Goal: Complete application form: Complete application form

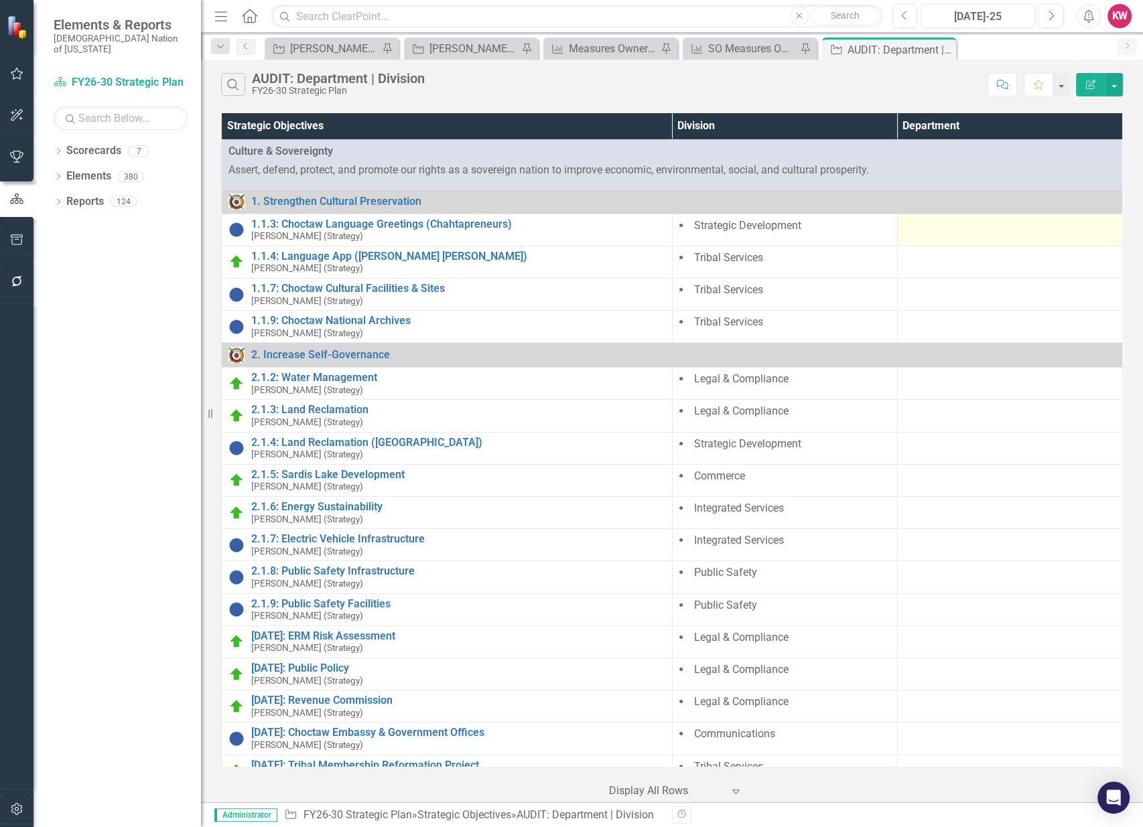
click at [920, 231] on div at bounding box center [1009, 226] width 211 height 16
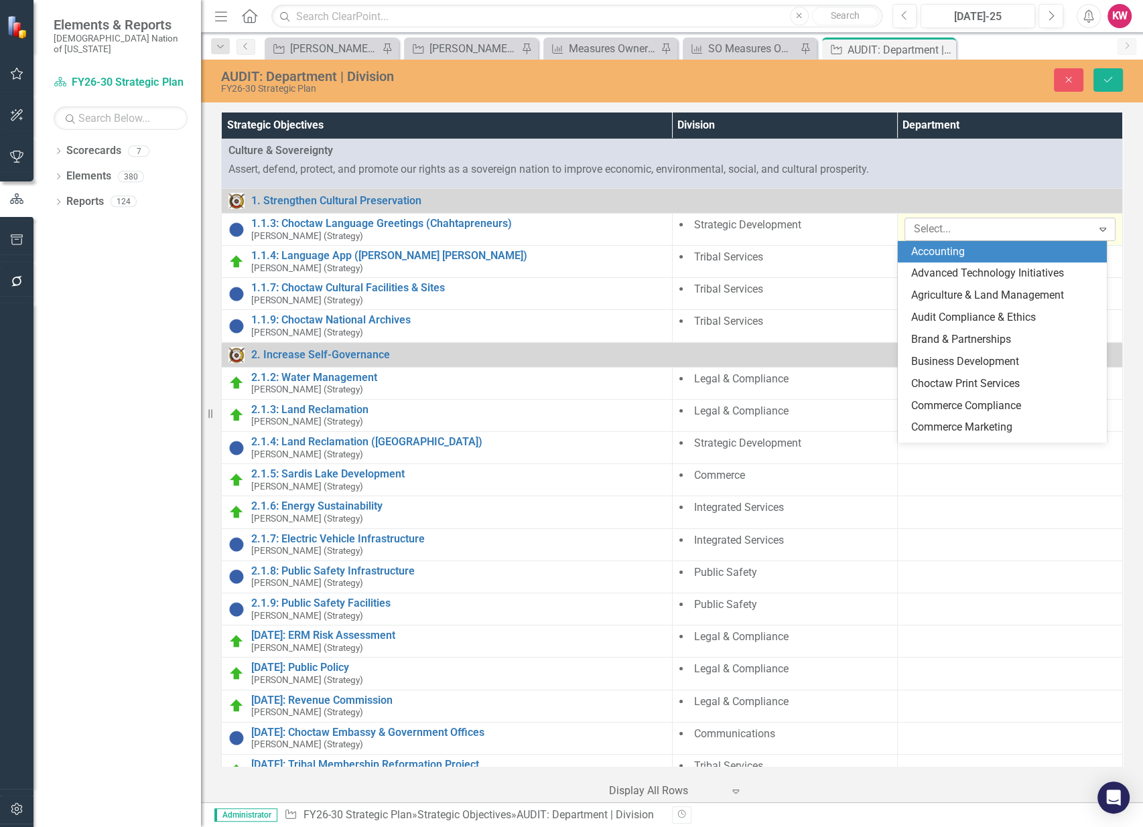
click at [932, 232] on div at bounding box center [1000, 229] width 184 height 18
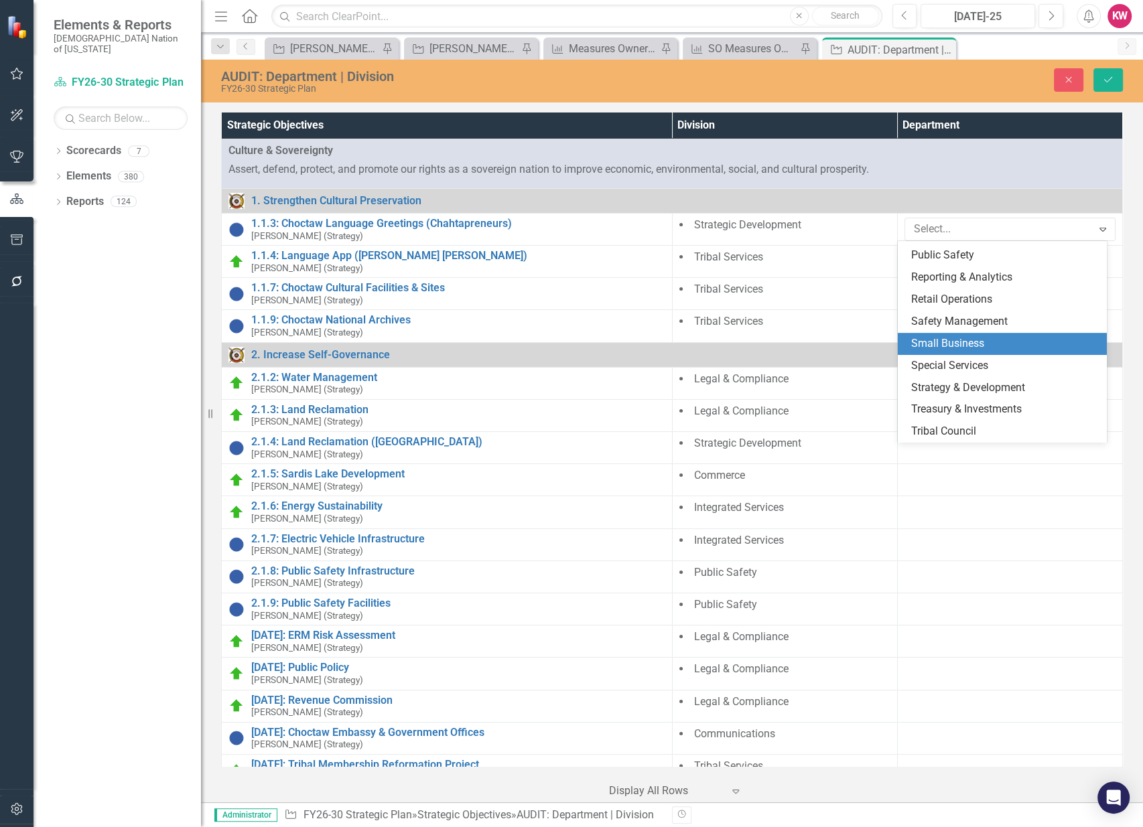
scroll to position [744, 0]
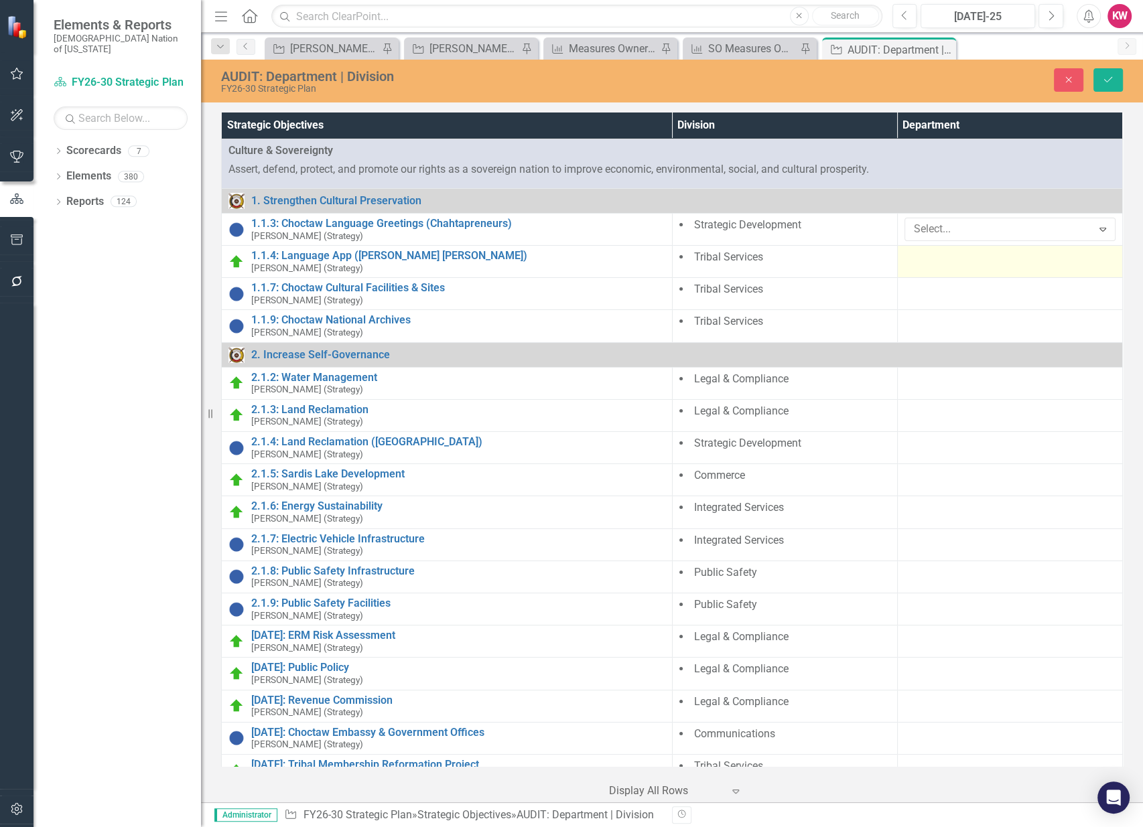
click at [918, 263] on div at bounding box center [1009, 258] width 211 height 16
click at [922, 263] on div at bounding box center [1000, 261] width 184 height 18
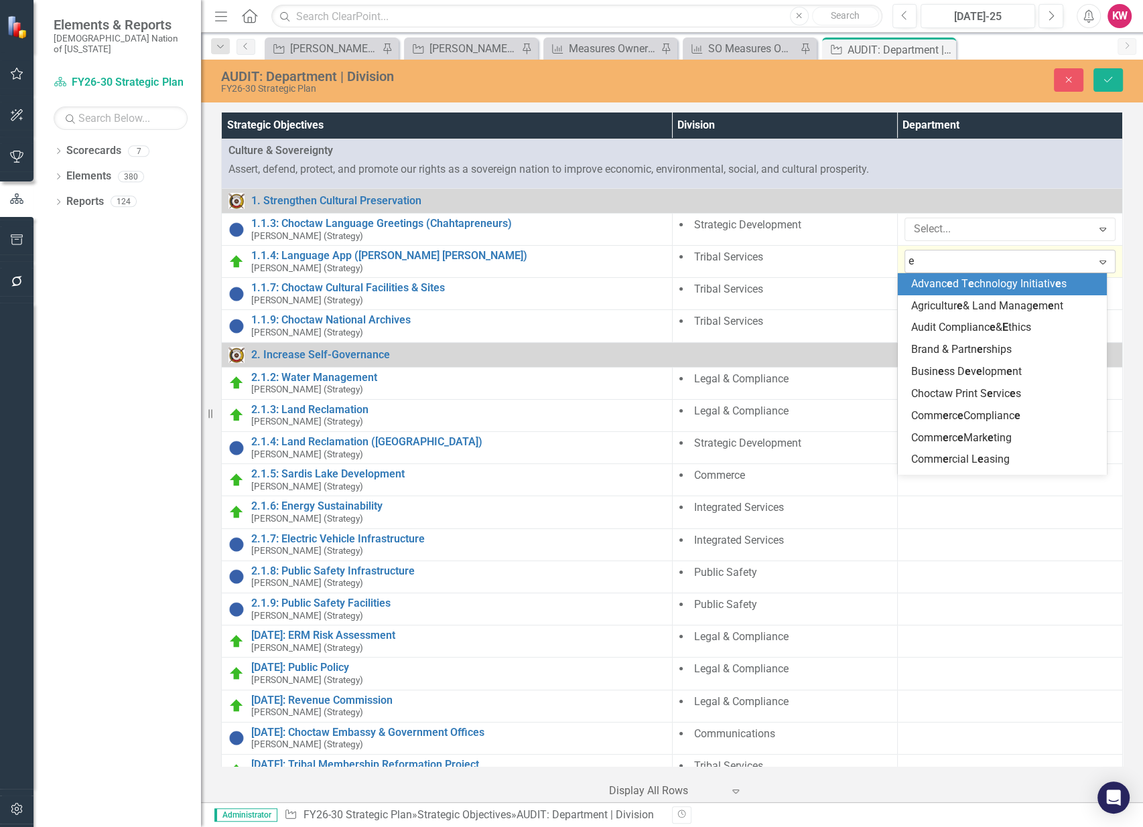
type input "ed"
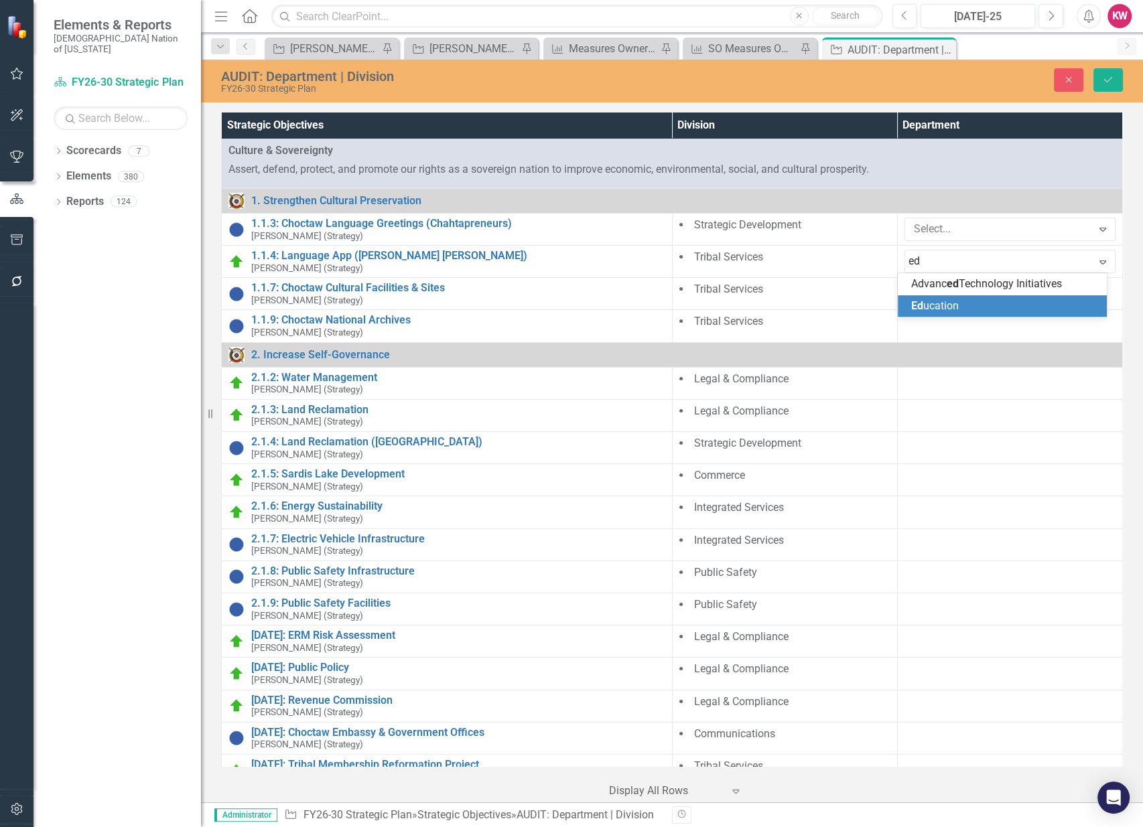
click at [928, 301] on span "Ed ucation" at bounding box center [935, 305] width 48 height 13
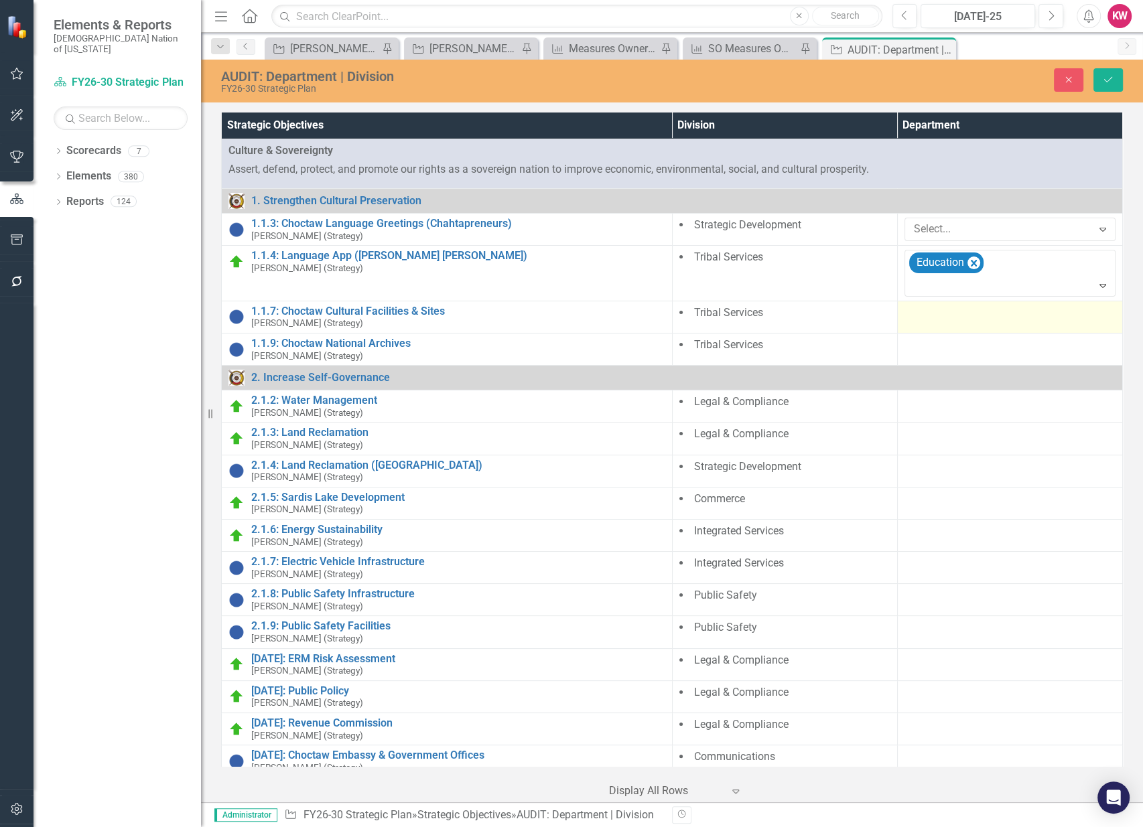
click at [915, 319] on div at bounding box center [1009, 313] width 211 height 16
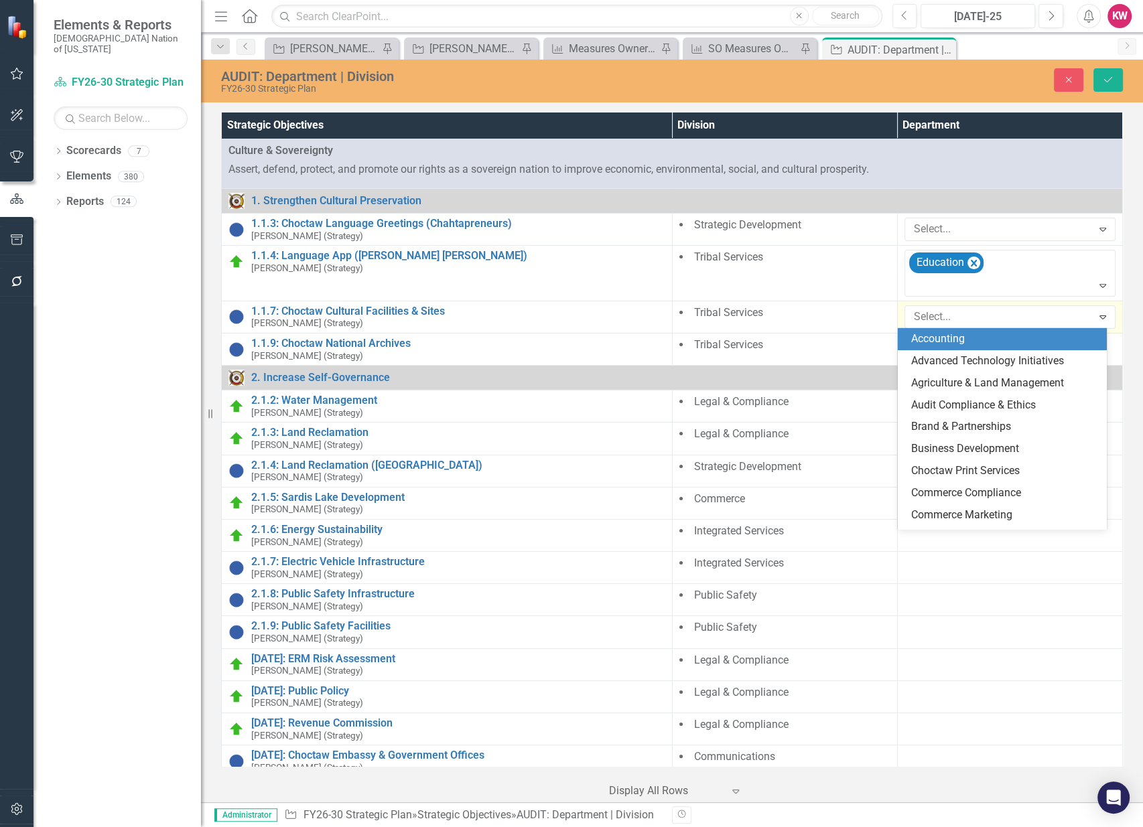
click at [915, 319] on div at bounding box center [1000, 317] width 184 height 18
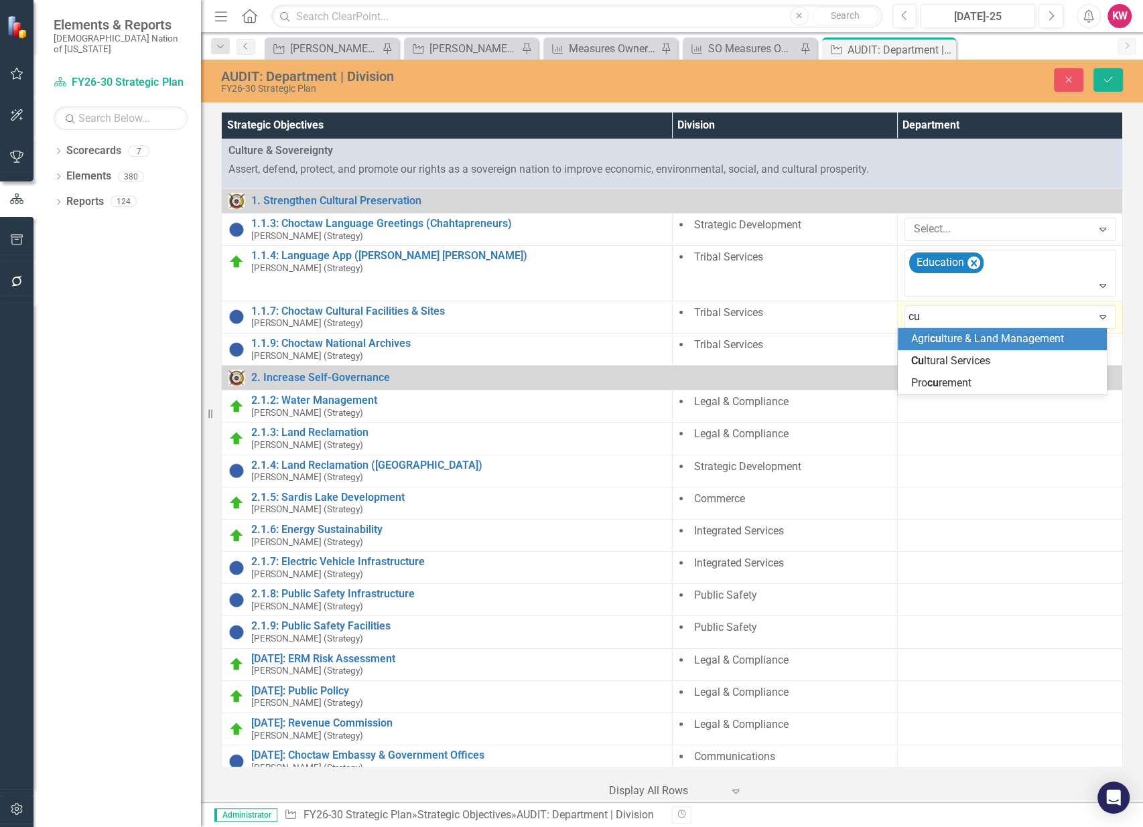
type input "cul"
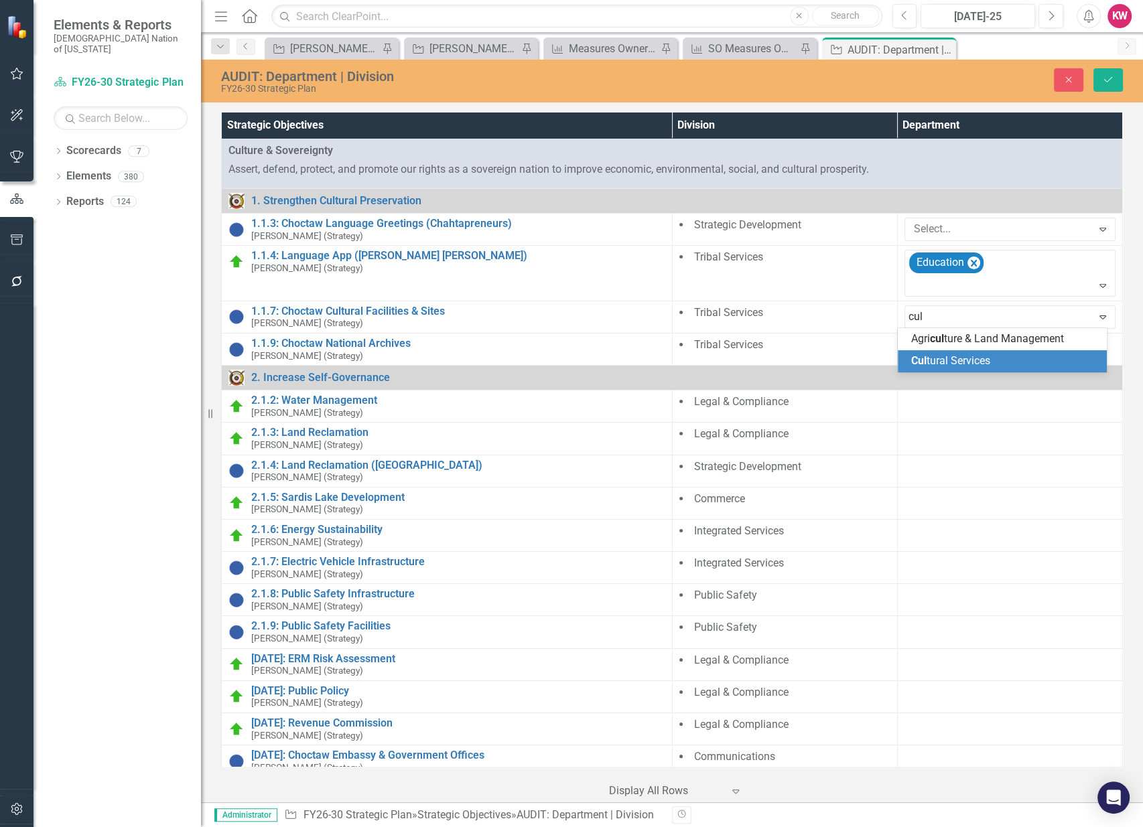
click at [949, 364] on span "Cul tural Services" at bounding box center [950, 360] width 79 height 13
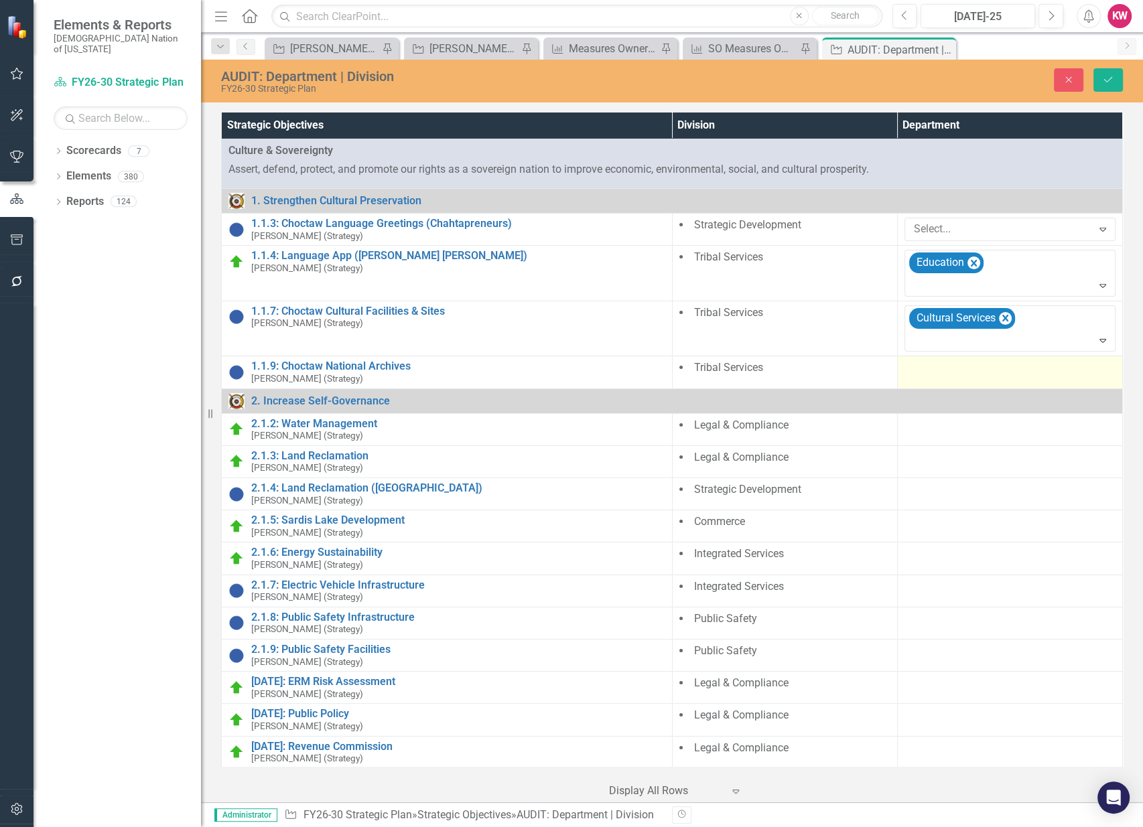
click at [919, 373] on div at bounding box center [1009, 368] width 211 height 16
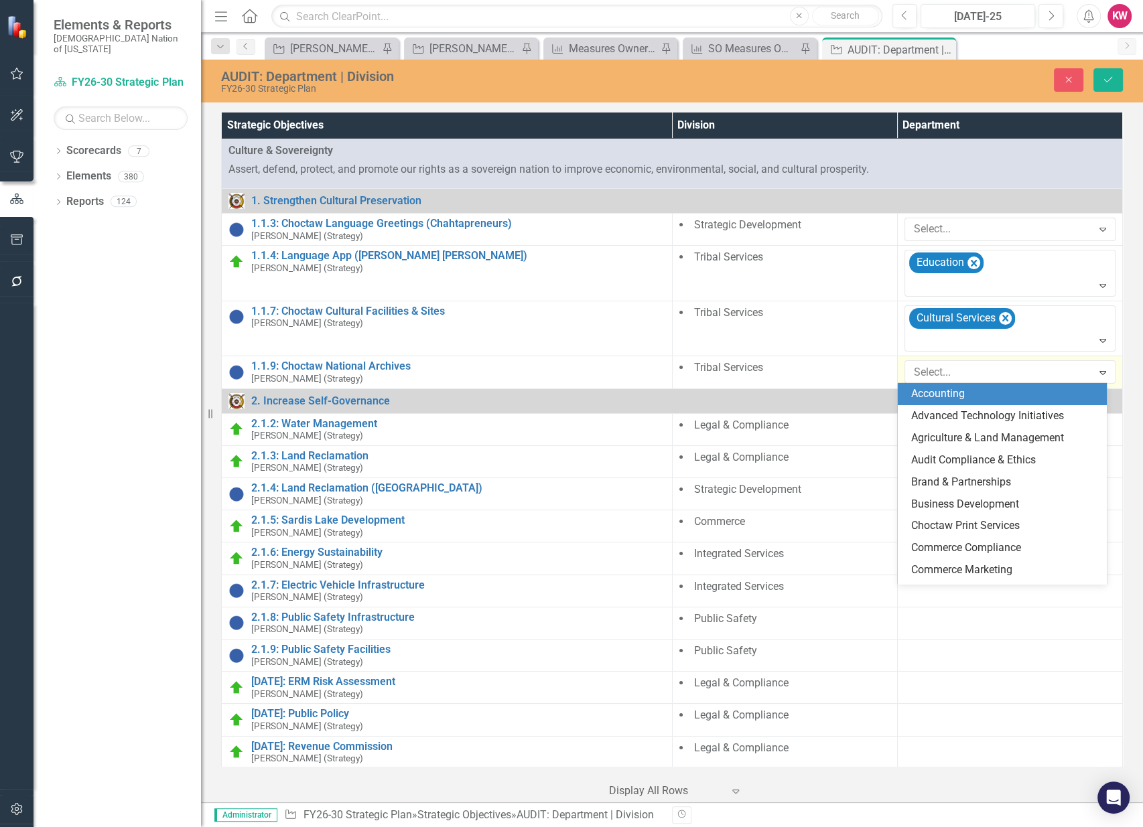
click at [919, 373] on div at bounding box center [1000, 373] width 184 height 18
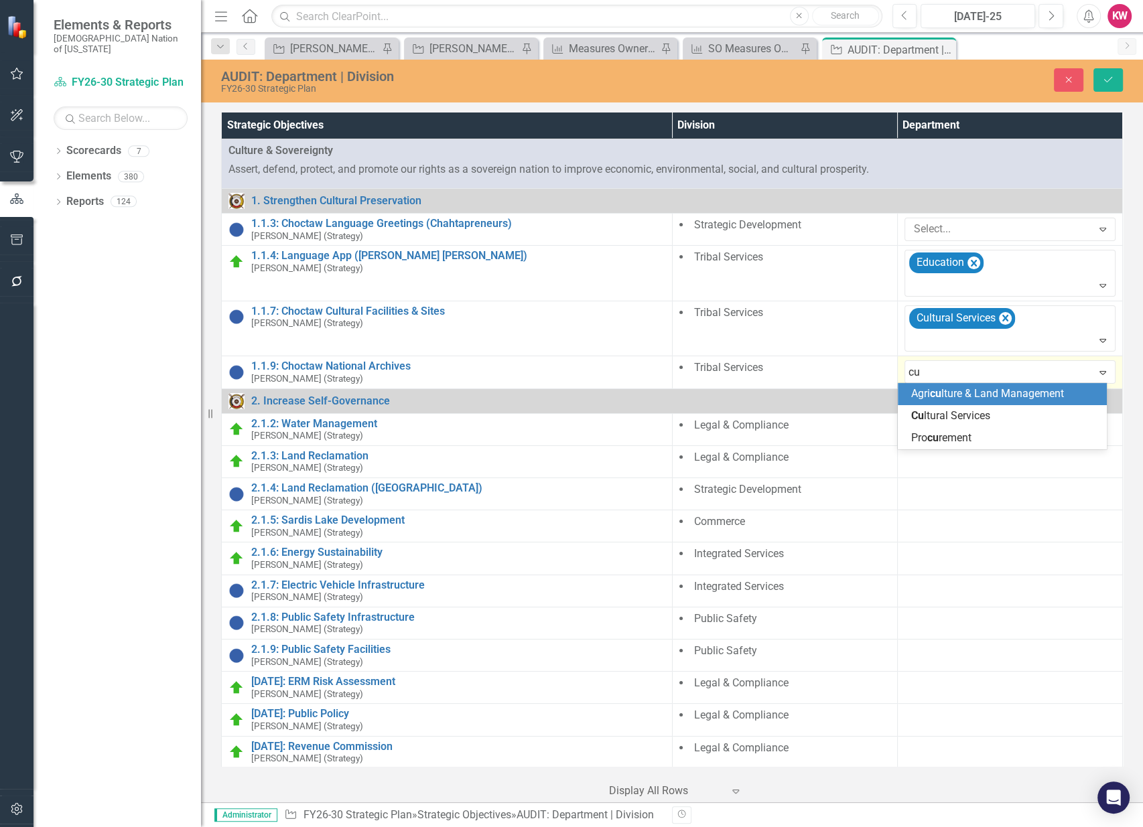
type input "cul"
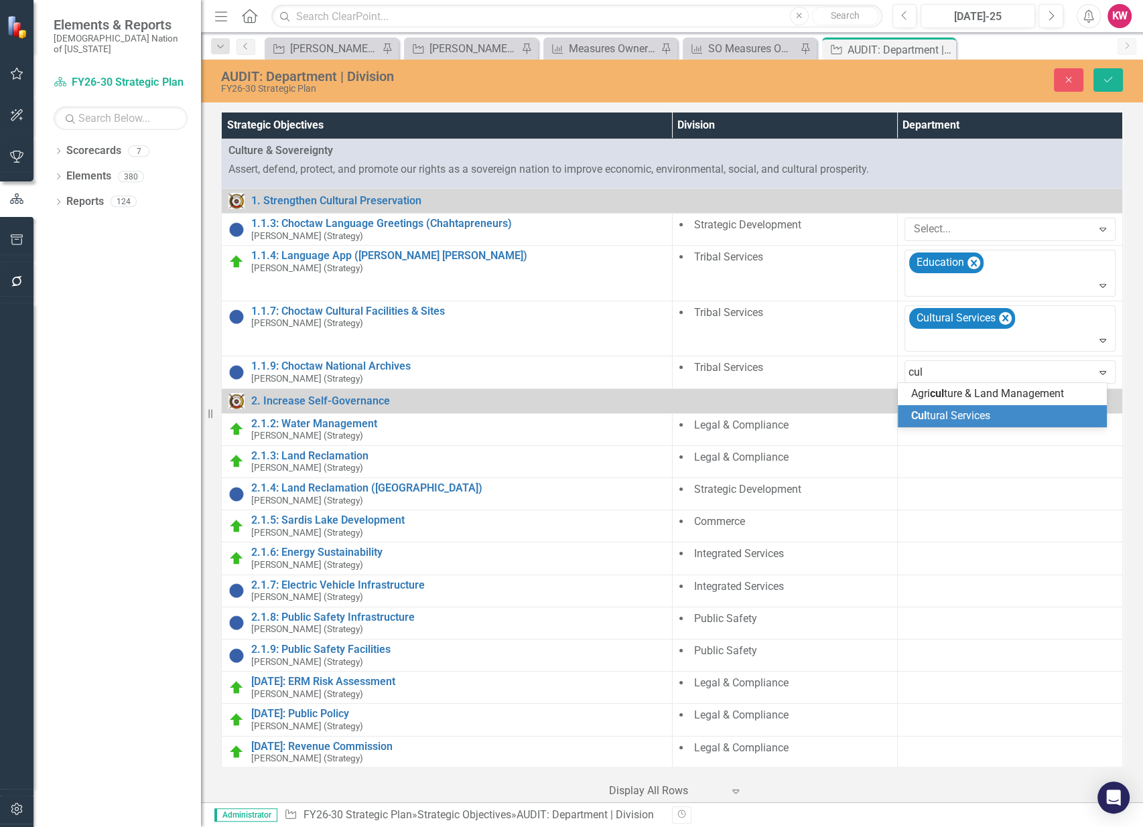
click at [935, 415] on span "Cul tural Services" at bounding box center [950, 415] width 79 height 13
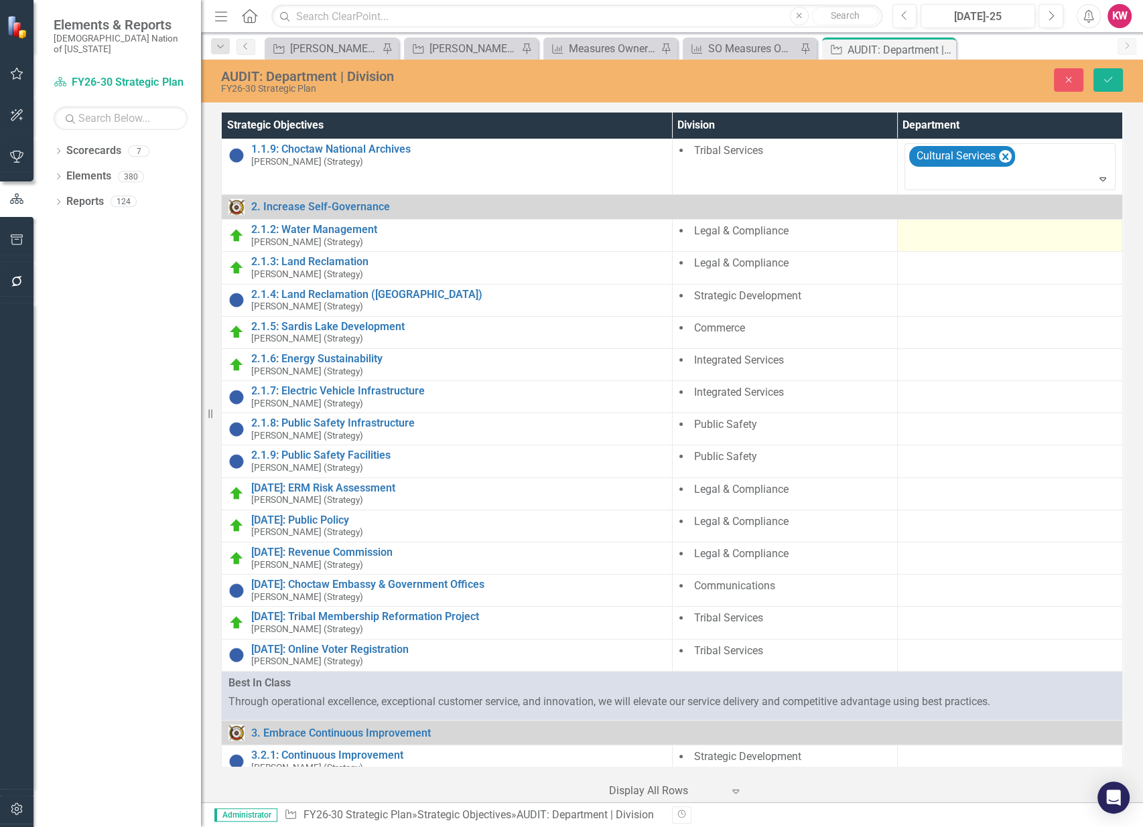
scroll to position [223, 0]
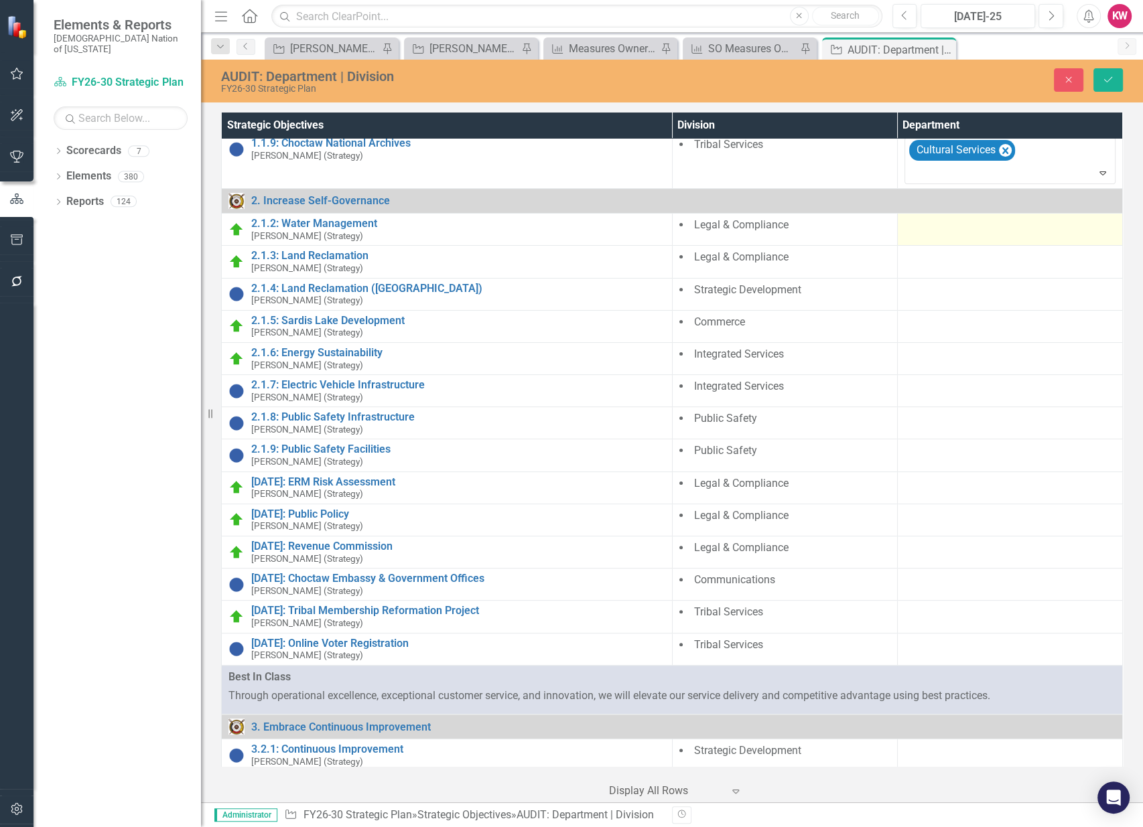
click at [904, 230] on div at bounding box center [1009, 226] width 211 height 16
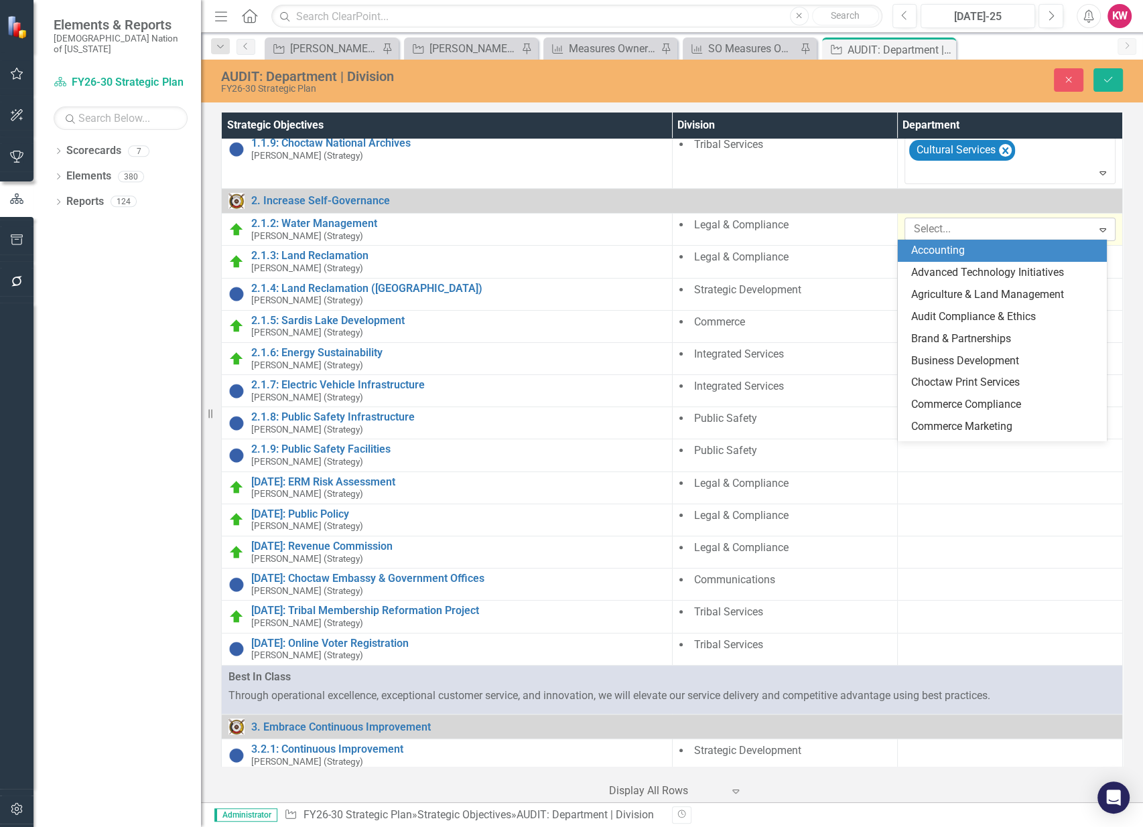
click at [922, 228] on div at bounding box center [1000, 229] width 184 height 18
type input "en"
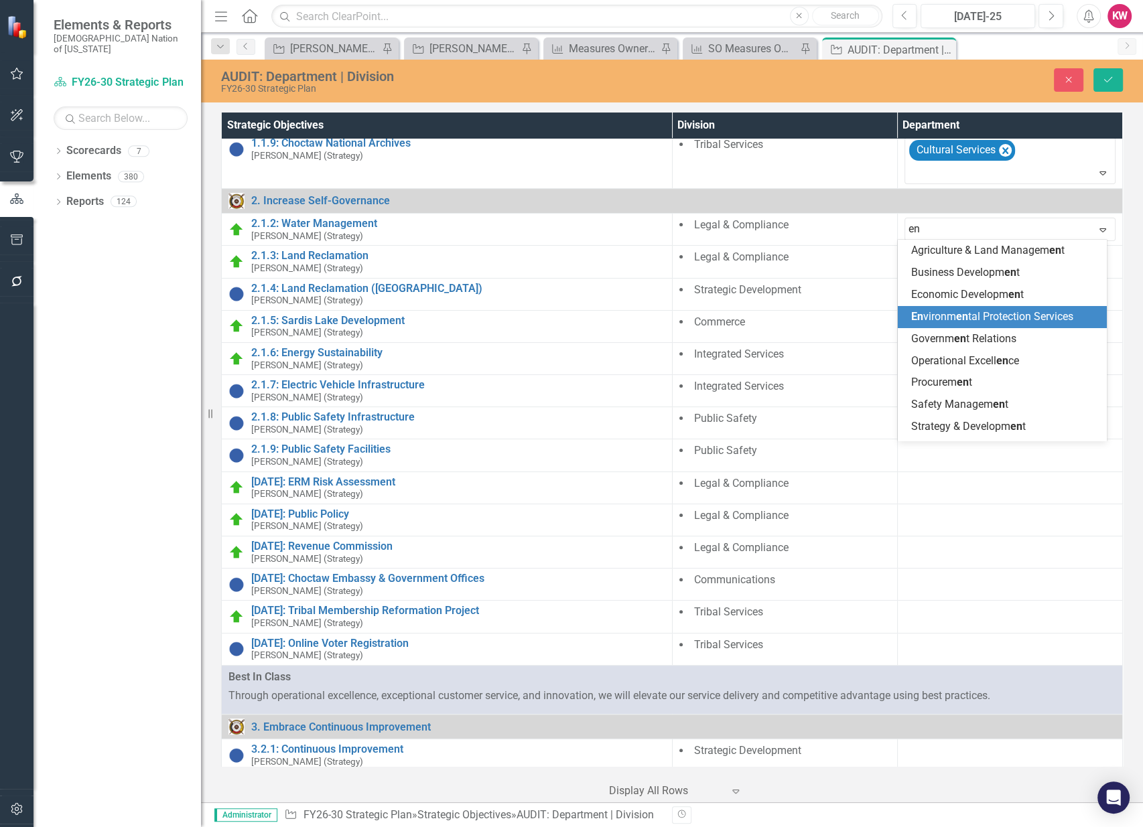
click at [961, 315] on span "en" at bounding box center [962, 316] width 12 height 13
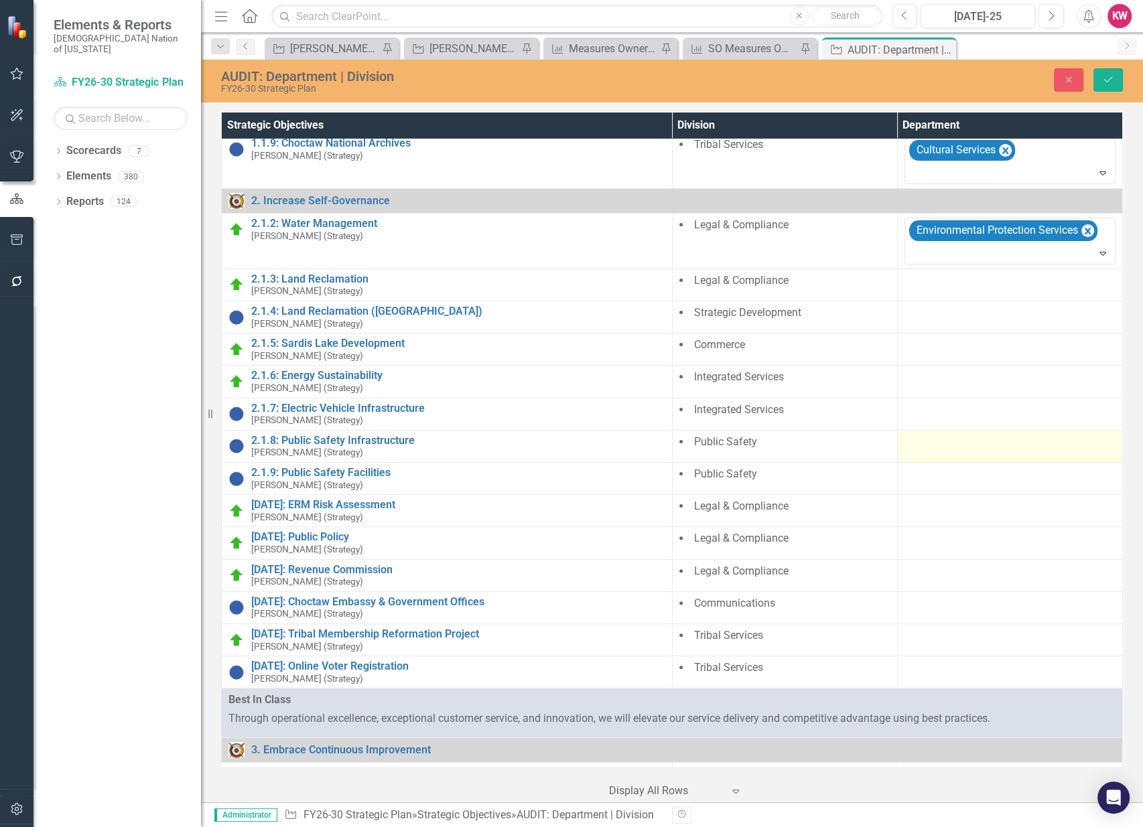
click at [911, 448] on div at bounding box center [1009, 443] width 211 height 16
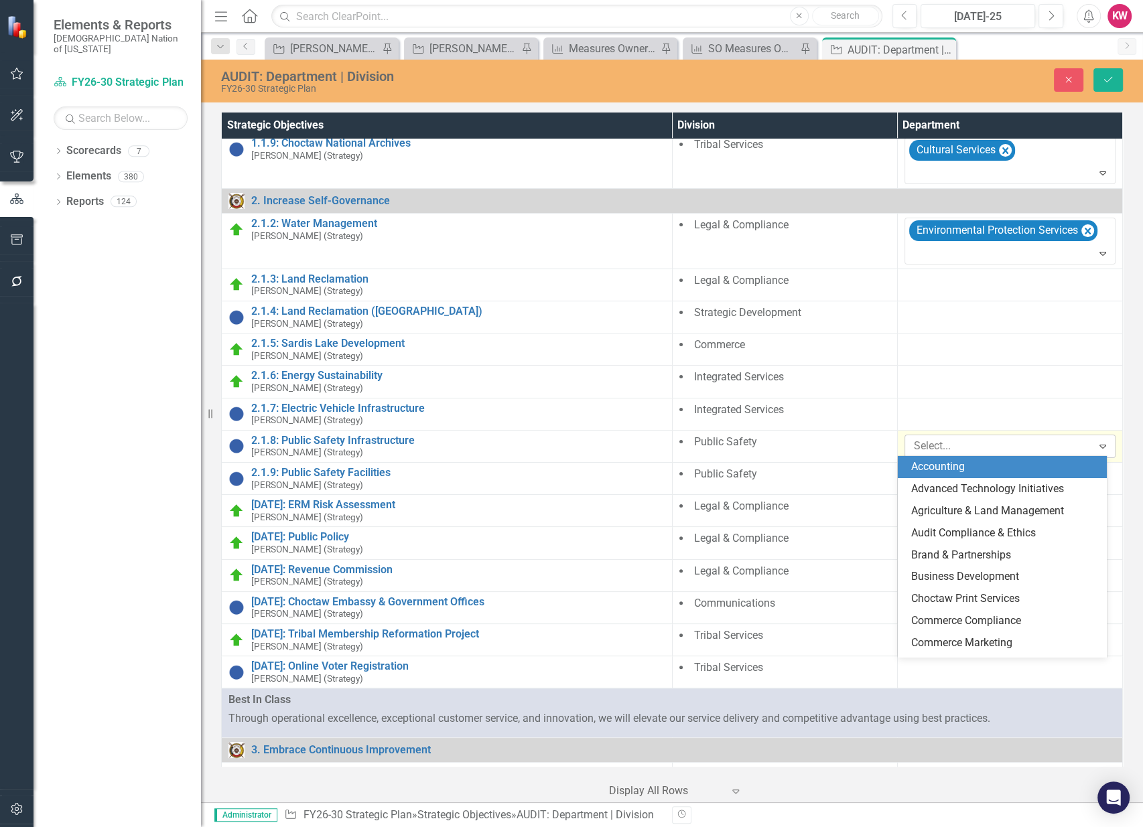
click at [936, 447] on div at bounding box center [1000, 446] width 184 height 18
type input "pu"
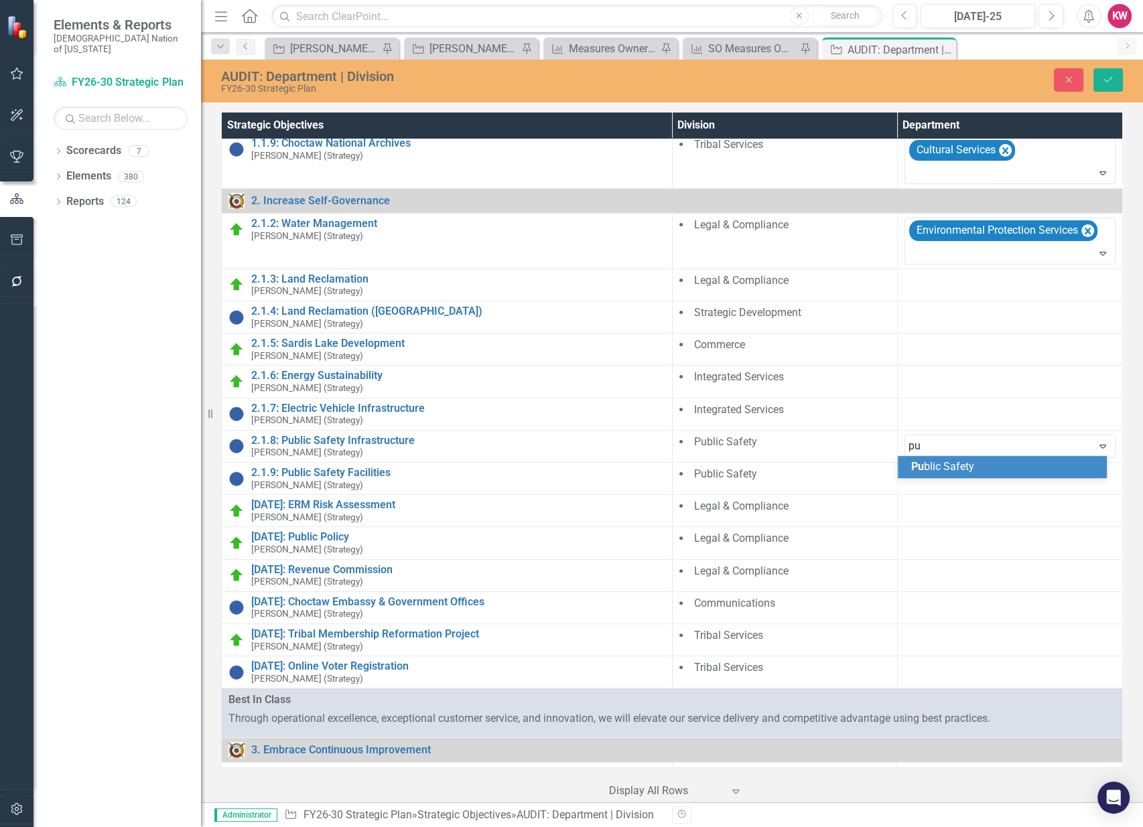
click at [937, 464] on span "Pu blic Safety" at bounding box center [942, 466] width 63 height 13
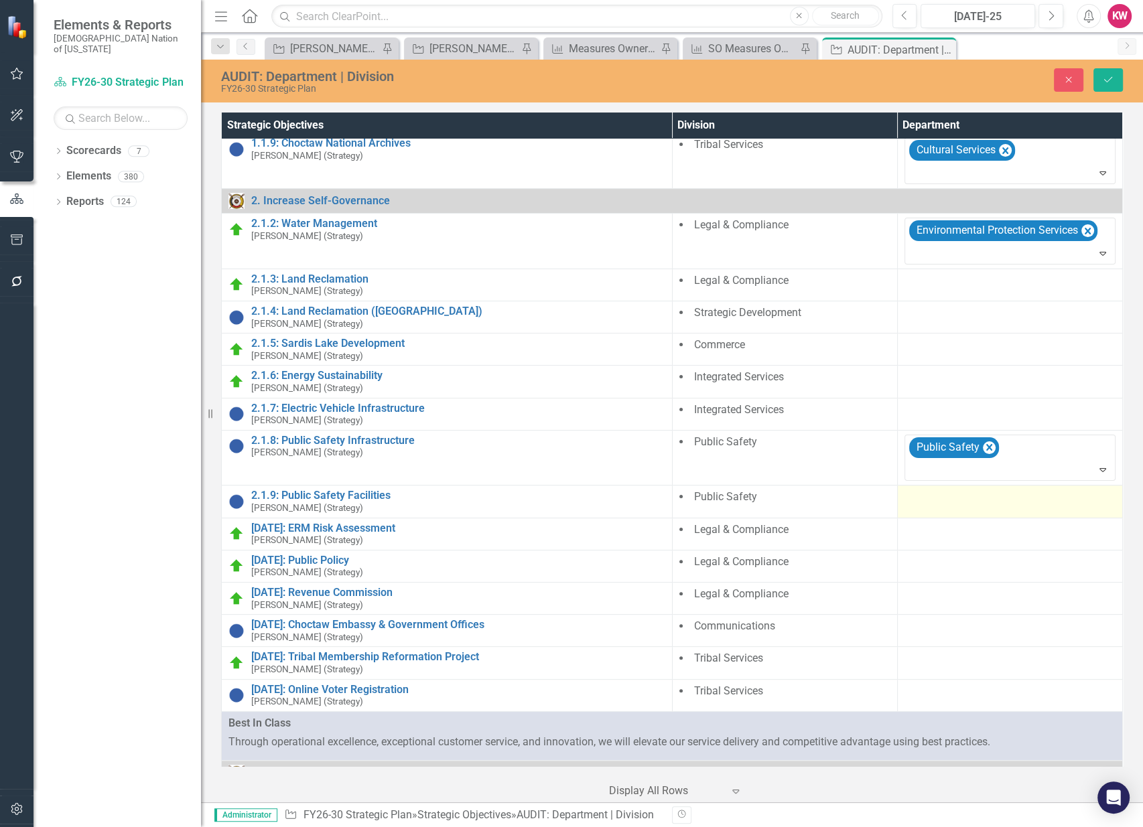
click at [924, 496] on div at bounding box center [1009, 498] width 211 height 16
click at [924, 496] on div at bounding box center [1000, 502] width 184 height 18
type input "pub"
click at [941, 519] on span "Pub lic Safety" at bounding box center [942, 522] width 63 height 13
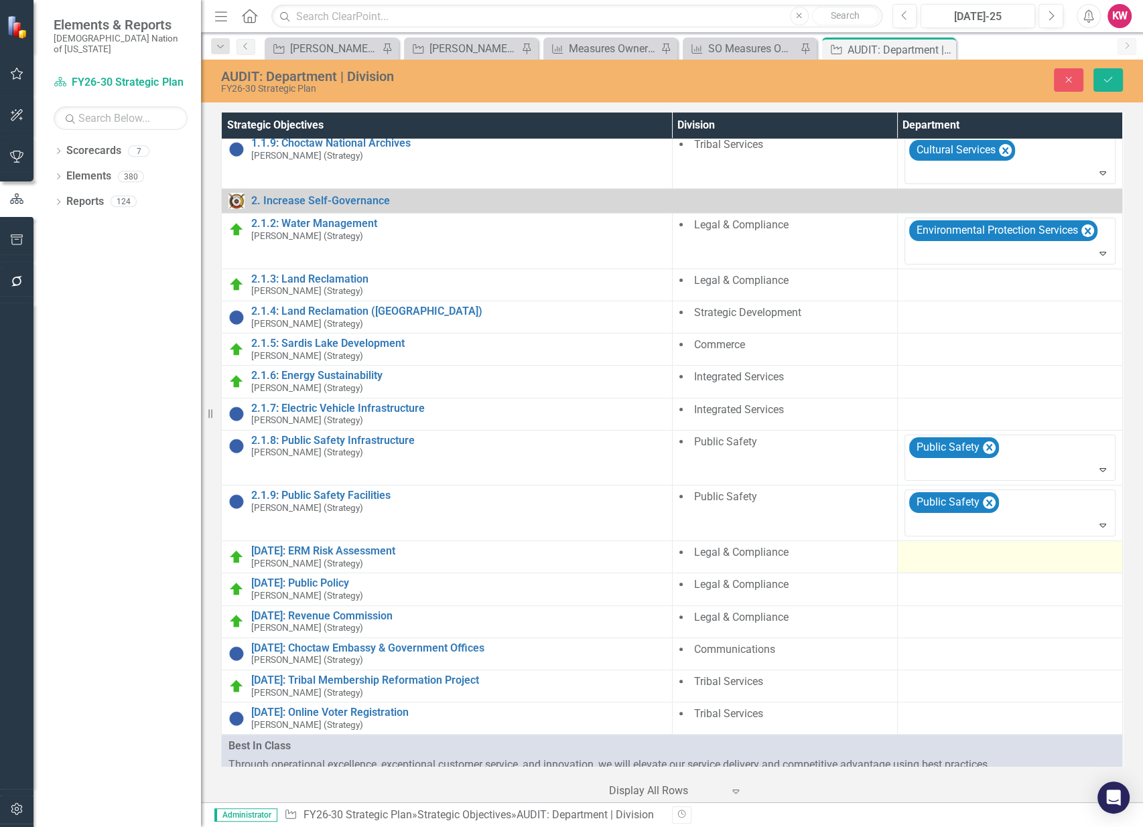
click at [918, 552] on div at bounding box center [1009, 553] width 211 height 16
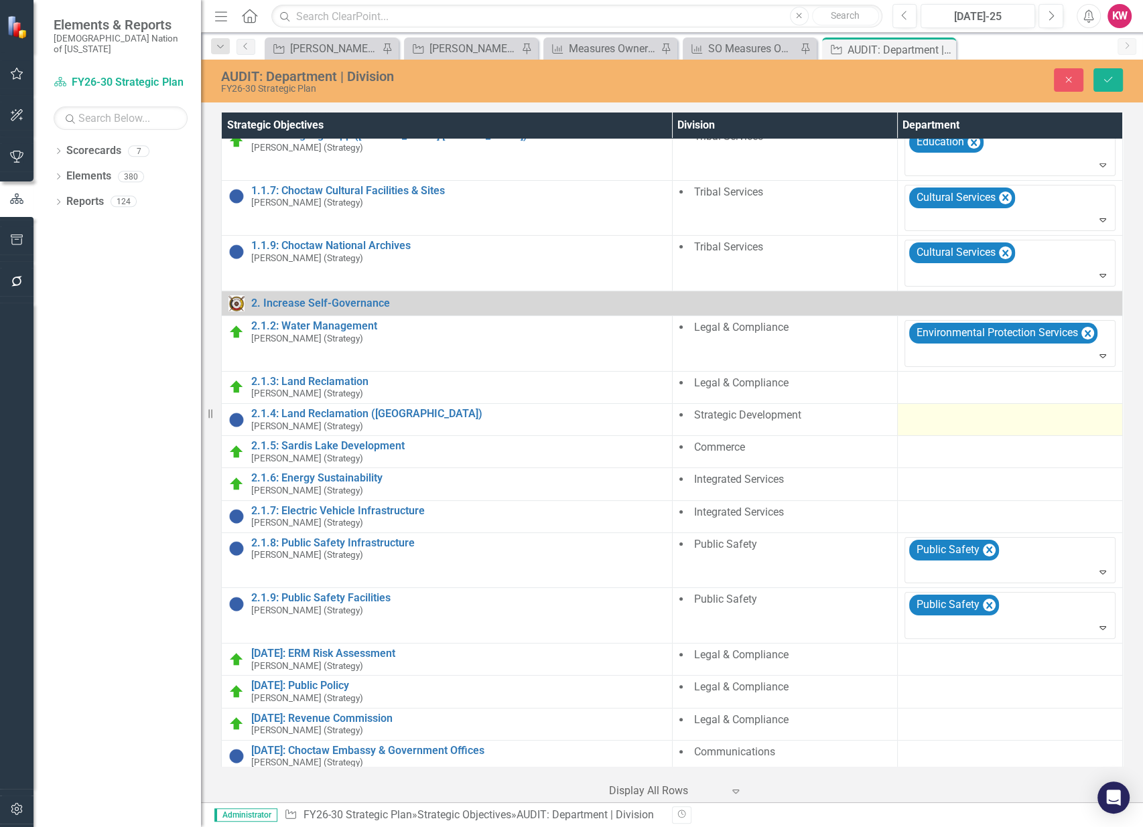
scroll to position [0, 0]
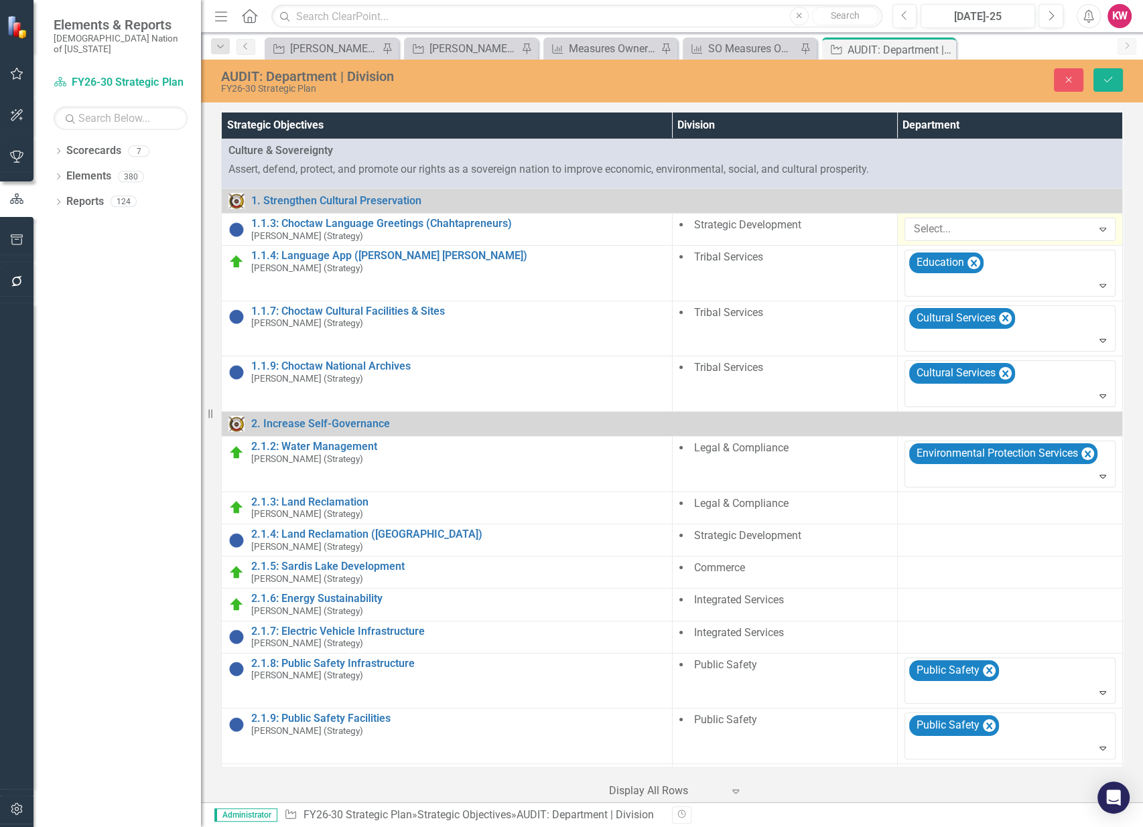
click at [946, 240] on td "Select... Expand" at bounding box center [1009, 229] width 225 height 32
click at [948, 234] on div at bounding box center [1000, 229] width 184 height 18
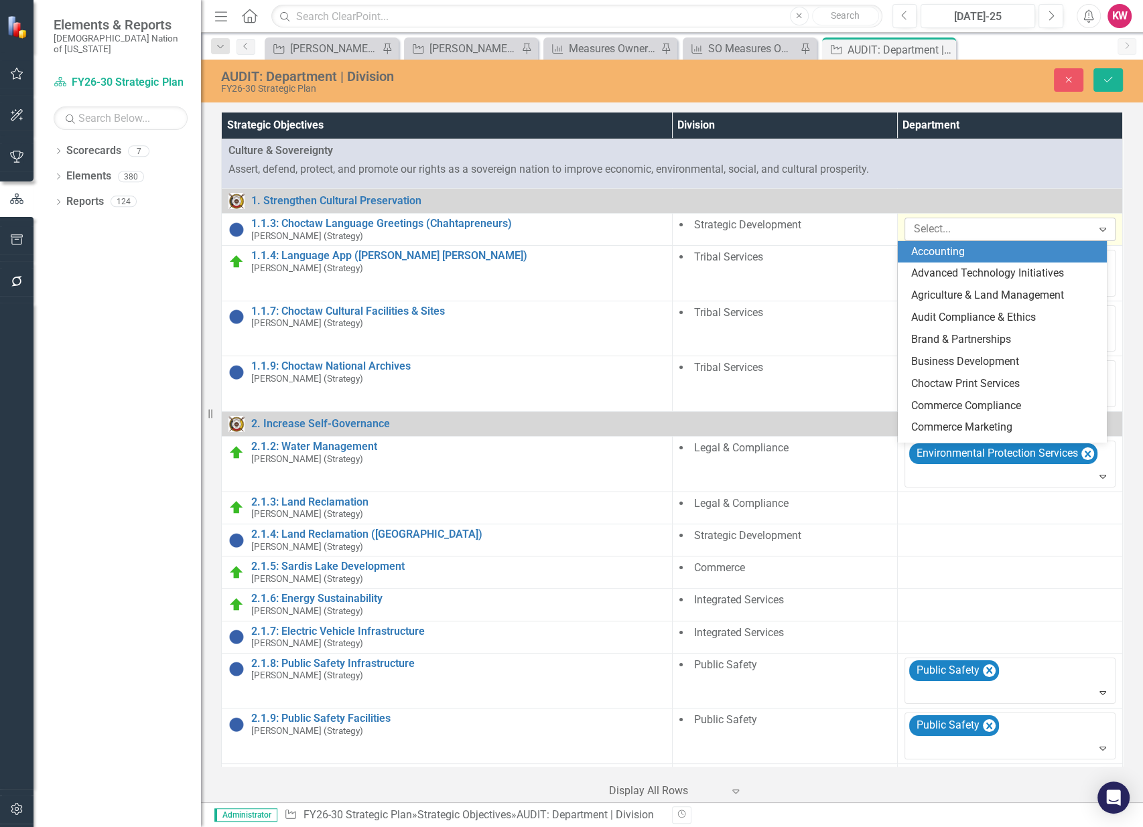
click at [948, 234] on div at bounding box center [1000, 229] width 184 height 18
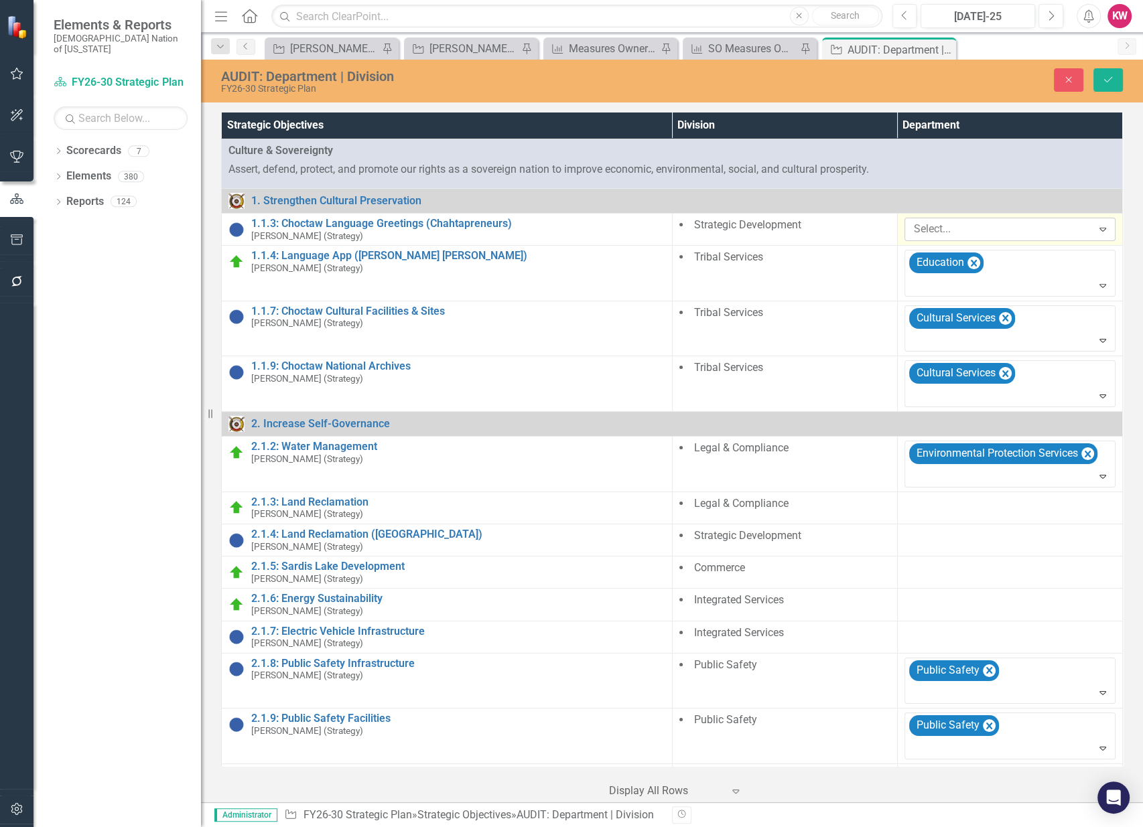
click at [948, 234] on div at bounding box center [1000, 229] width 184 height 18
type input "s"
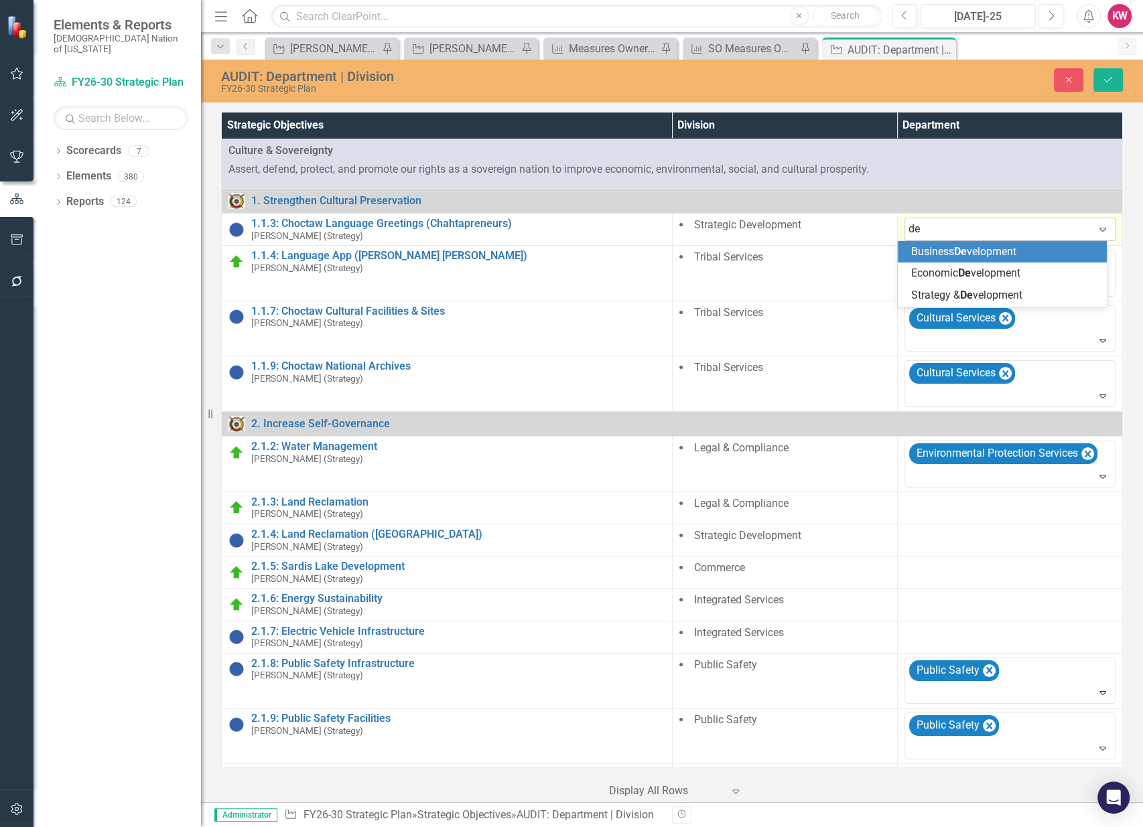
type input "d"
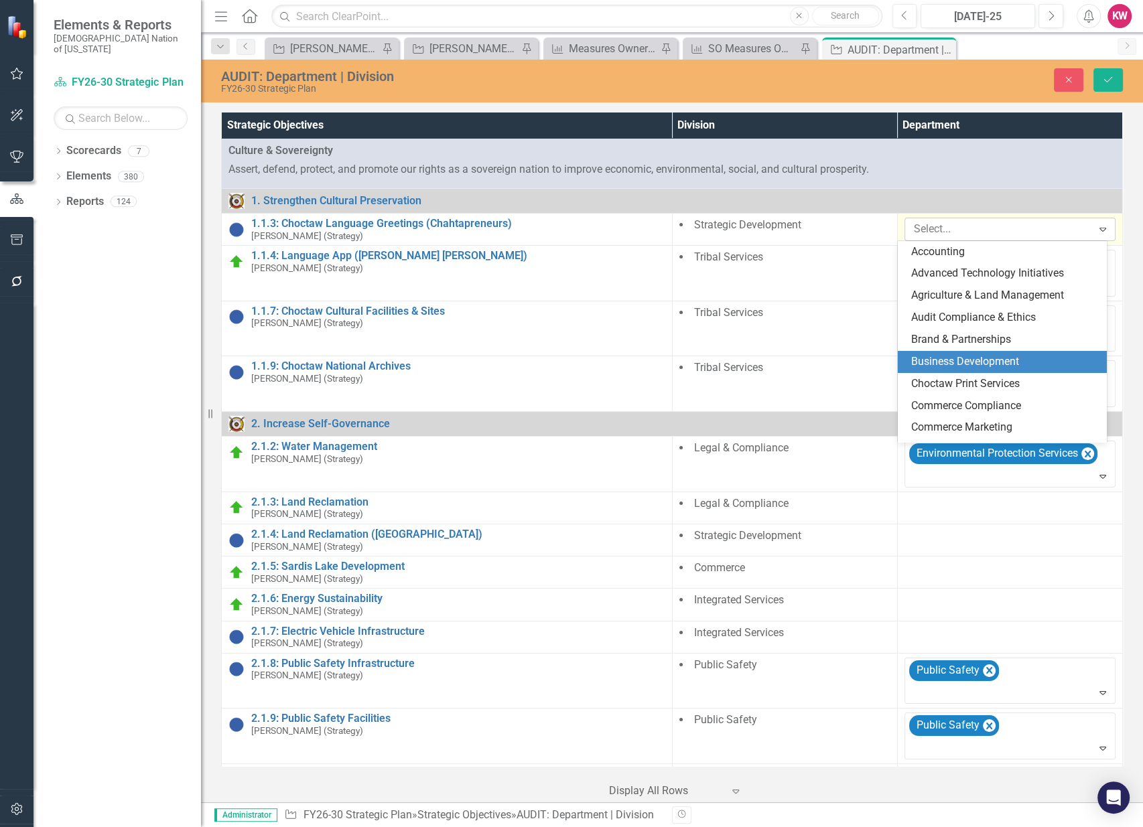
click at [1011, 219] on div "Select..." at bounding box center [999, 229] width 184 height 21
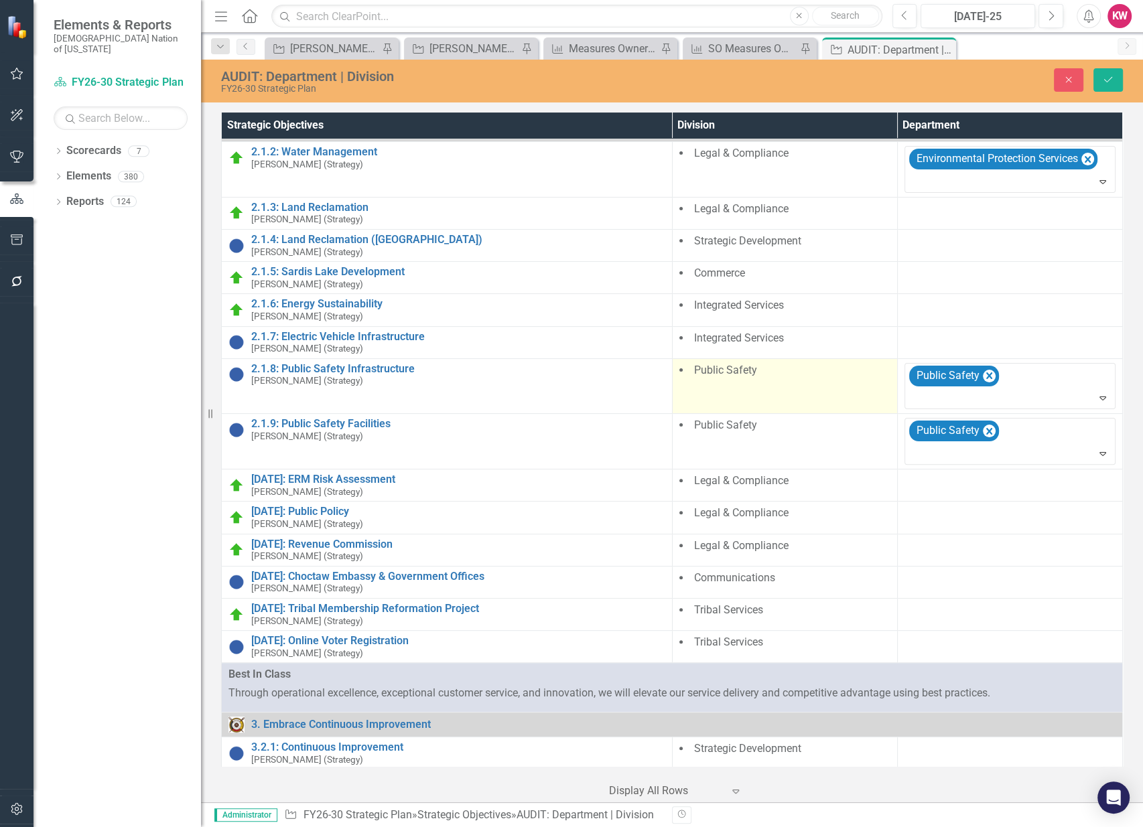
scroll to position [297, 0]
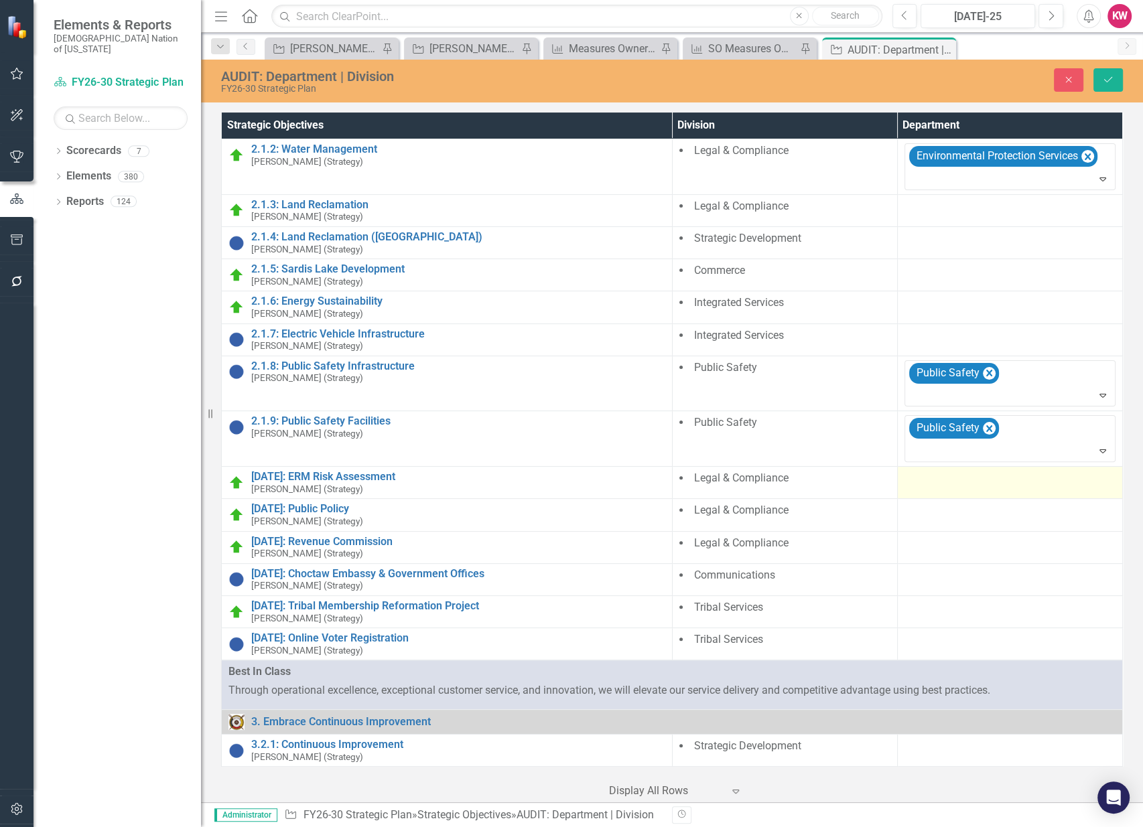
click at [918, 482] on div at bounding box center [1009, 479] width 211 height 16
click at [918, 482] on div at bounding box center [1000, 482] width 184 height 18
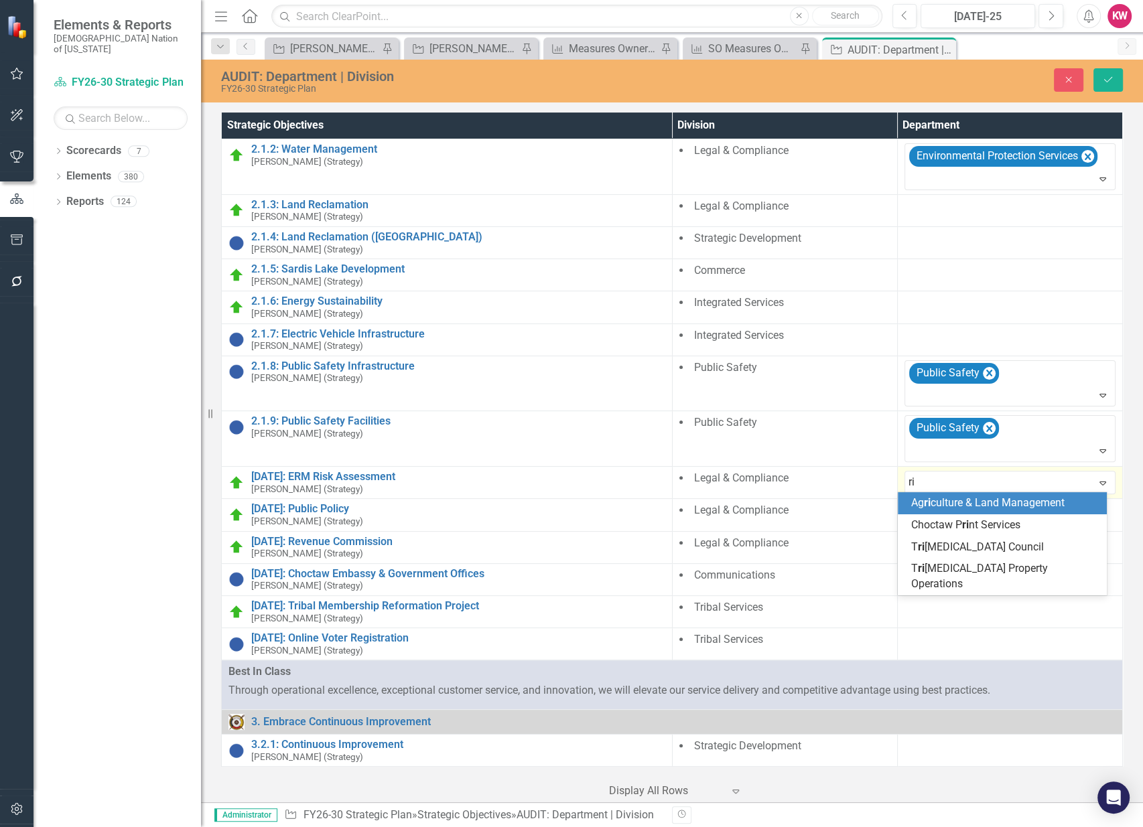
type input "r"
type input "R"
type input "l"
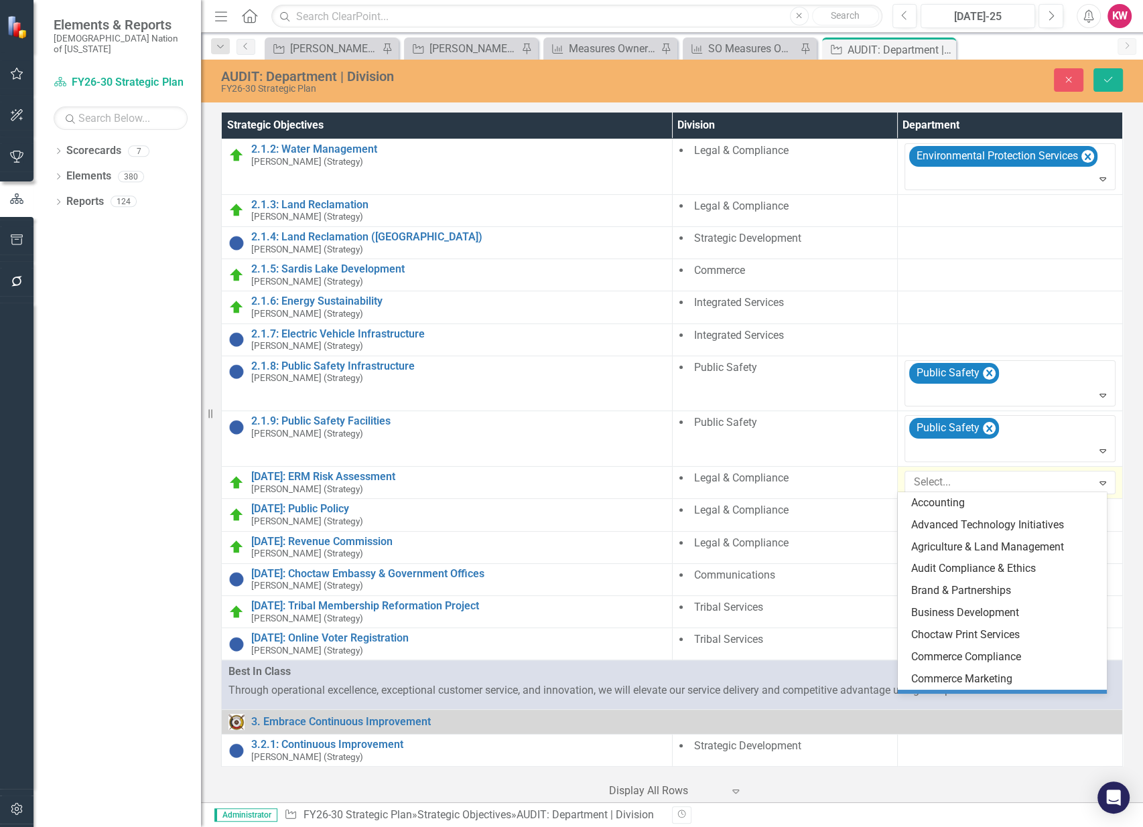
type input "r"
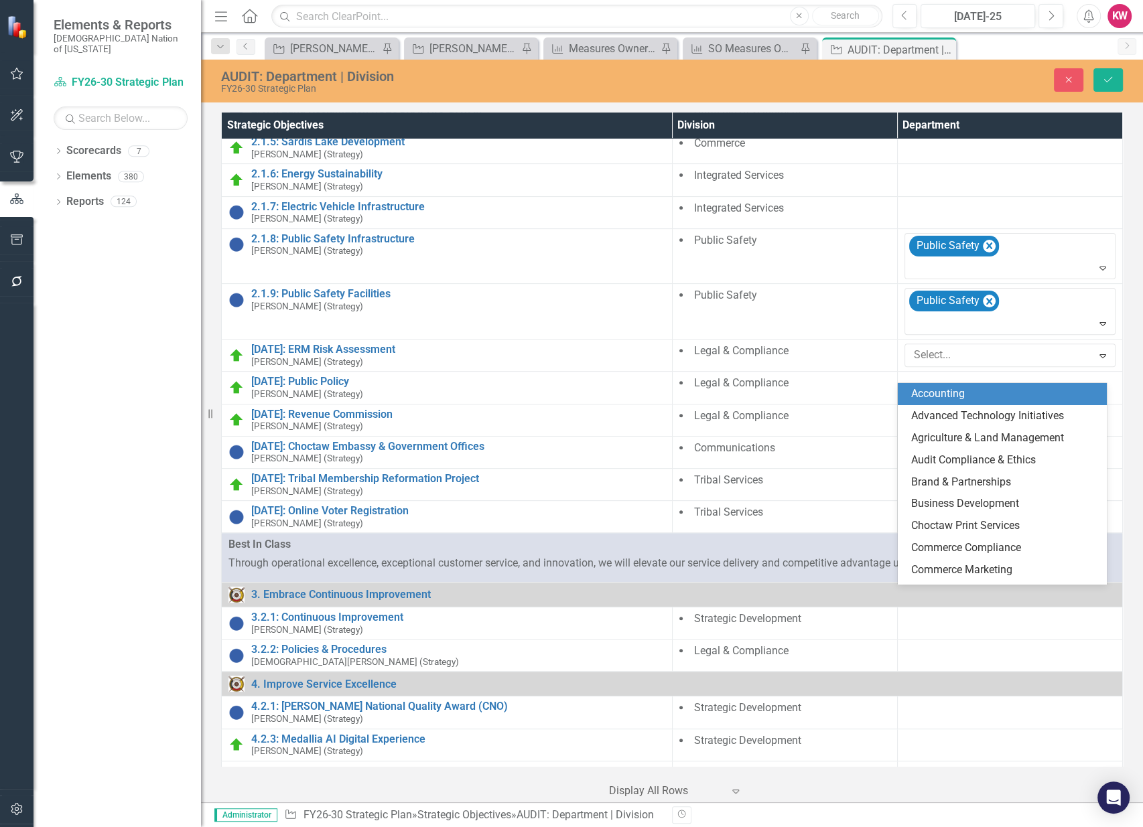
scroll to position [430, 0]
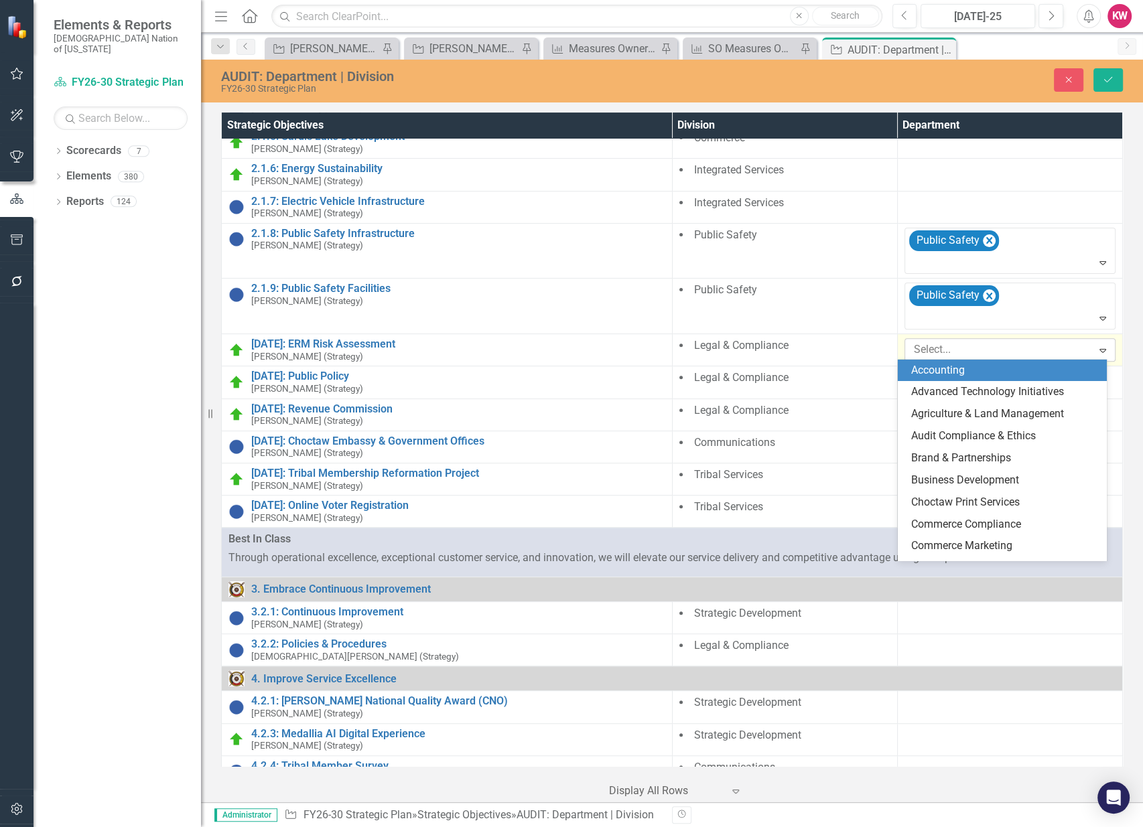
click at [1096, 348] on icon "Expand" at bounding box center [1102, 350] width 13 height 11
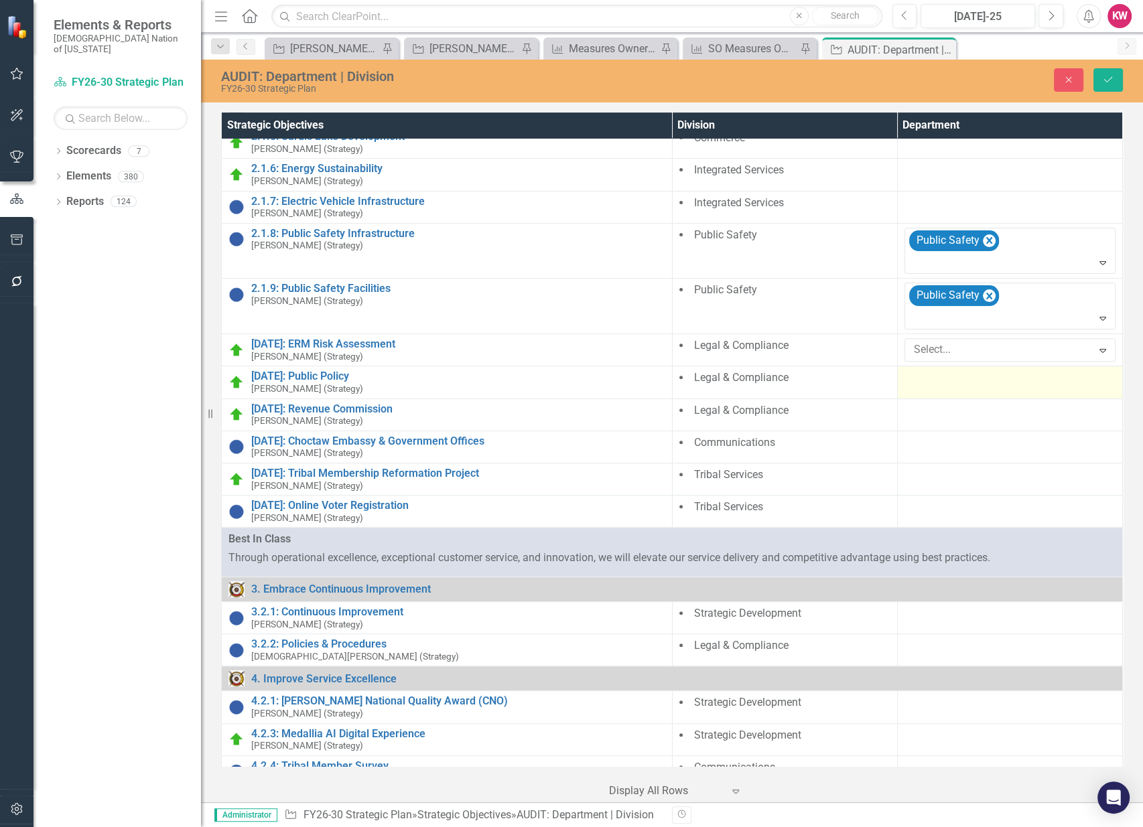
click at [1000, 377] on div at bounding box center [1009, 378] width 211 height 16
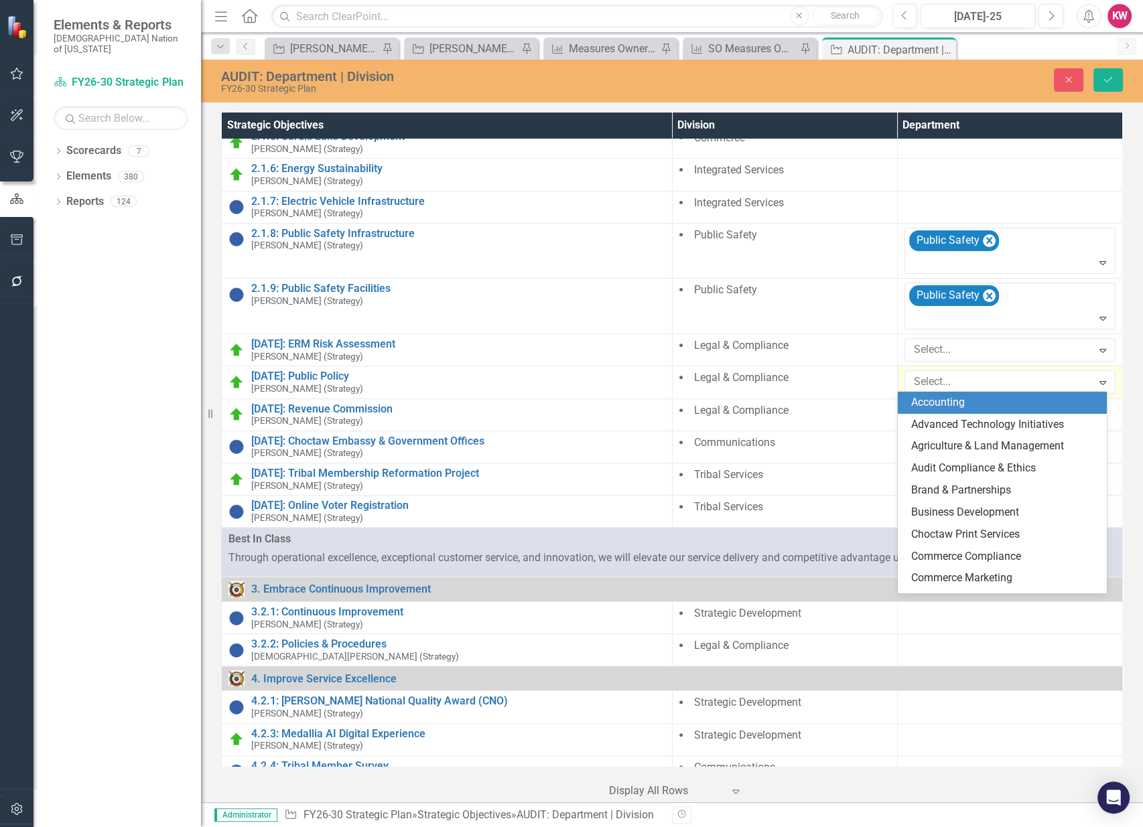
click at [1000, 377] on div at bounding box center [1000, 382] width 184 height 18
type input "le"
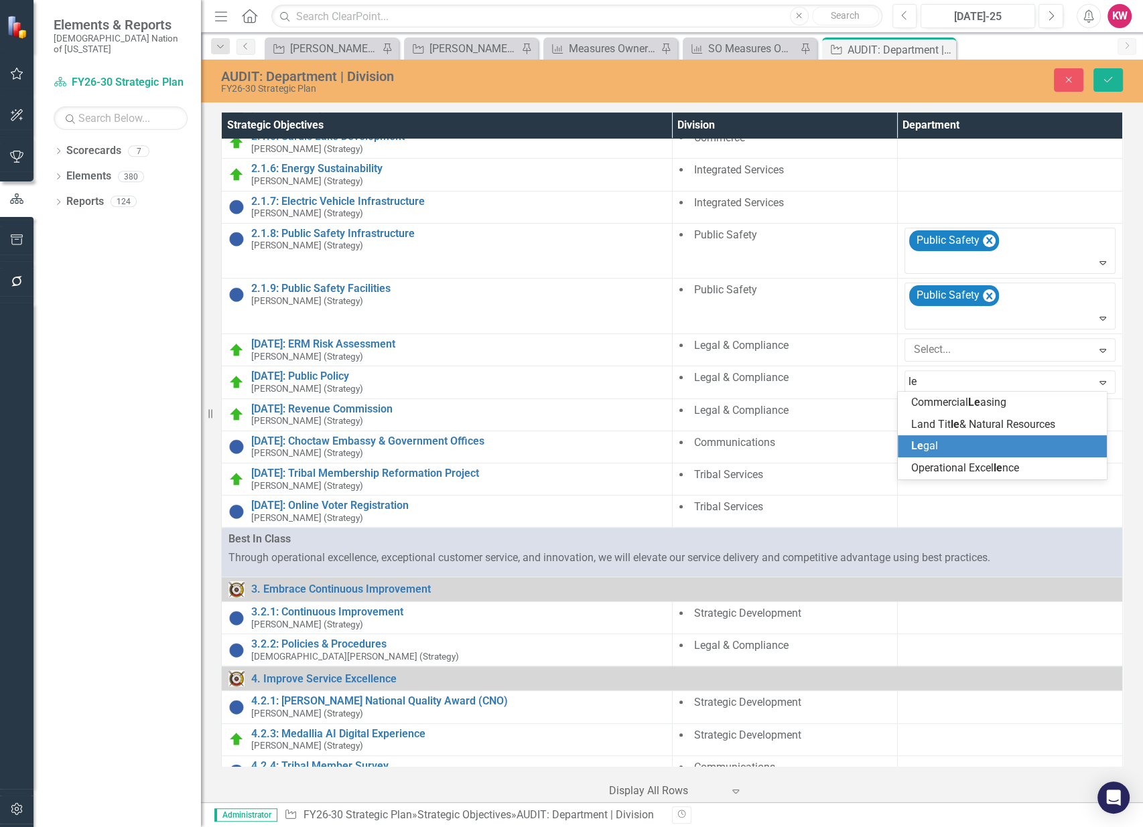
click at [974, 435] on div "Le gal" at bounding box center [1001, 446] width 209 height 22
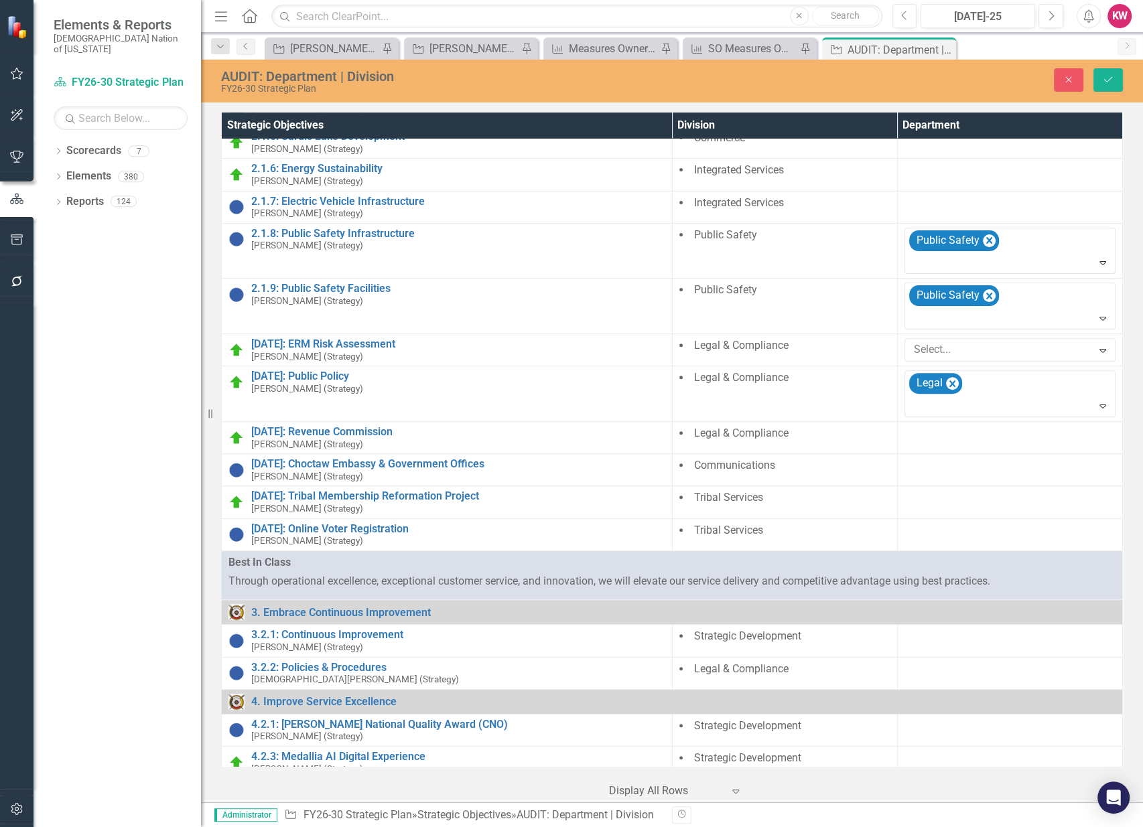
click at [974, 435] on div at bounding box center [1009, 434] width 211 height 16
click at [974, 435] on div at bounding box center [1000, 438] width 184 height 18
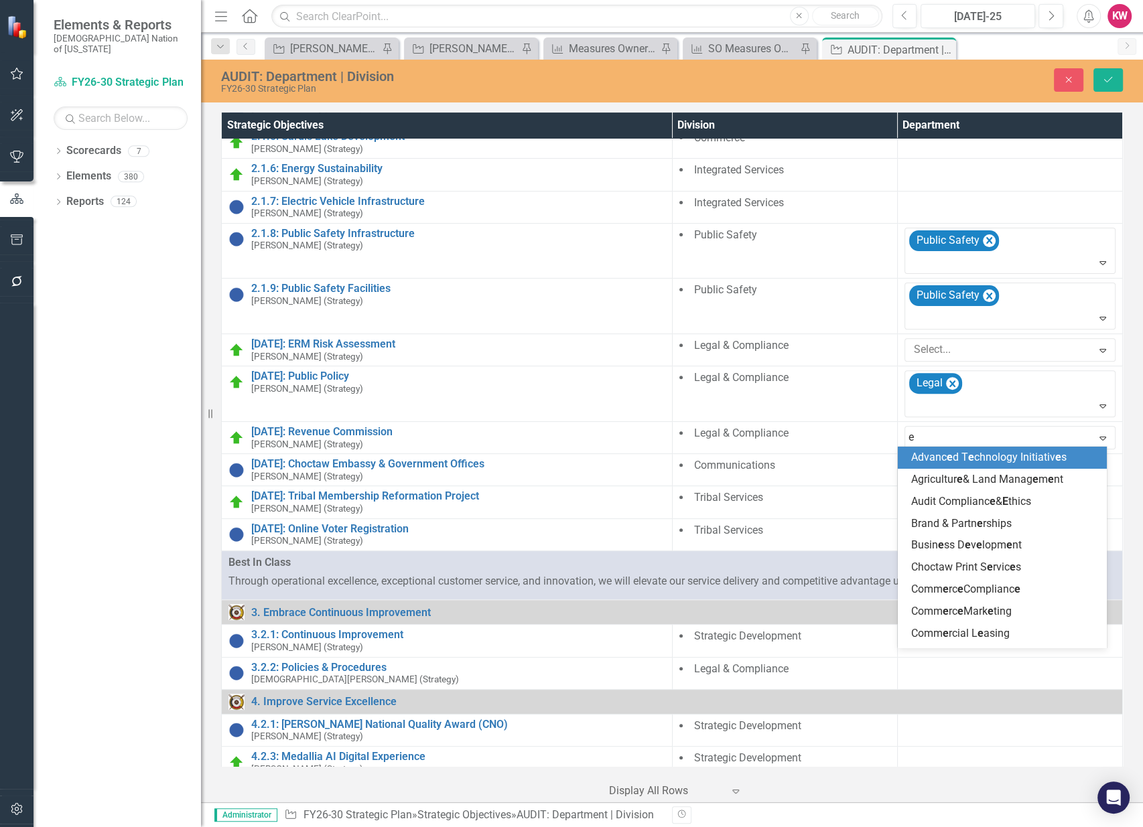
type input "eg"
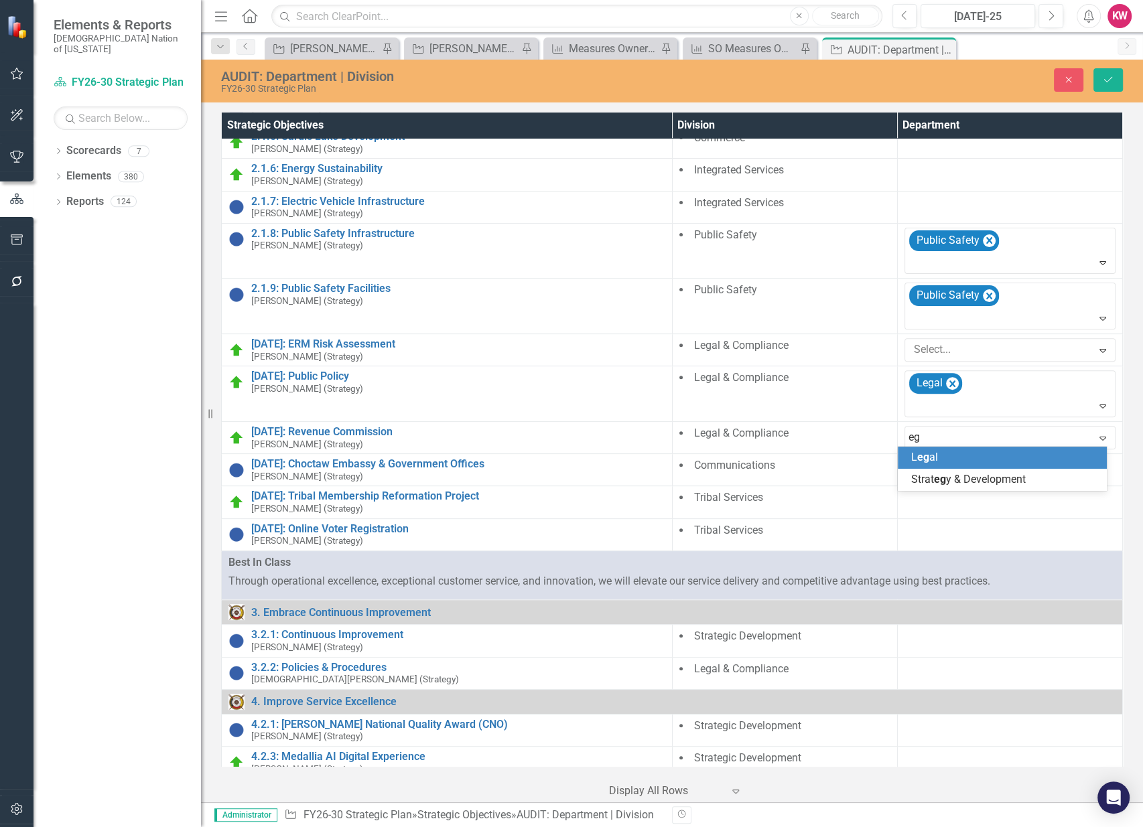
click at [966, 458] on div "L eg al" at bounding box center [1005, 457] width 188 height 15
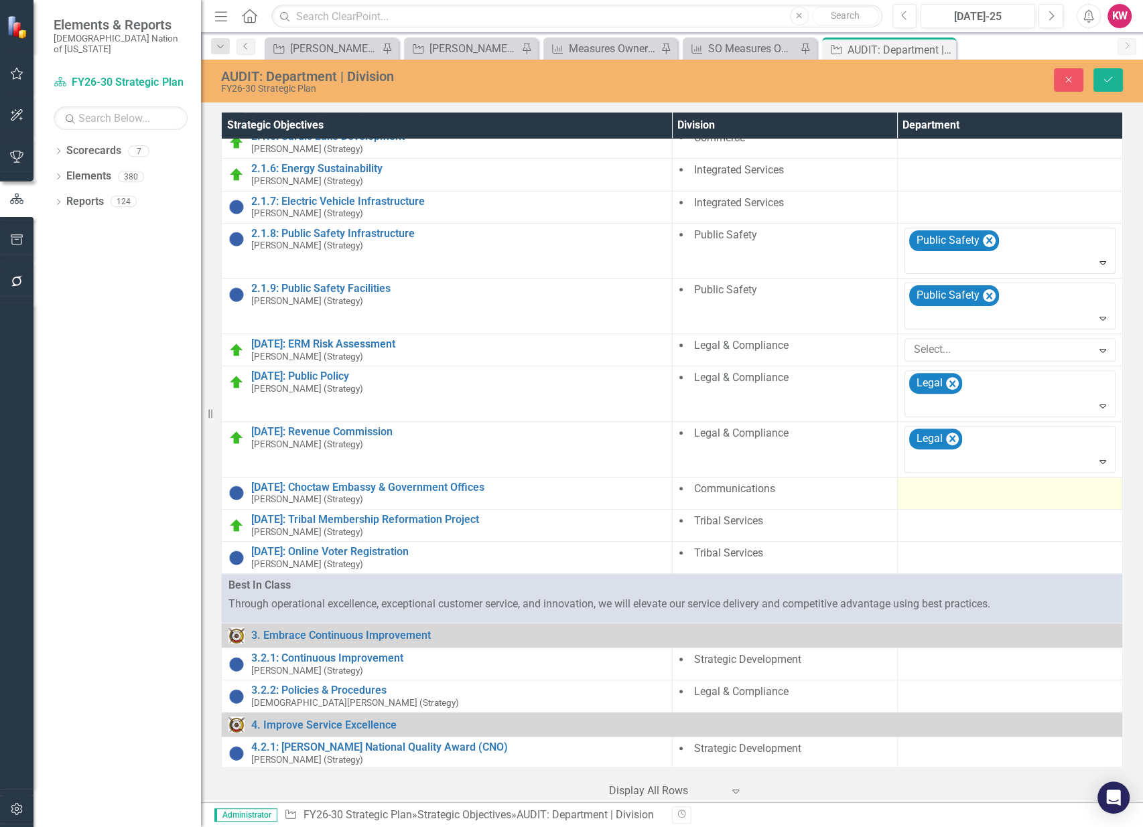
click at [930, 491] on div at bounding box center [1009, 490] width 211 height 16
click at [930, 491] on div at bounding box center [1000, 493] width 184 height 18
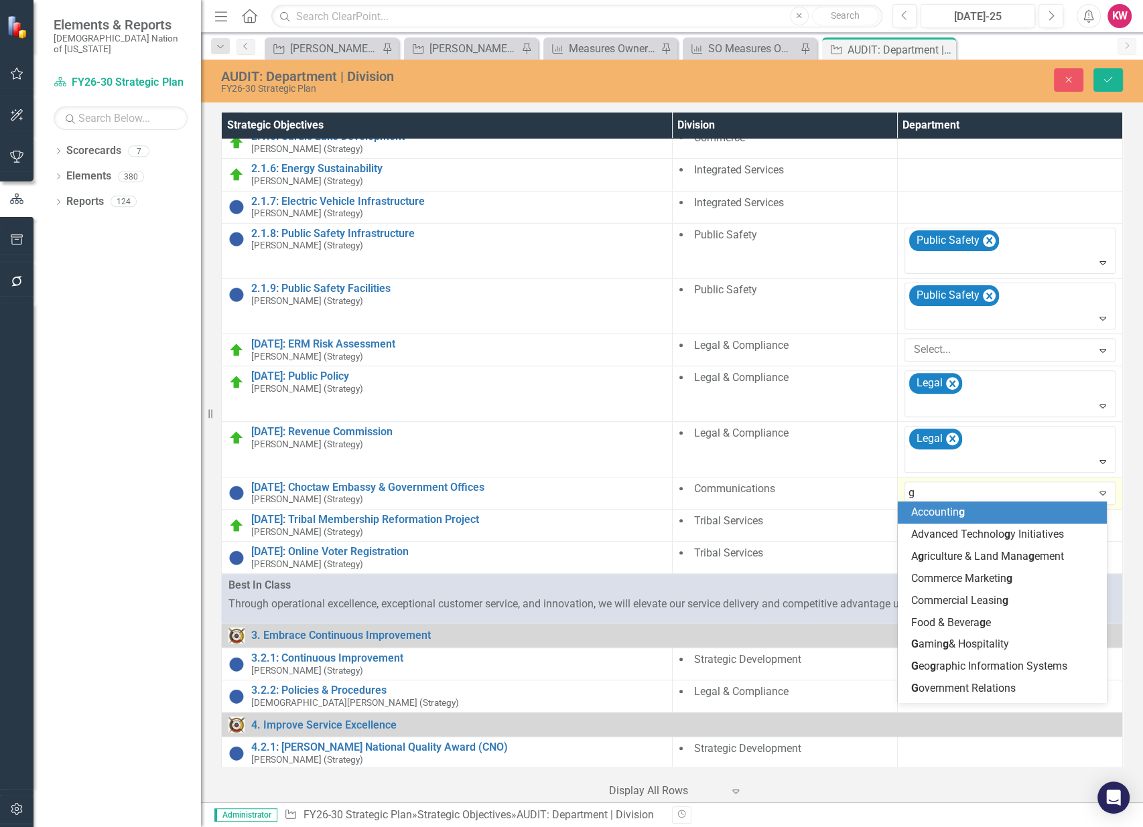
type input "go"
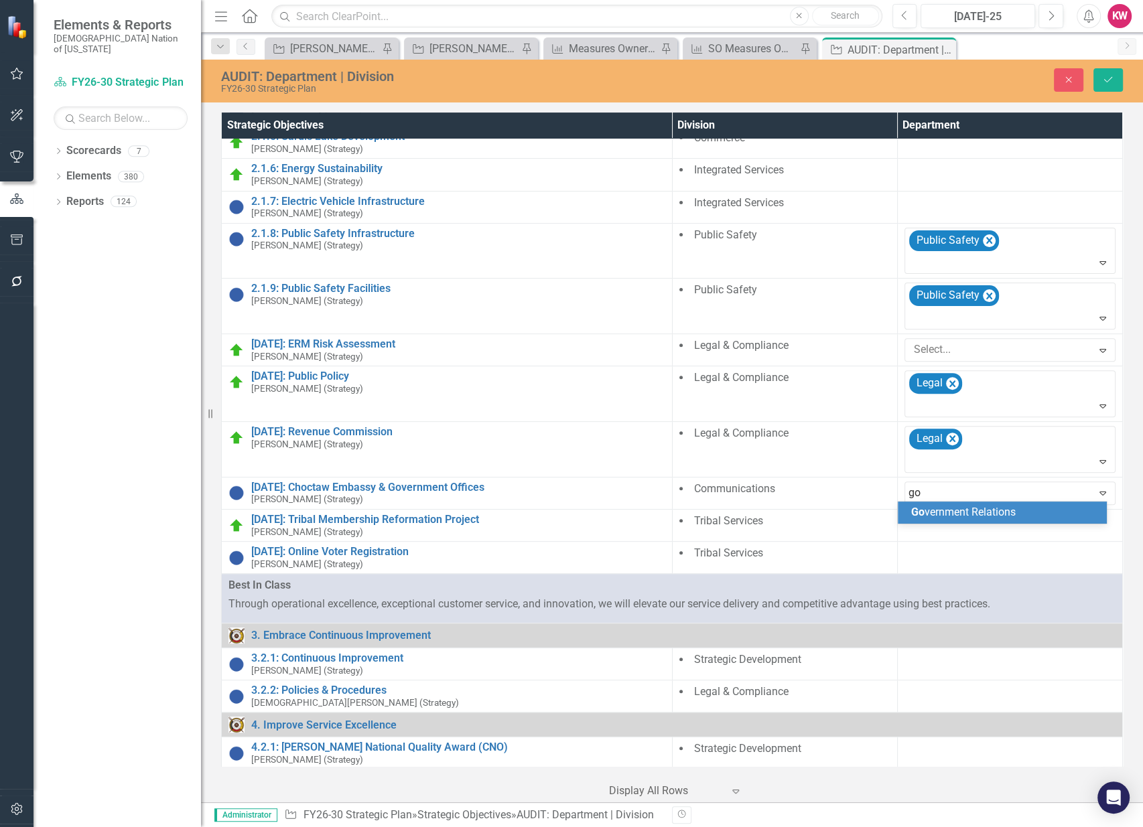
click at [945, 516] on span "Go vernment Relations" at bounding box center [963, 512] width 104 height 13
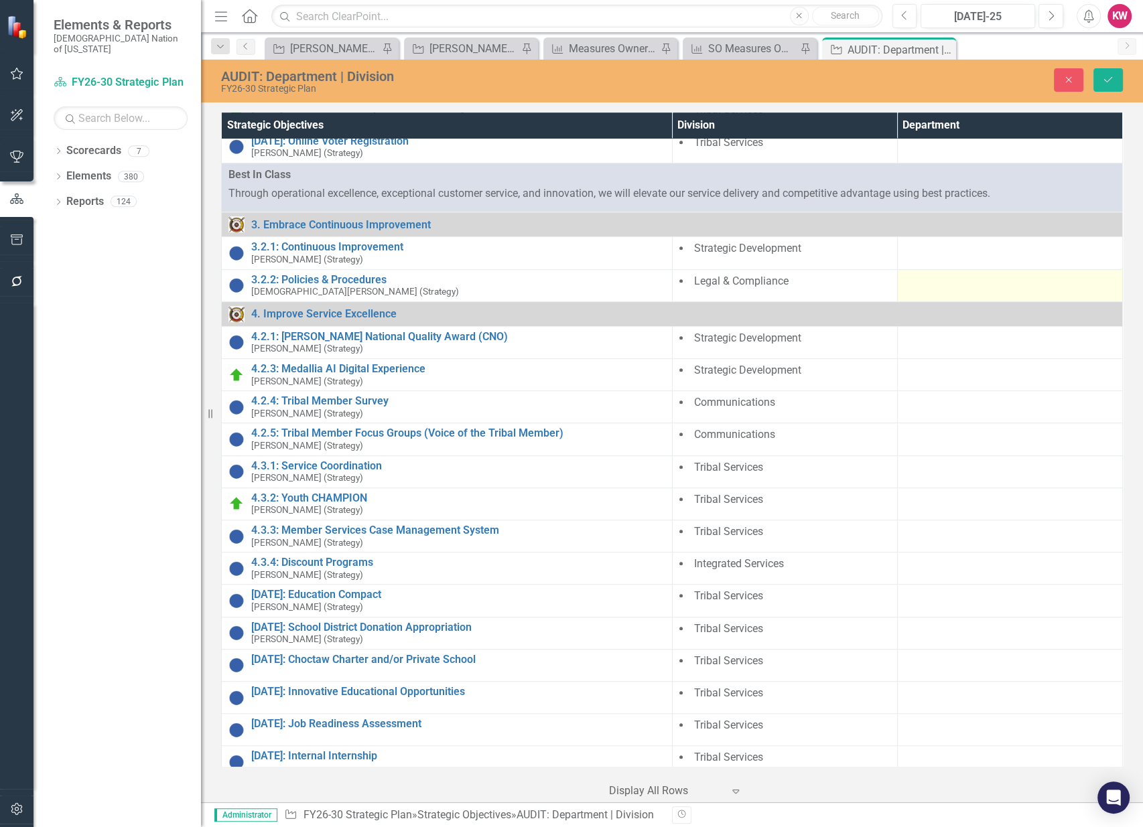
scroll to position [877, 0]
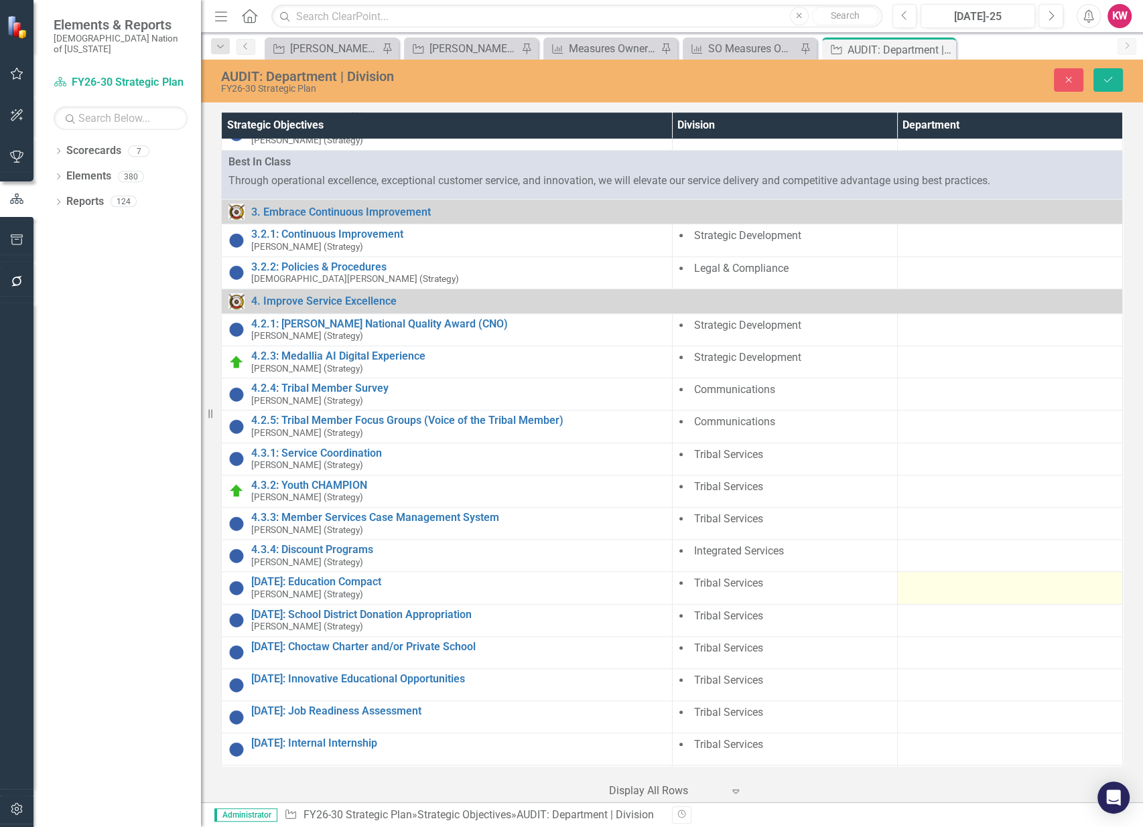
click at [932, 587] on div at bounding box center [1009, 584] width 211 height 16
click at [957, 585] on div at bounding box center [1000, 588] width 184 height 18
type input "gov"
click at [956, 606] on span "Gov ernment Relations" at bounding box center [963, 606] width 104 height 13
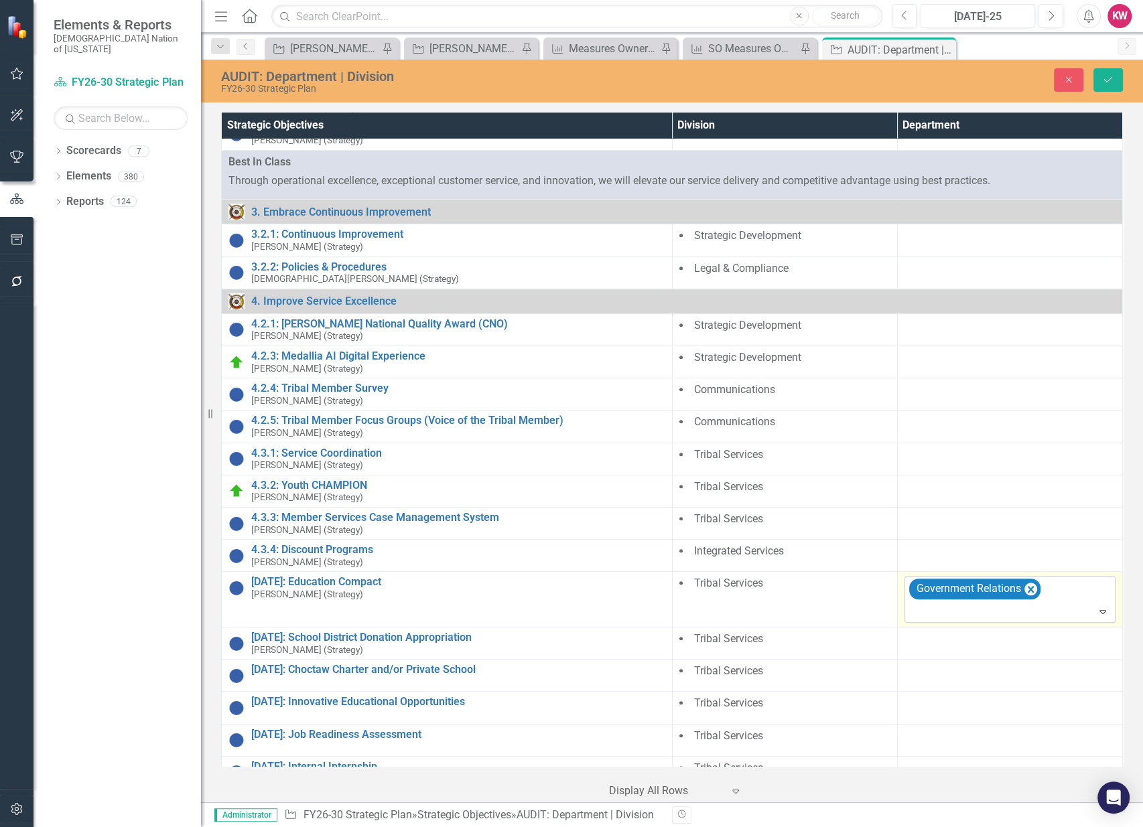
click at [959, 603] on div at bounding box center [1010, 612] width 205 height 18
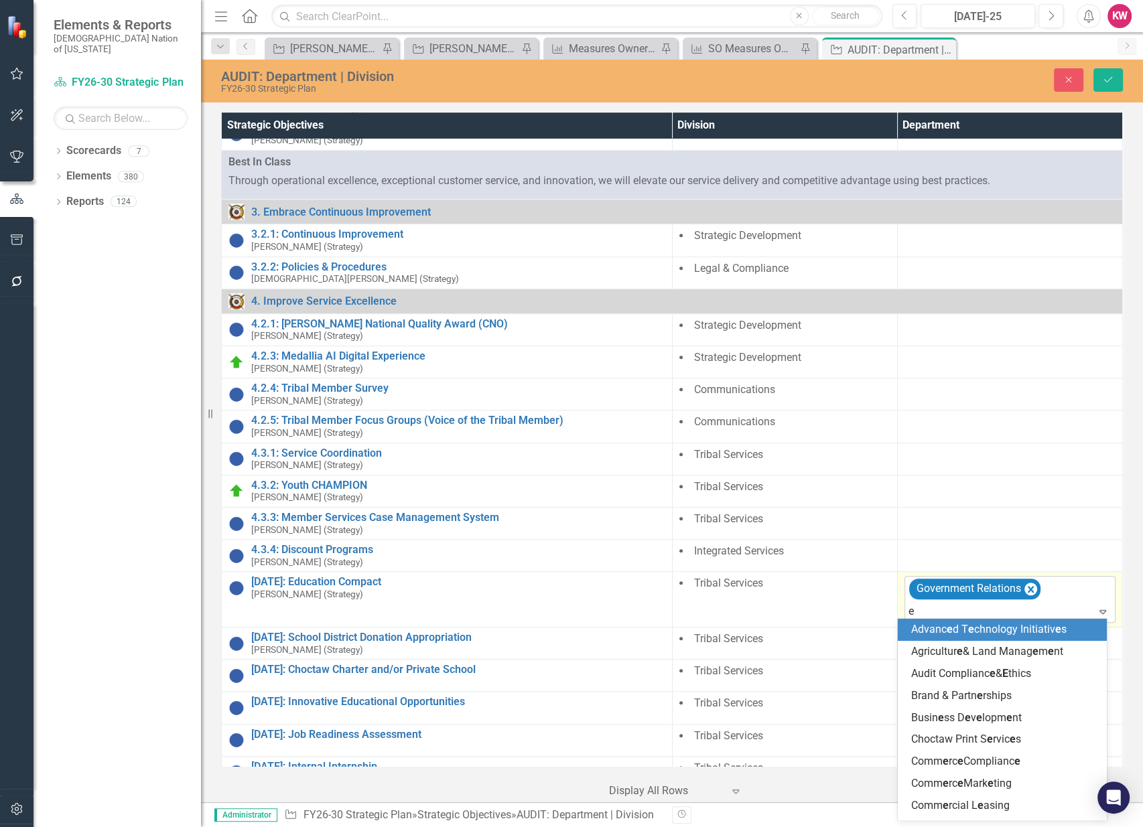
type input "ed"
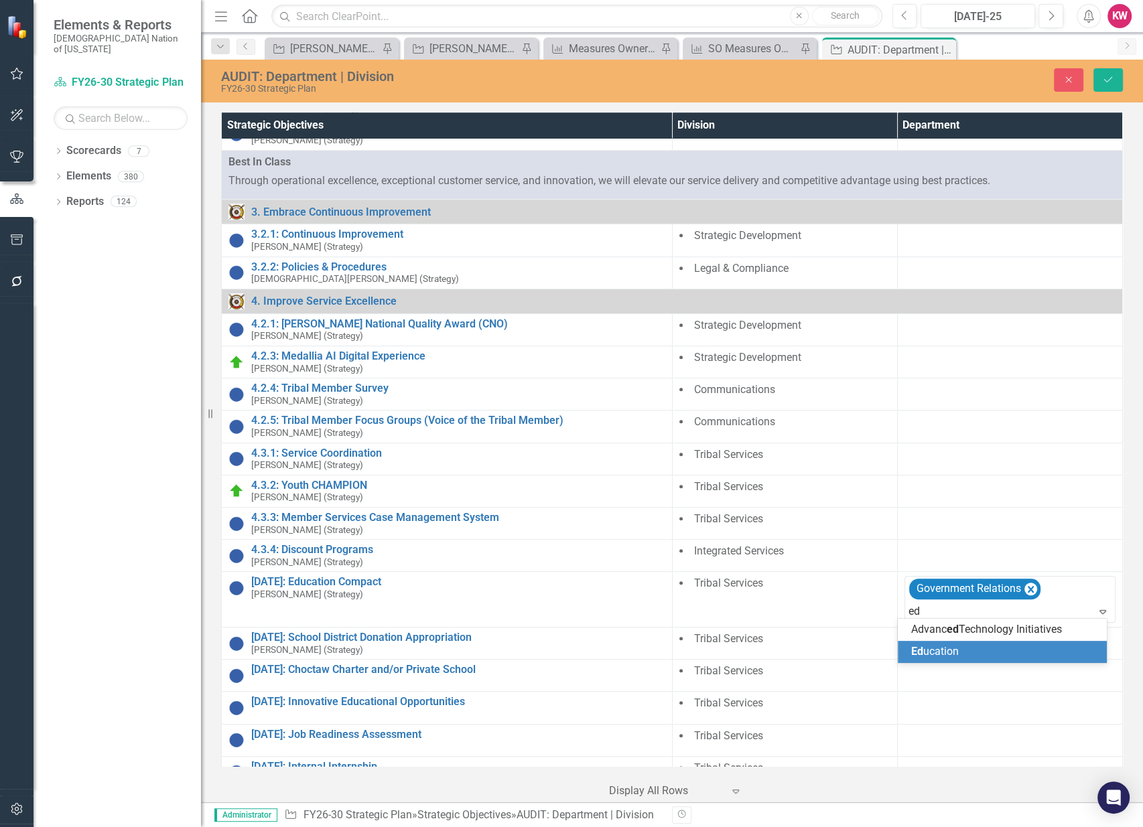
click at [951, 648] on span "Ed ucation" at bounding box center [935, 651] width 48 height 13
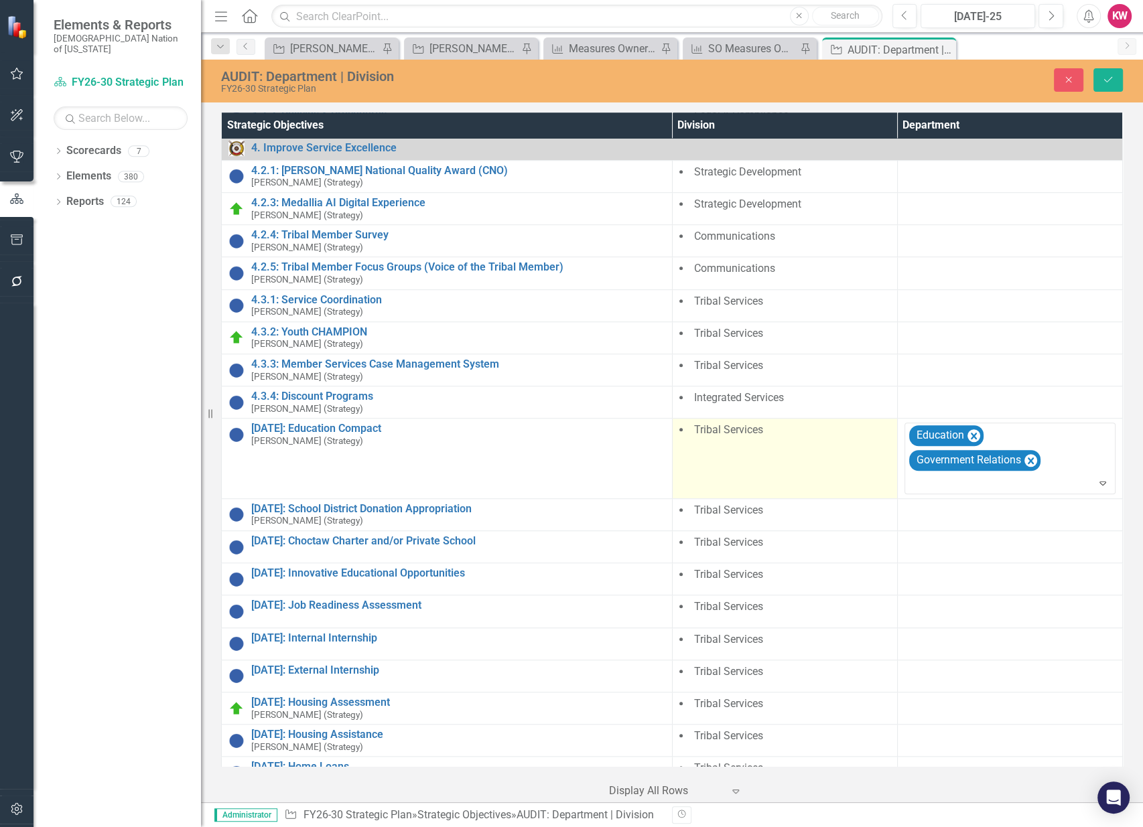
scroll to position [1100, 0]
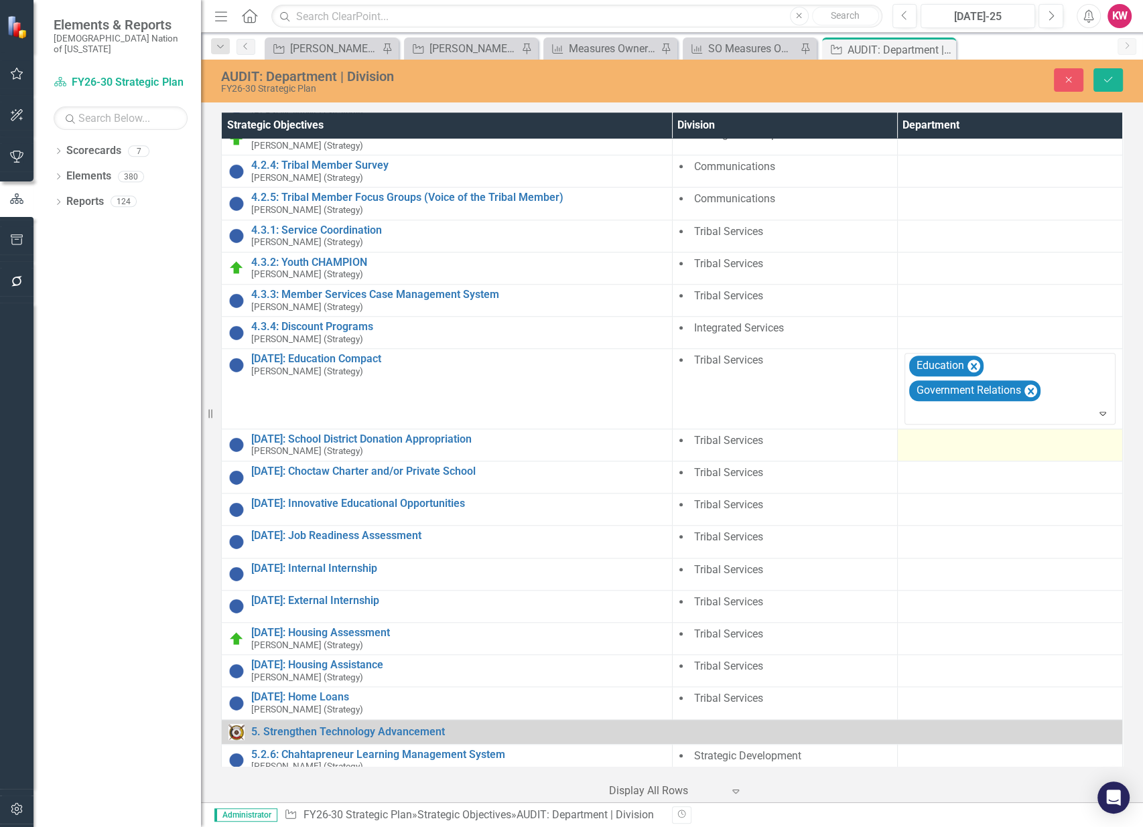
click at [957, 441] on div at bounding box center [1009, 441] width 211 height 16
click at [957, 441] on div at bounding box center [1000, 445] width 184 height 18
type input "gov"
click at [959, 460] on span "Gov ernment Relations" at bounding box center [963, 463] width 104 height 13
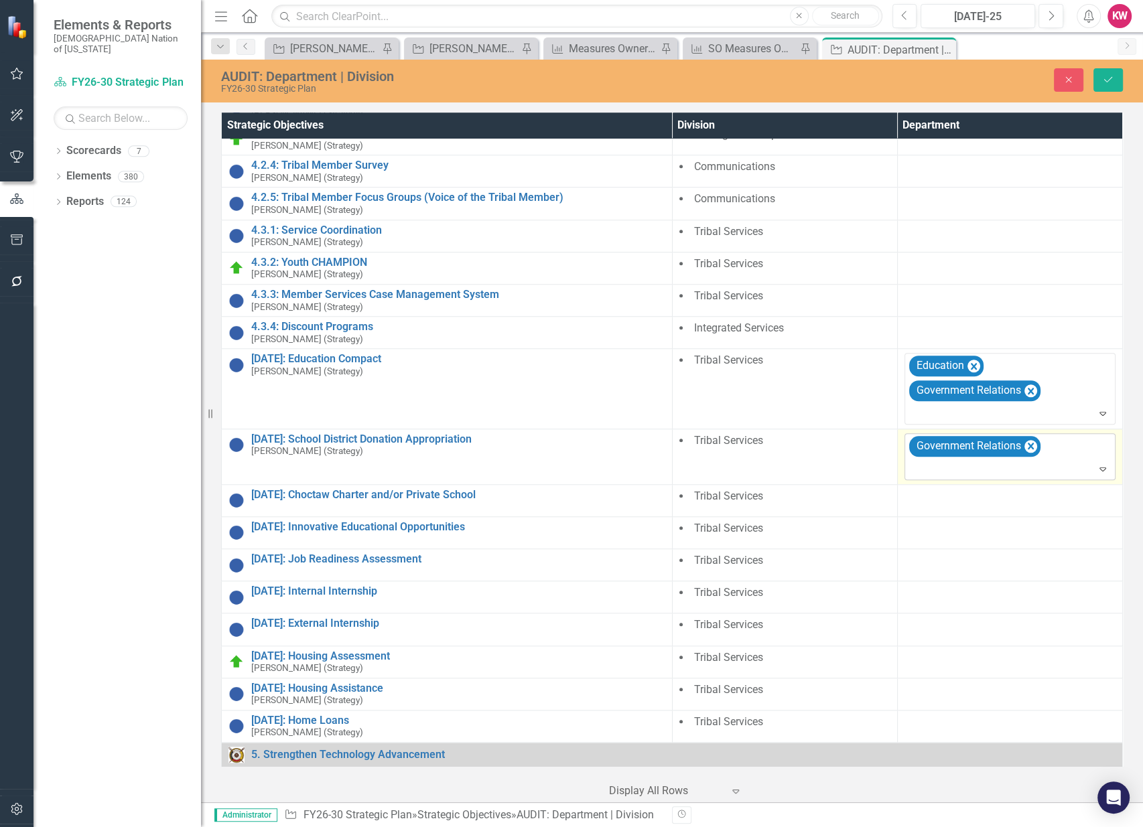
click at [954, 462] on div at bounding box center [1010, 469] width 205 height 18
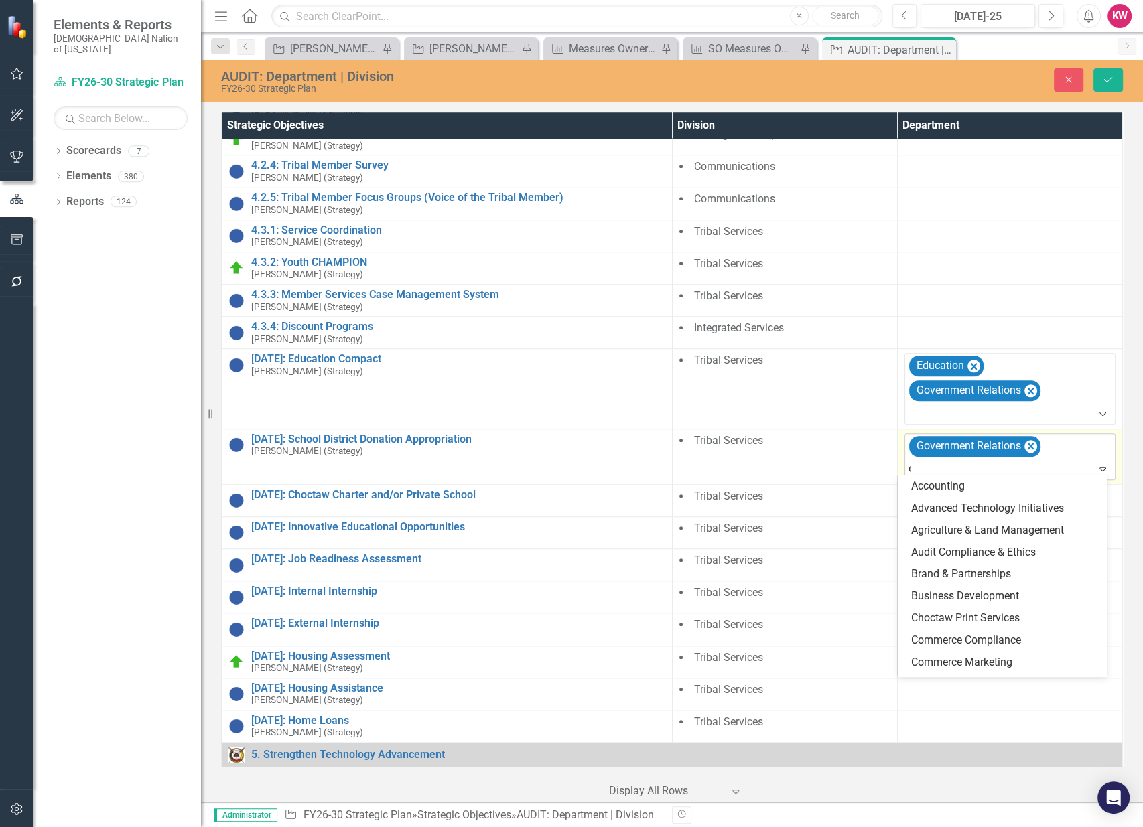
type input "ed"
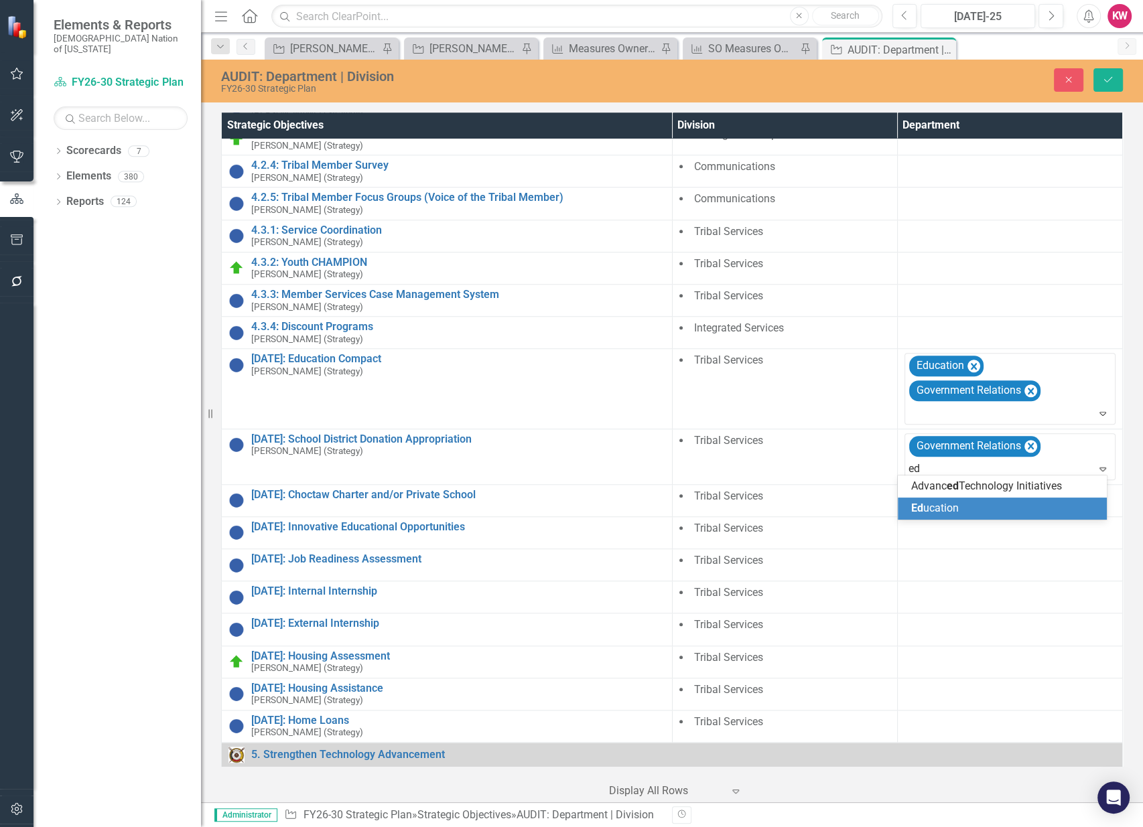
click at [950, 502] on span "Ed ucation" at bounding box center [935, 508] width 48 height 13
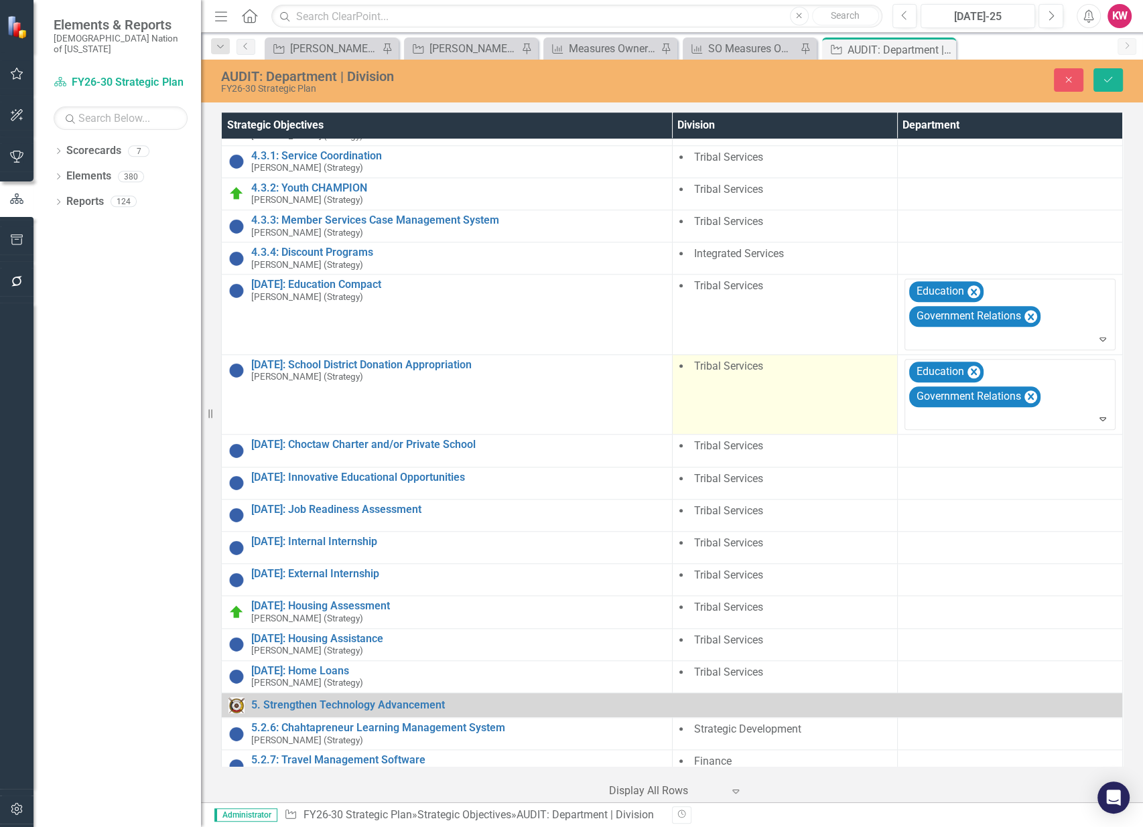
scroll to position [1248, 0]
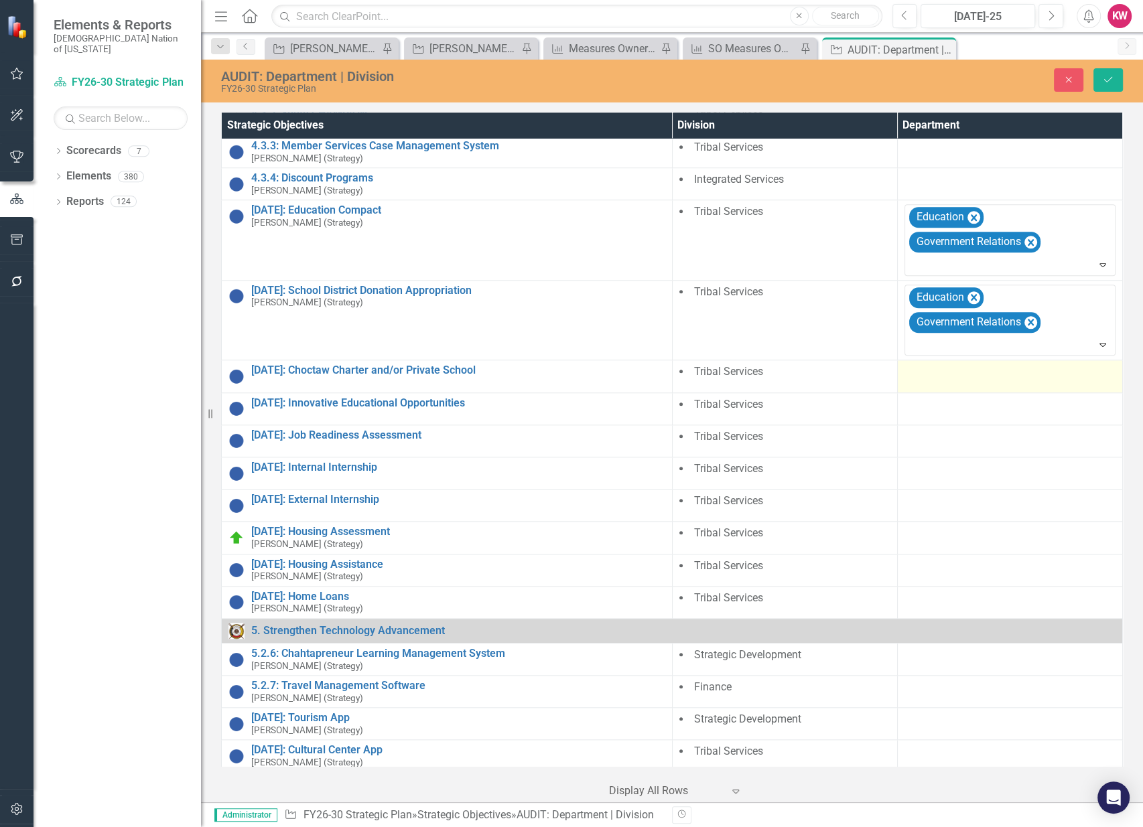
click at [928, 370] on div at bounding box center [1009, 372] width 211 height 16
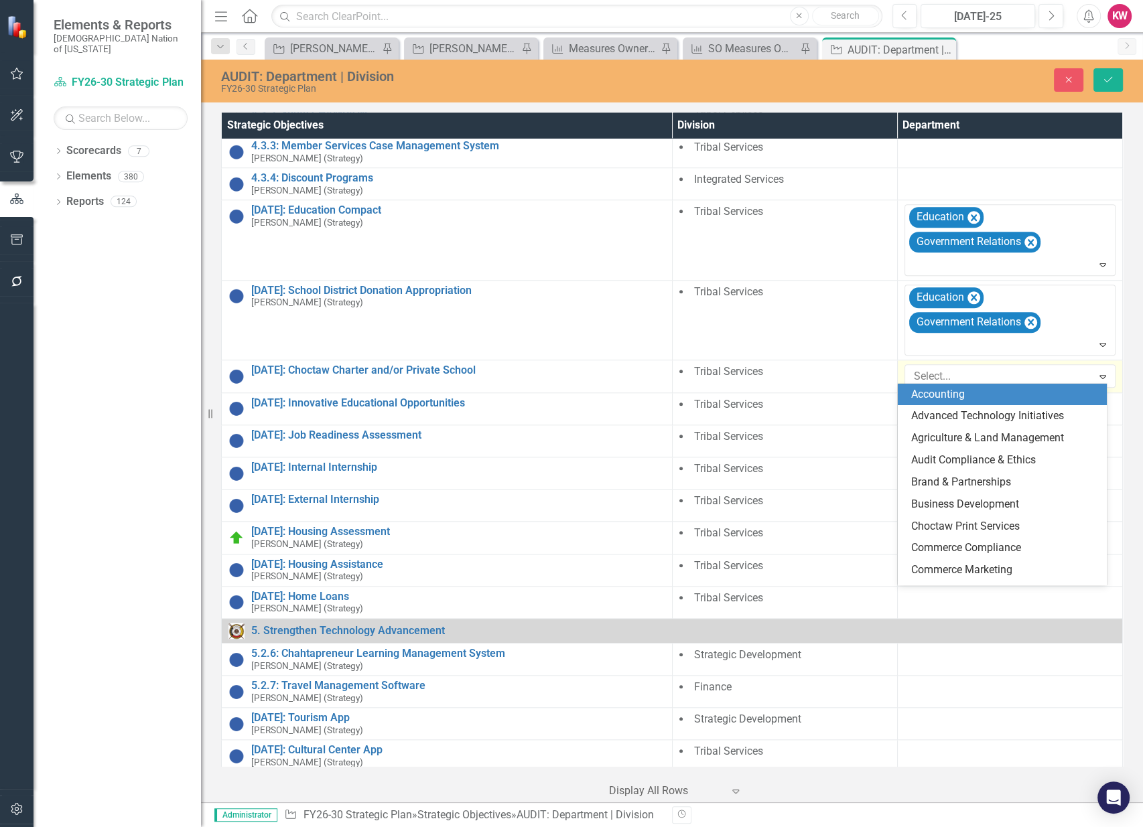
click at [928, 370] on div at bounding box center [1000, 377] width 184 height 18
type input "ed"
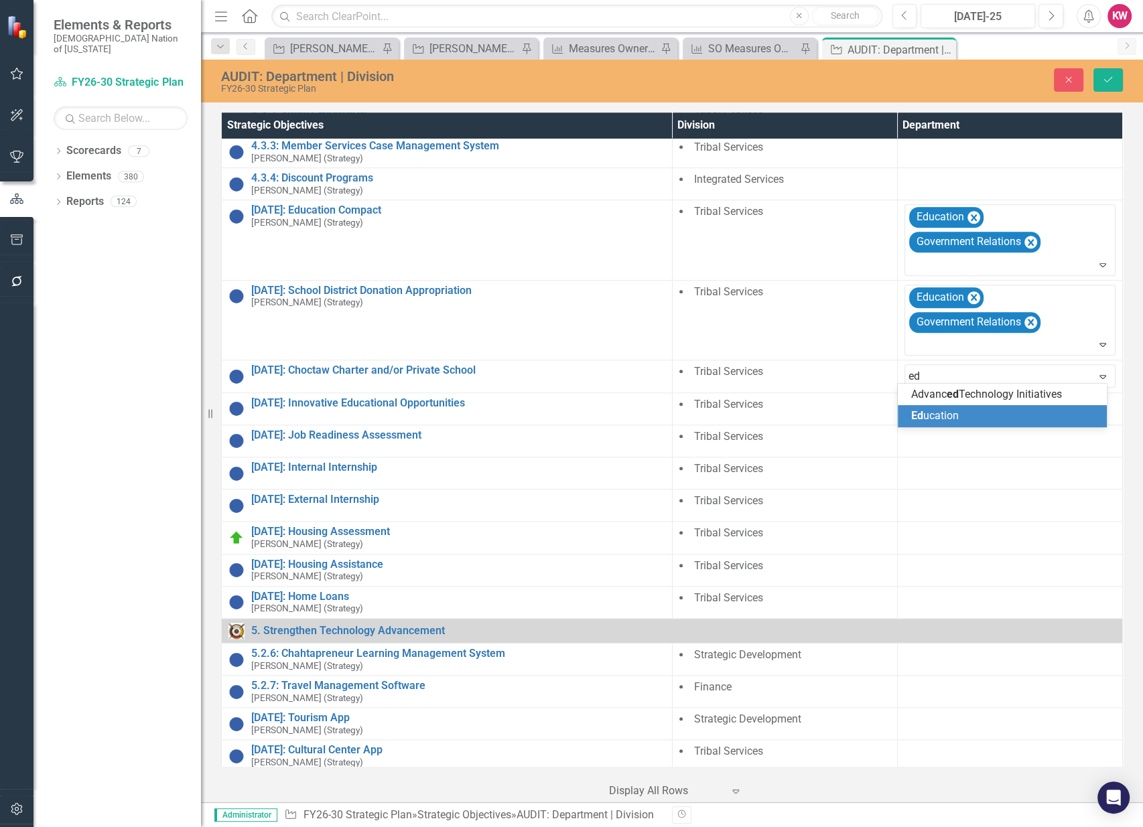
click at [931, 416] on span "Ed ucation" at bounding box center [935, 415] width 48 height 13
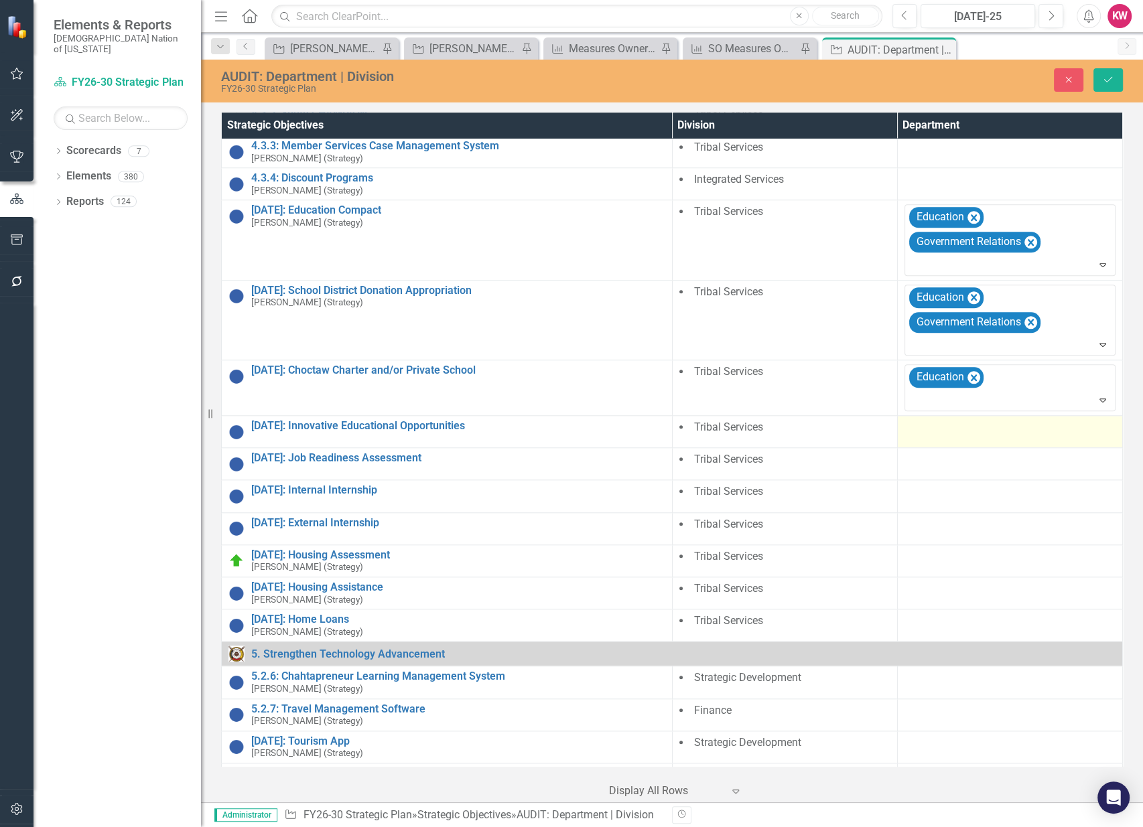
click at [923, 427] on div at bounding box center [1009, 428] width 211 height 16
click at [923, 427] on div at bounding box center [1000, 432] width 184 height 18
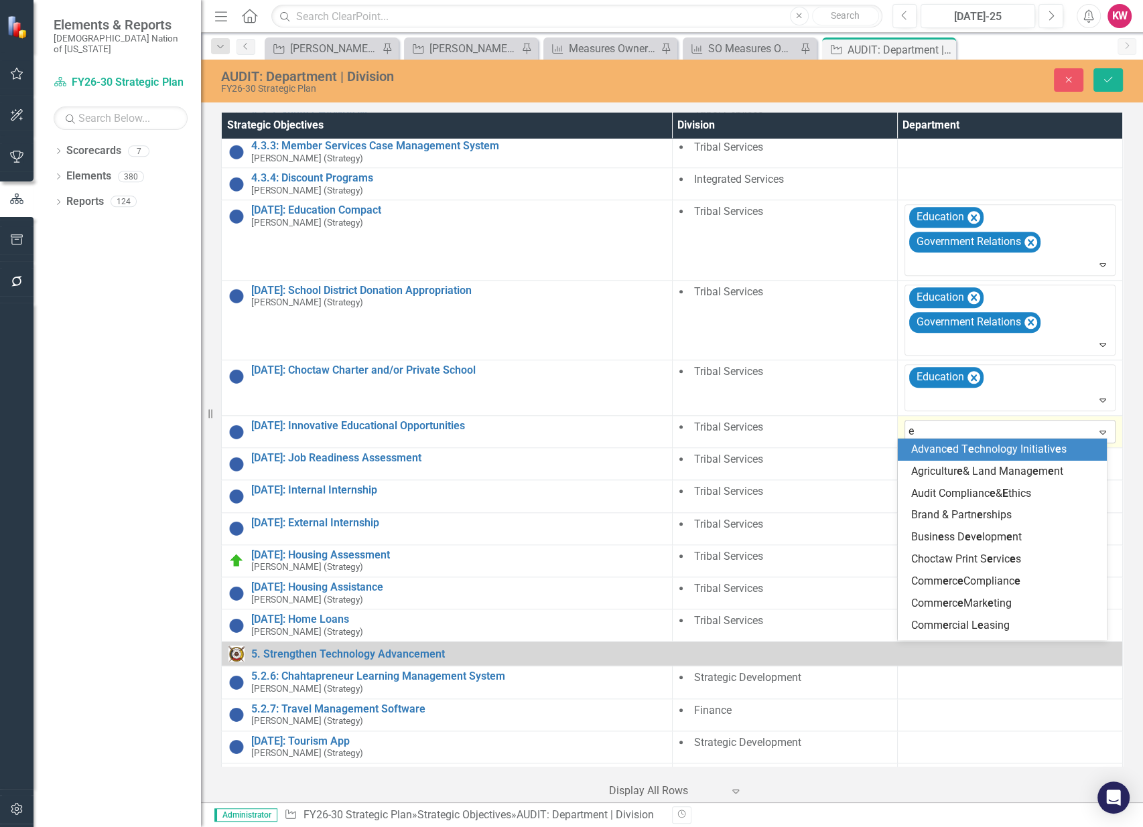
type input "ed"
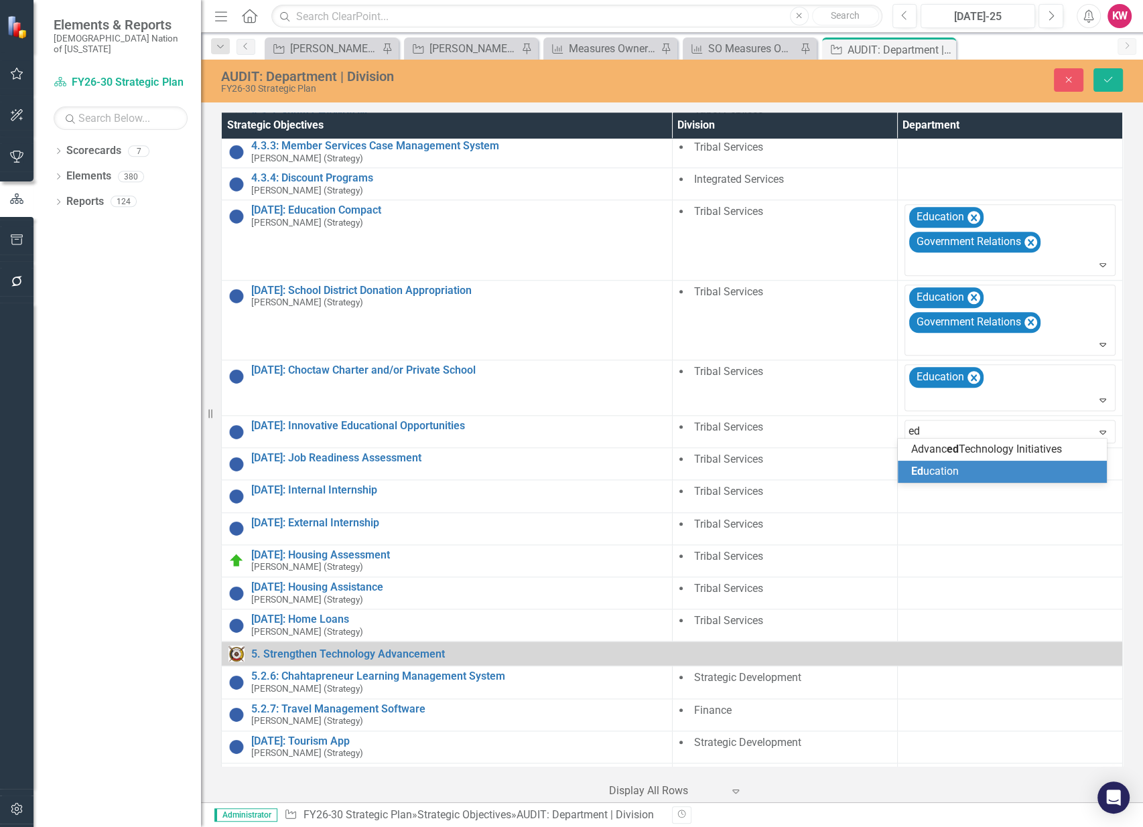
click at [920, 465] on span "Ed" at bounding box center [917, 471] width 12 height 13
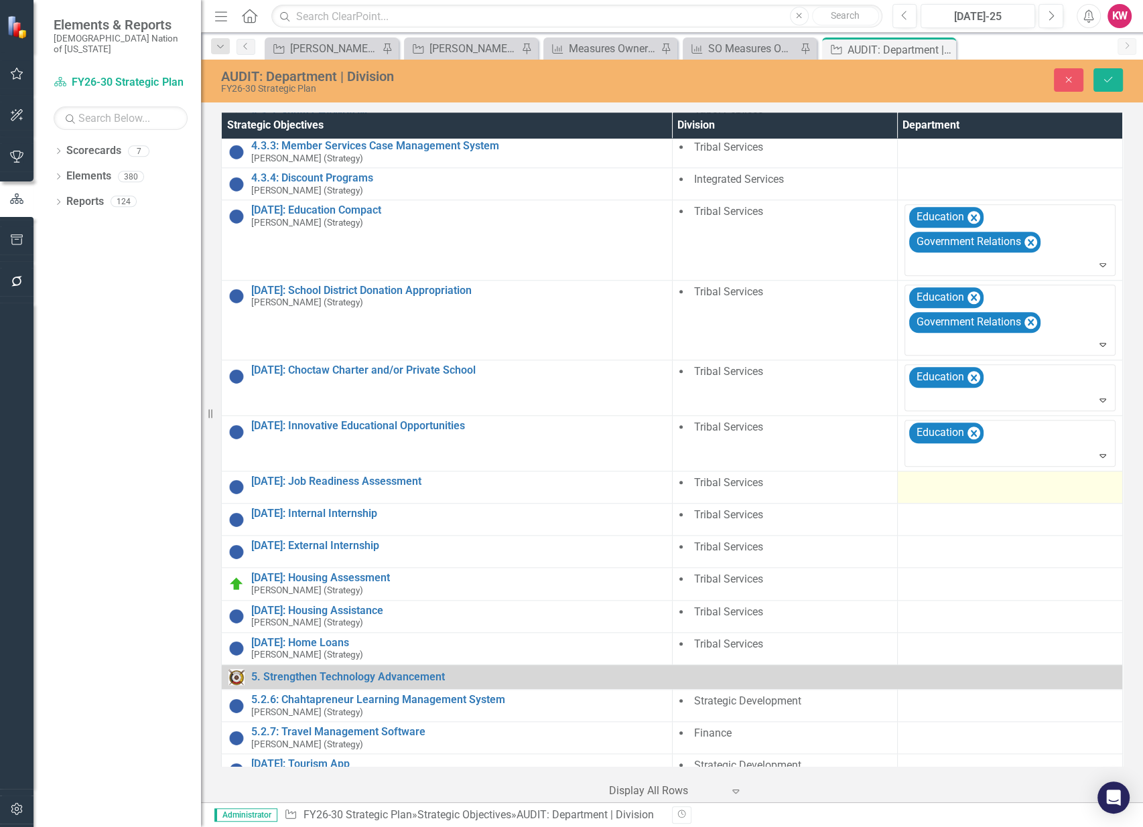
click at [924, 486] on div at bounding box center [1009, 484] width 211 height 16
click at [934, 485] on div at bounding box center [1000, 487] width 184 height 18
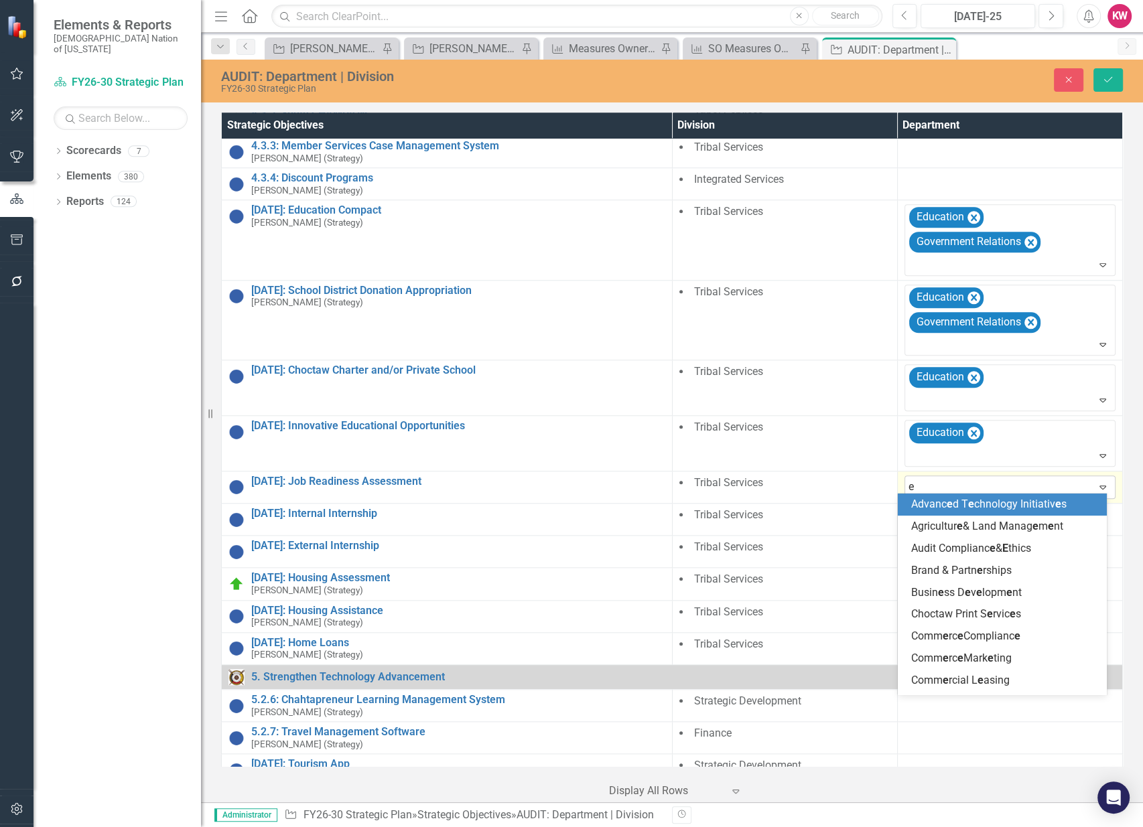
type input "ed"
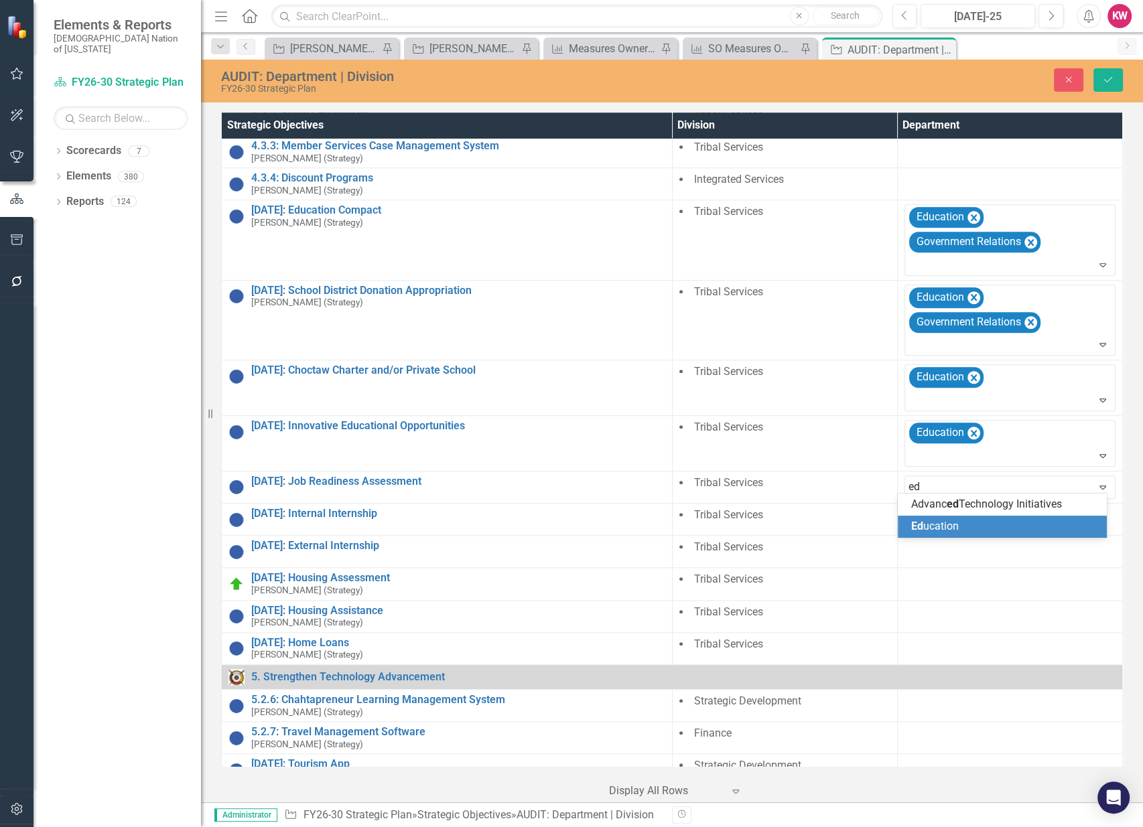
click at [931, 524] on span "Ed ucation" at bounding box center [935, 526] width 48 height 13
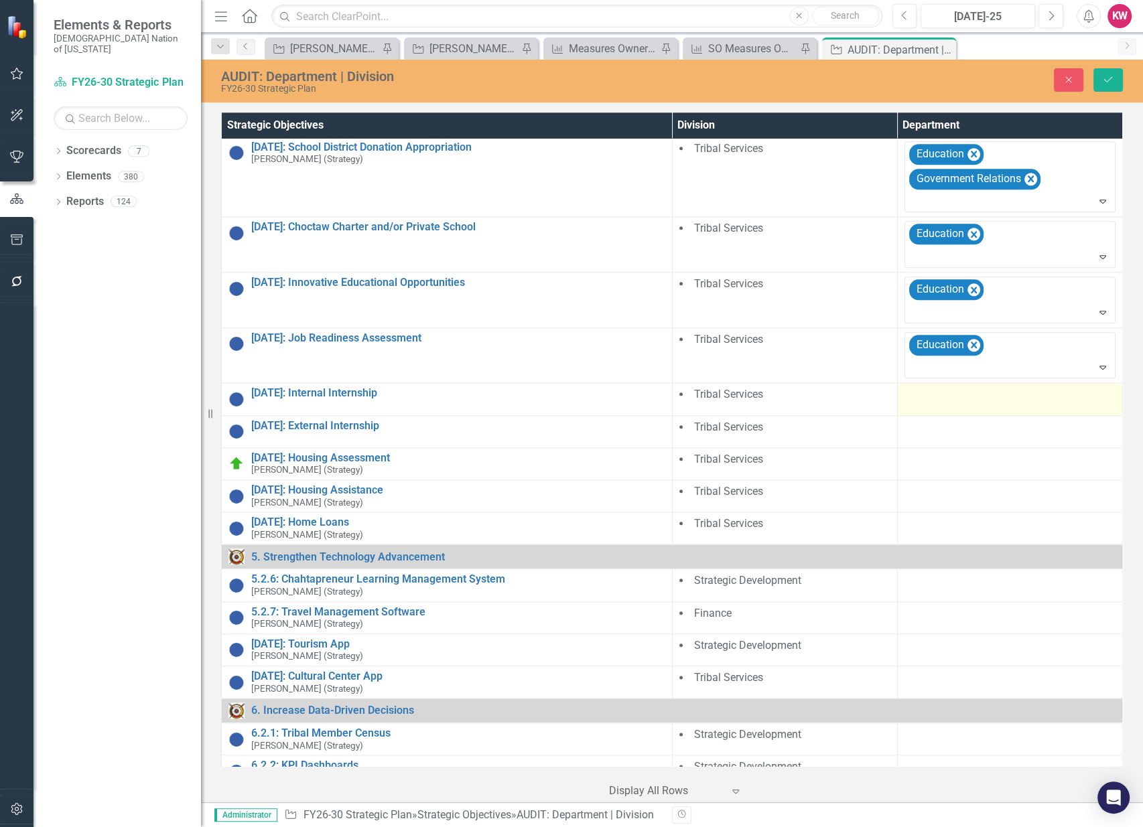
scroll to position [1398, 0]
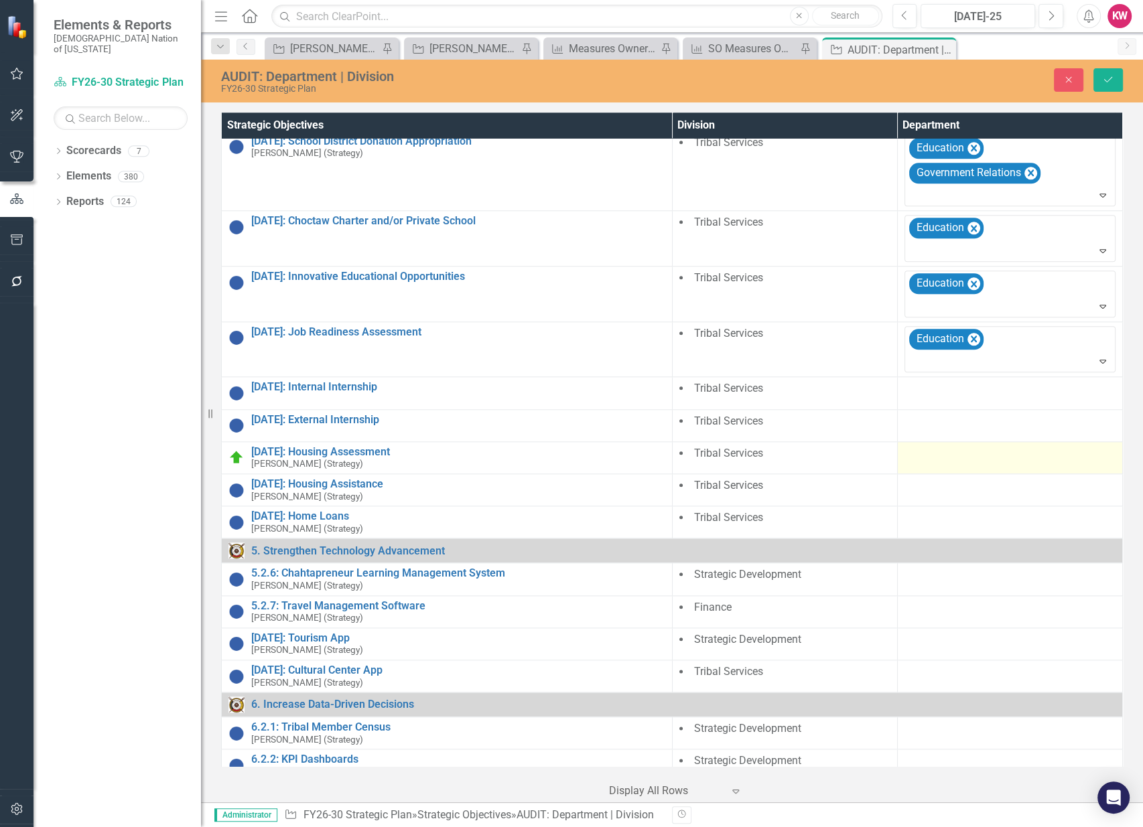
click at [916, 455] on div at bounding box center [1009, 454] width 211 height 16
click at [916, 455] on div at bounding box center [1000, 458] width 184 height 18
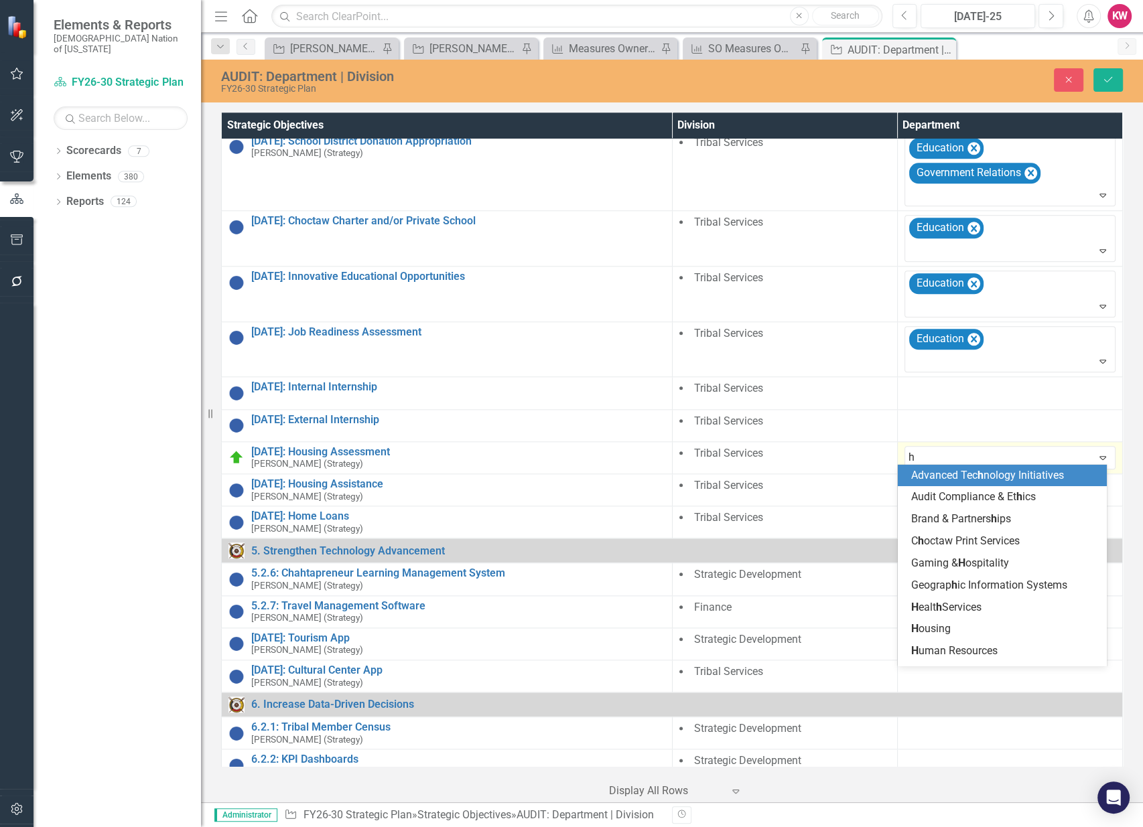
type input "ho"
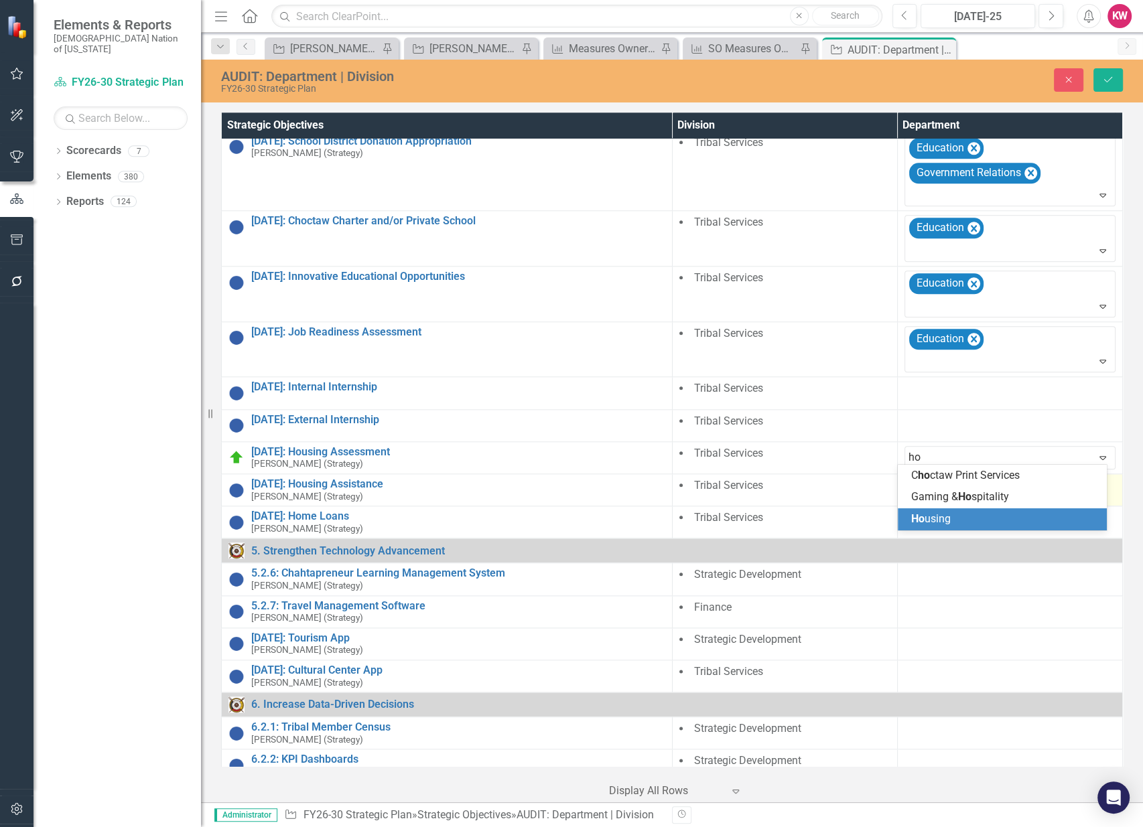
click at [945, 521] on span "Ho using" at bounding box center [931, 518] width 40 height 13
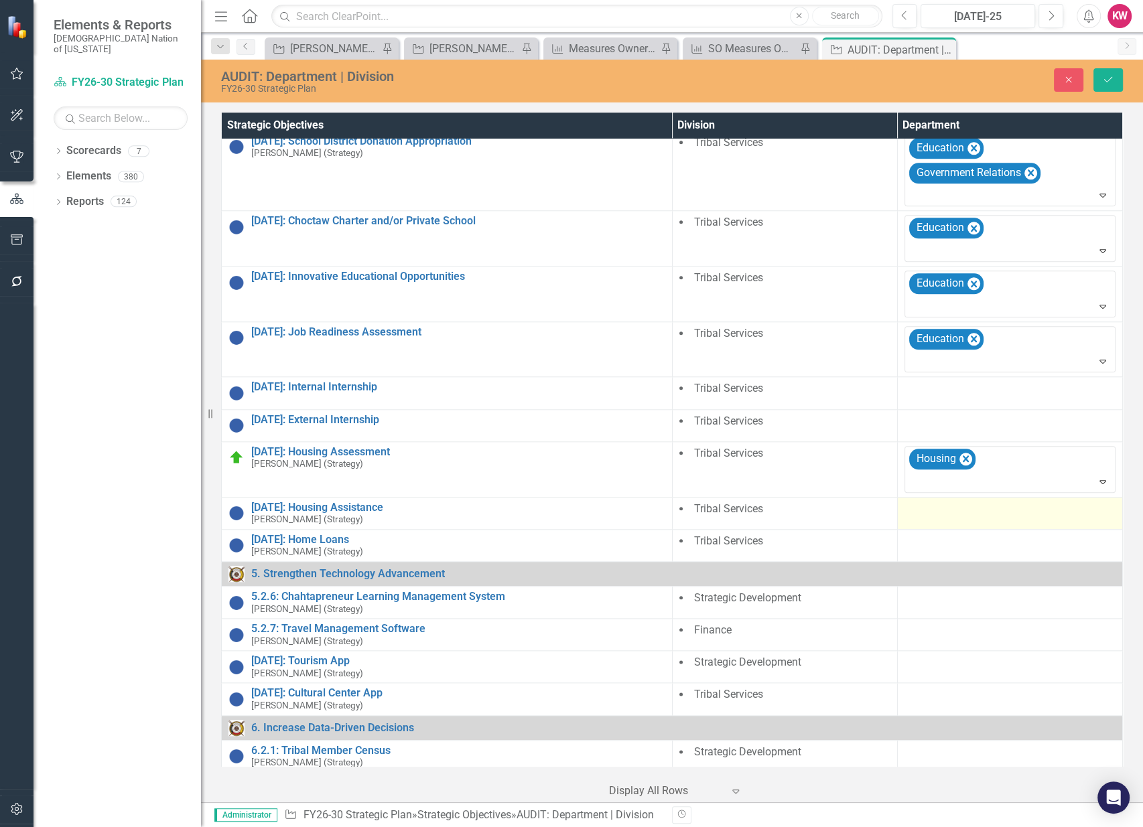
click at [926, 512] on td at bounding box center [1009, 513] width 225 height 32
click at [926, 512] on div at bounding box center [1000, 513] width 184 height 18
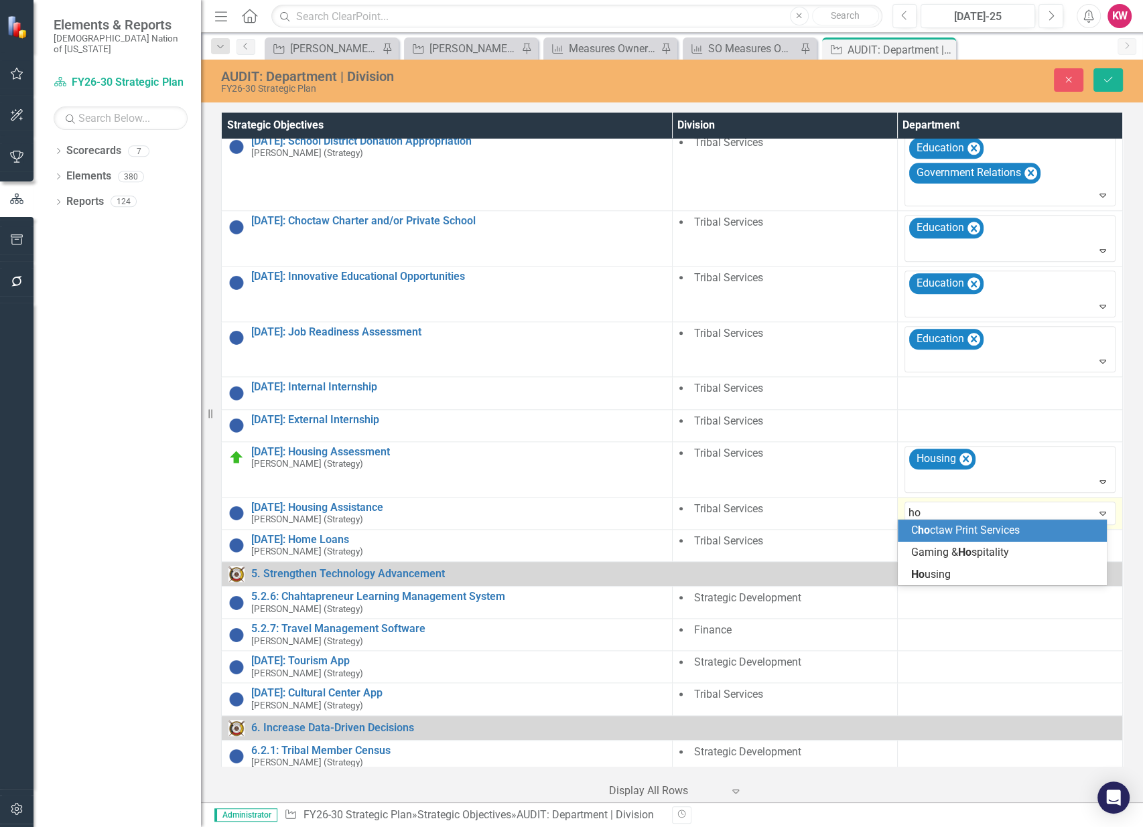
type input "hou"
click at [928, 532] on span "Hou" at bounding box center [920, 530] width 19 height 13
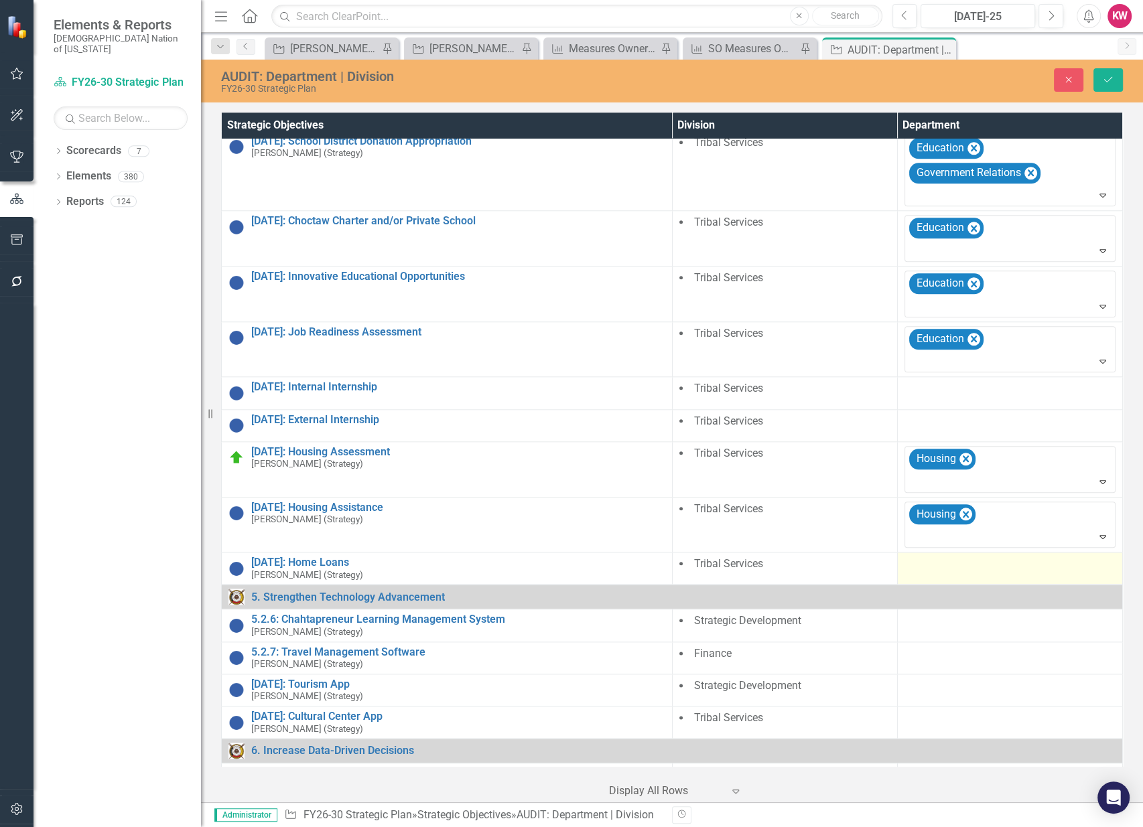
click at [920, 558] on div at bounding box center [1009, 565] width 211 height 16
click at [917, 561] on div at bounding box center [1000, 568] width 184 height 18
type input "hou"
click at [929, 583] on span "Hou" at bounding box center [920, 585] width 19 height 13
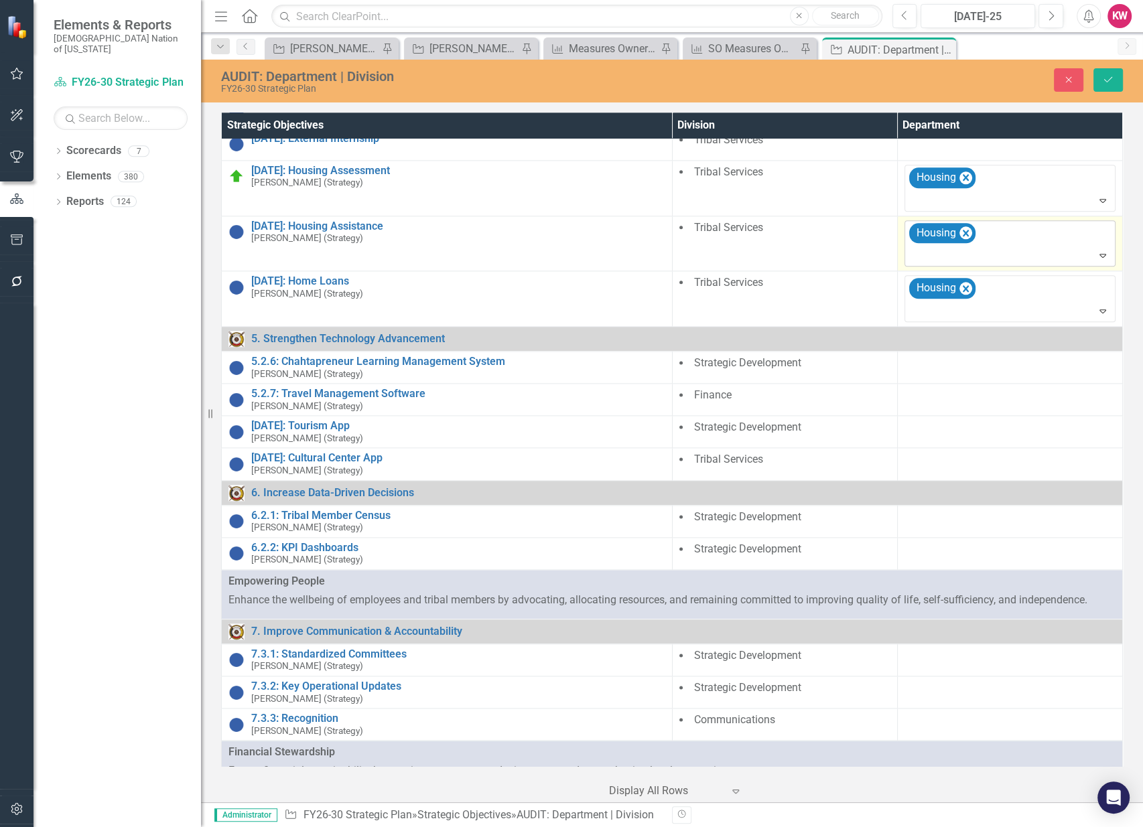
scroll to position [1695, 0]
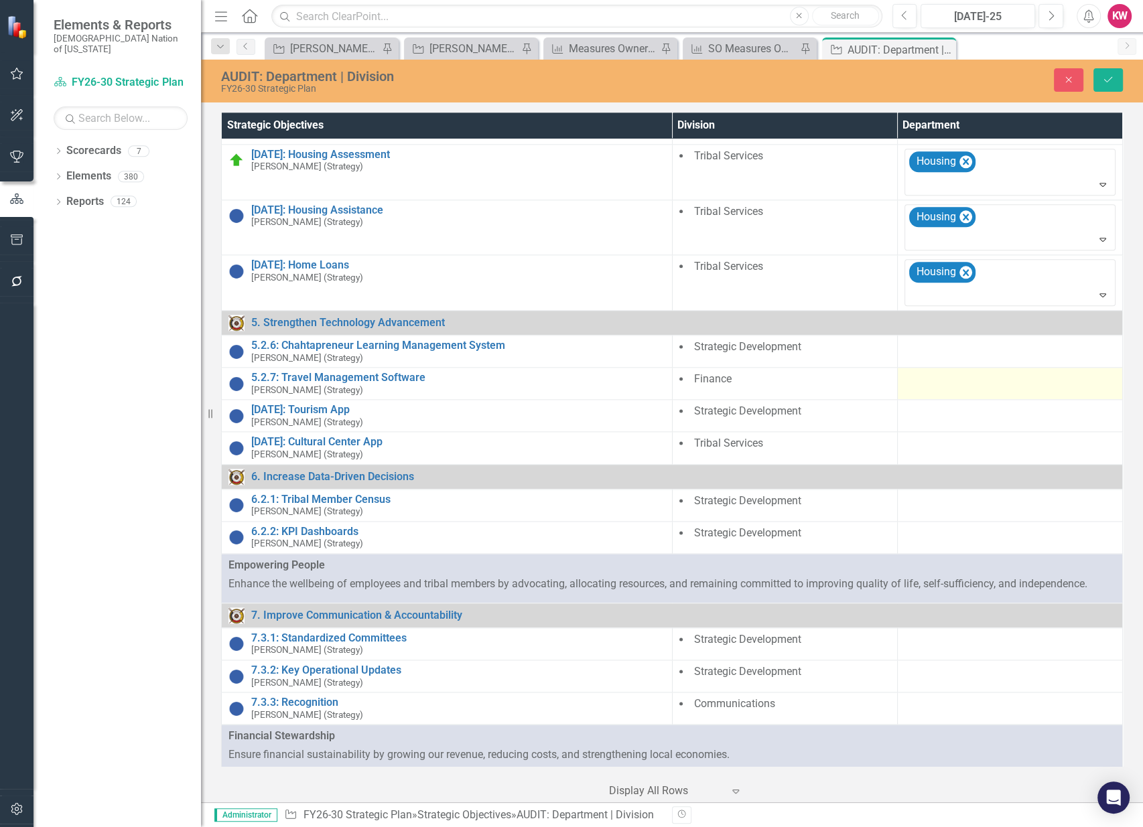
click at [922, 378] on div at bounding box center [1009, 380] width 211 height 16
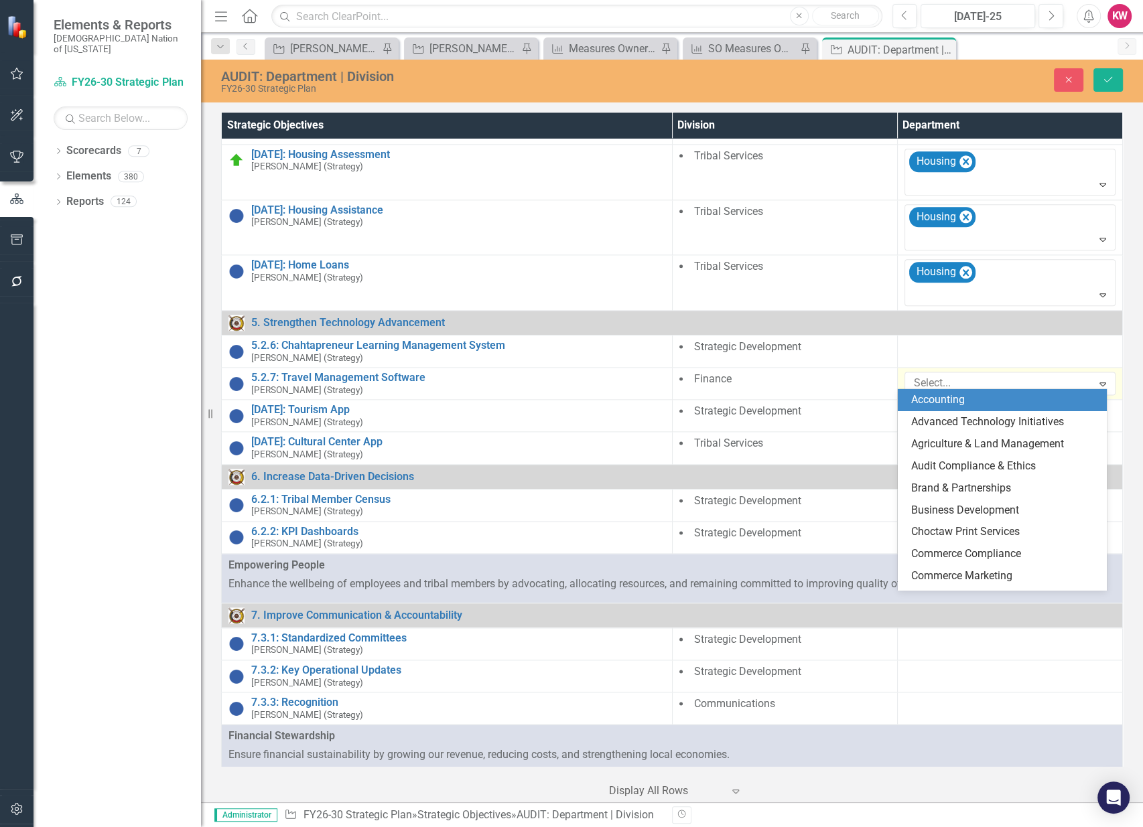
click at [922, 378] on div at bounding box center [1000, 383] width 184 height 18
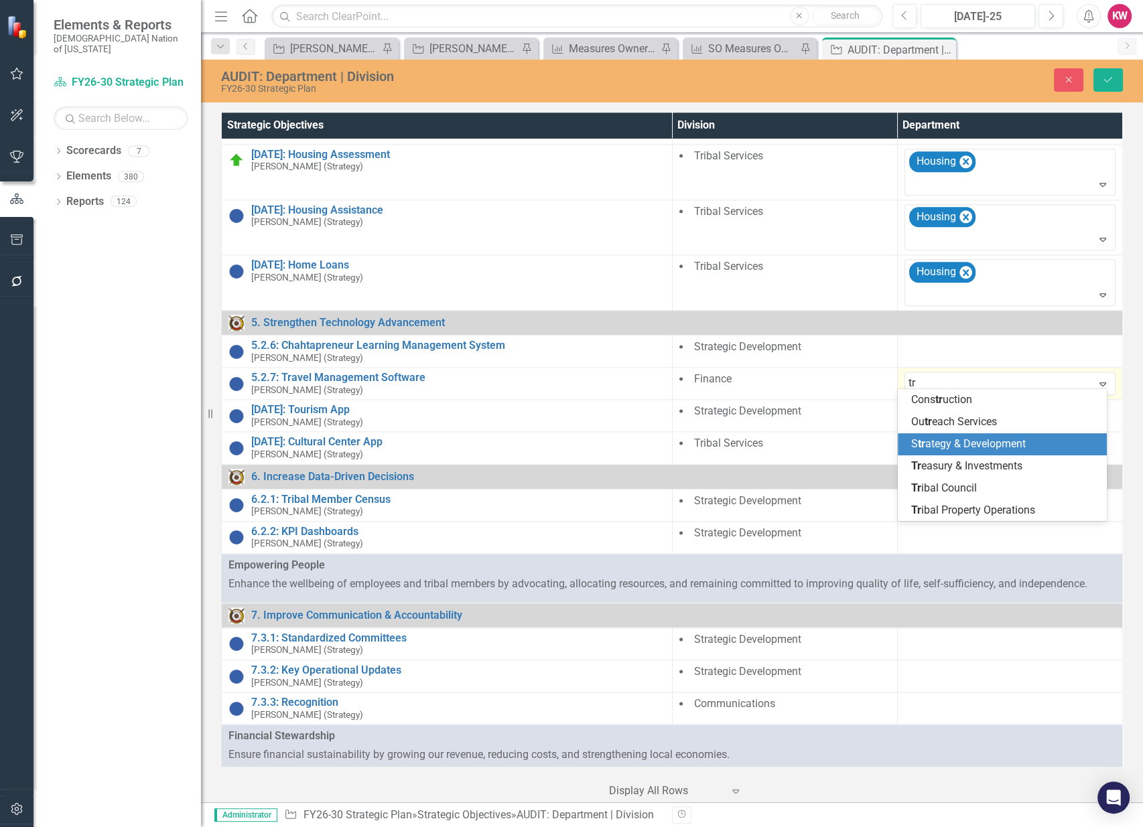
type input "t"
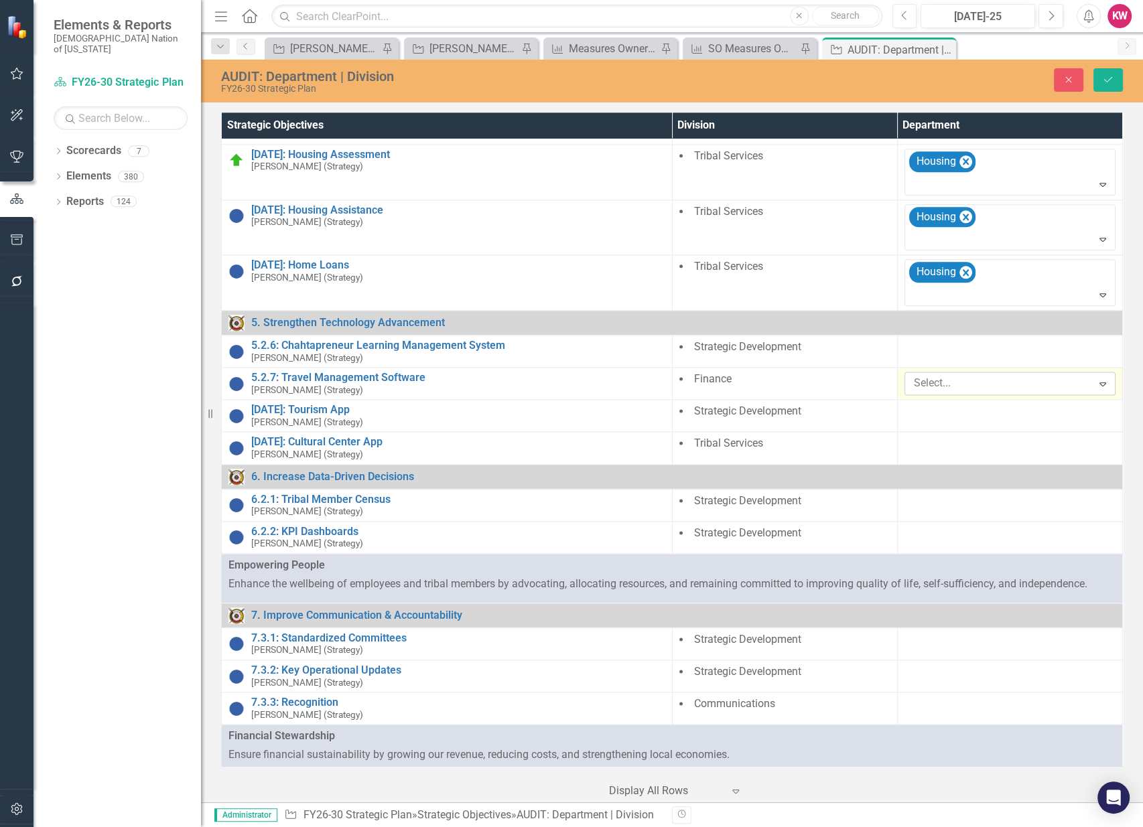
click at [1096, 378] on icon "Expand" at bounding box center [1102, 383] width 13 height 11
click at [1038, 417] on td at bounding box center [1009, 416] width 225 height 32
click at [954, 407] on div at bounding box center [1000, 416] width 184 height 18
type input "t"
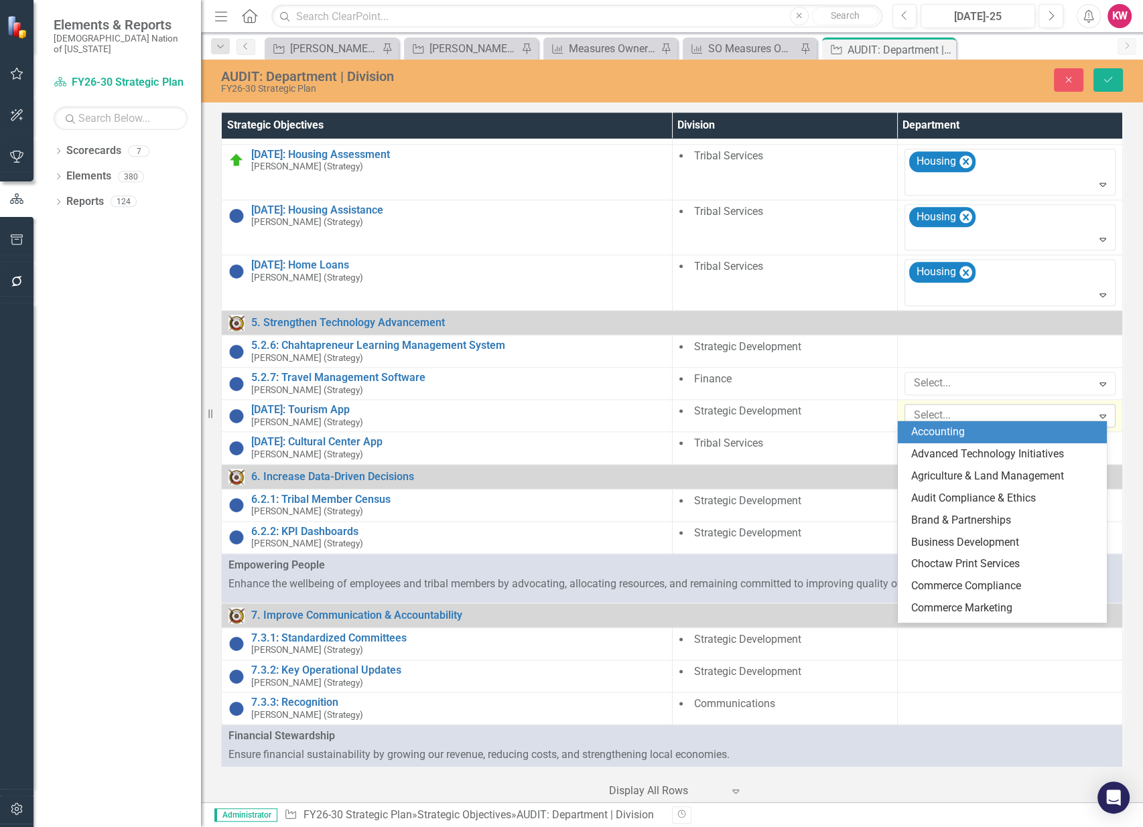
click at [1096, 411] on icon "Expand" at bounding box center [1102, 416] width 13 height 11
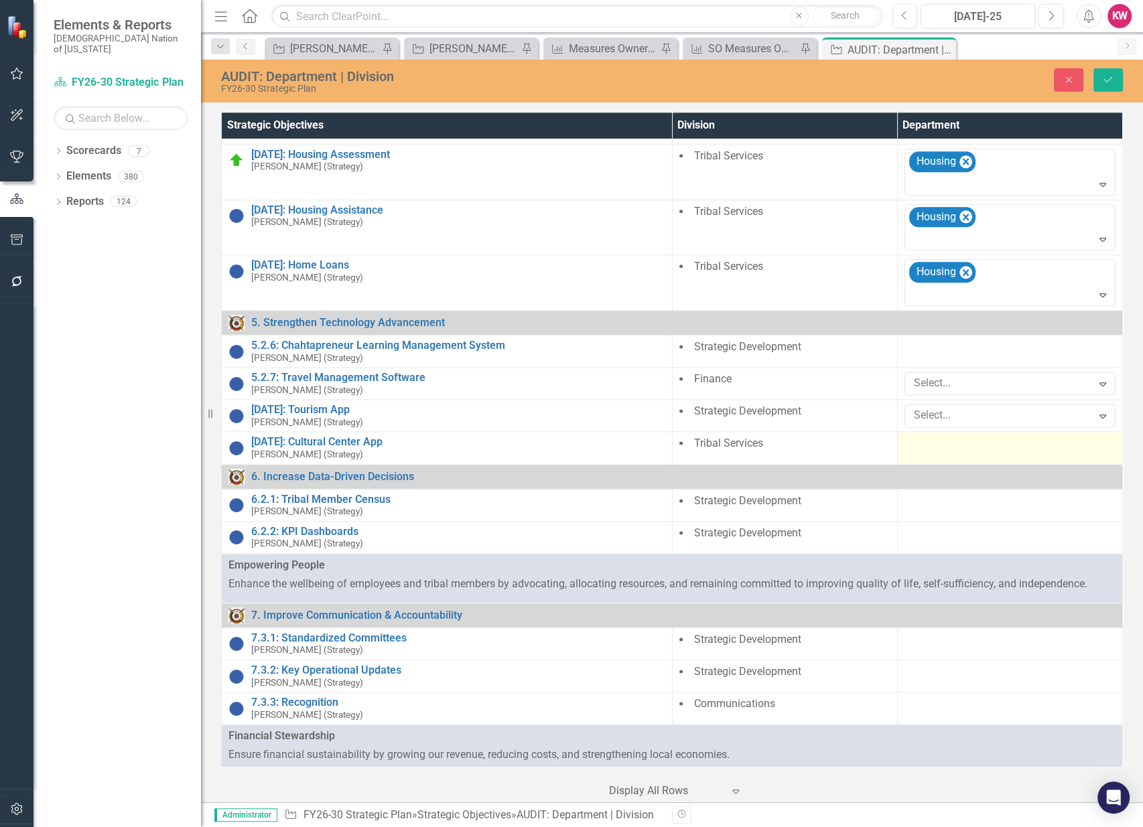
click at [964, 443] on div at bounding box center [1009, 444] width 211 height 16
click at [938, 447] on div at bounding box center [1000, 448] width 184 height 18
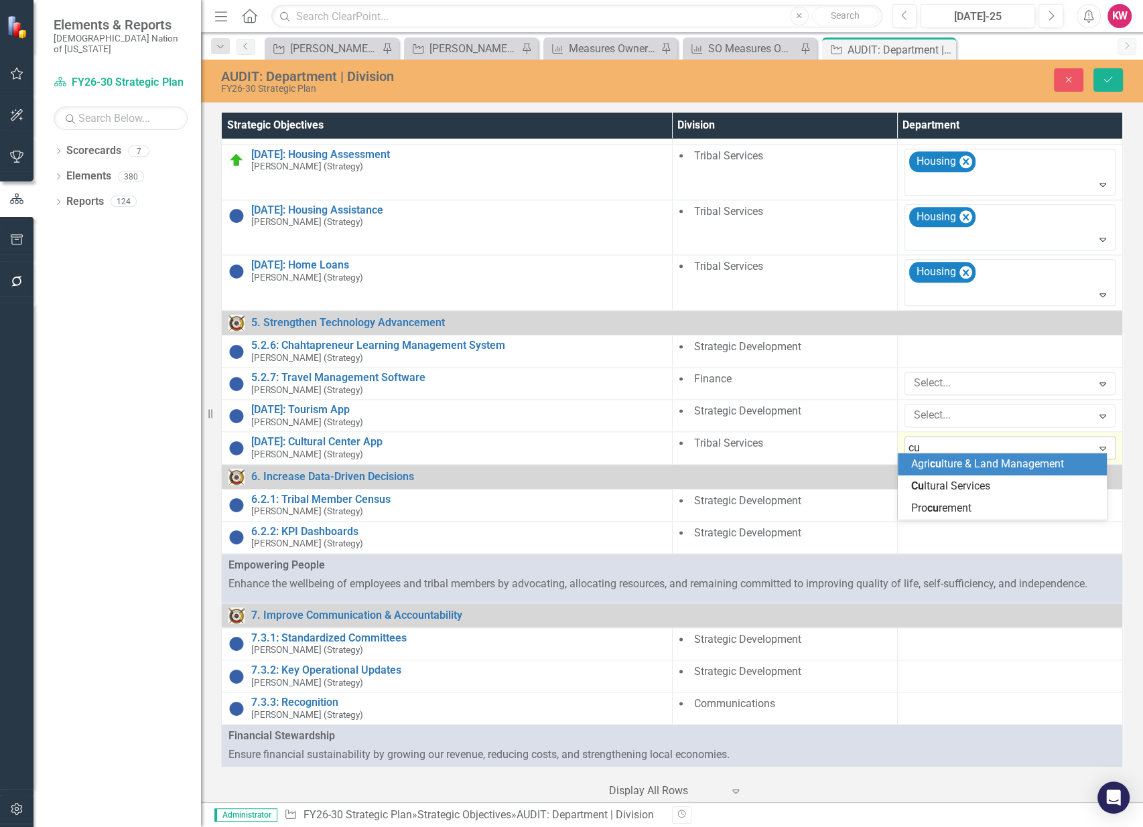
type input "cul"
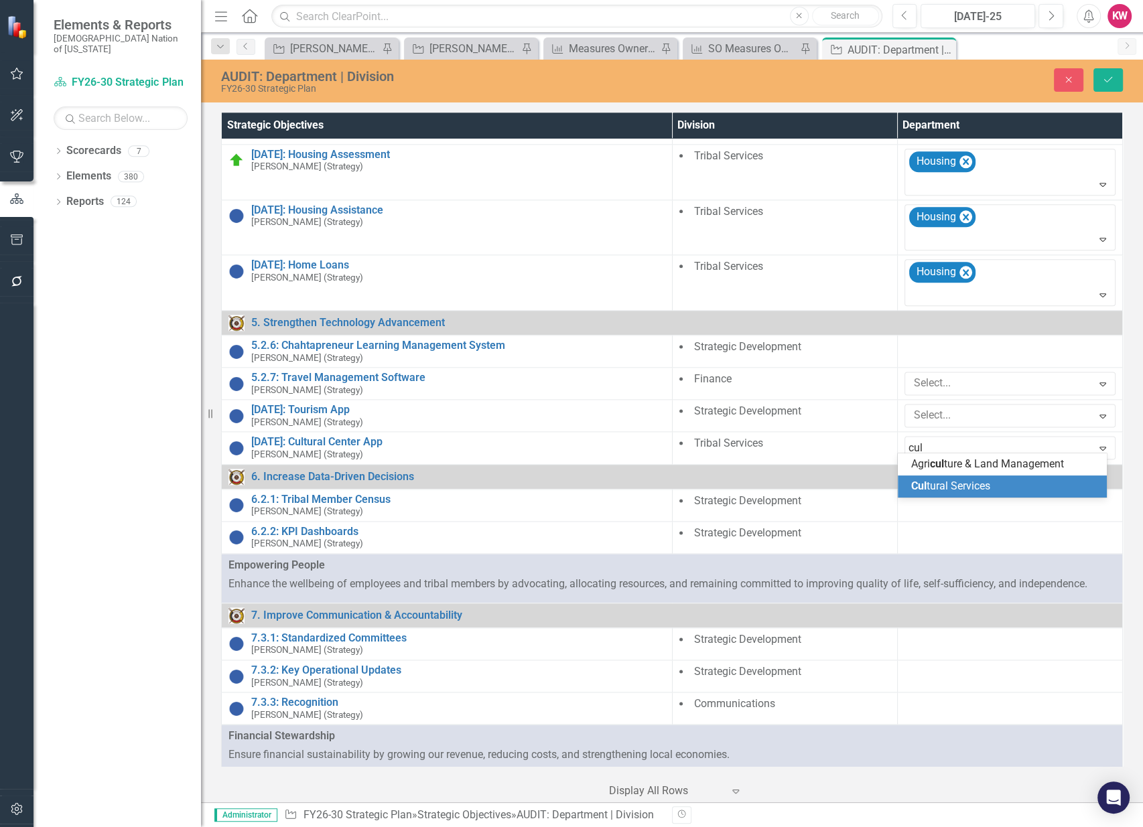
click at [958, 480] on span "Cul tural Services" at bounding box center [950, 486] width 79 height 13
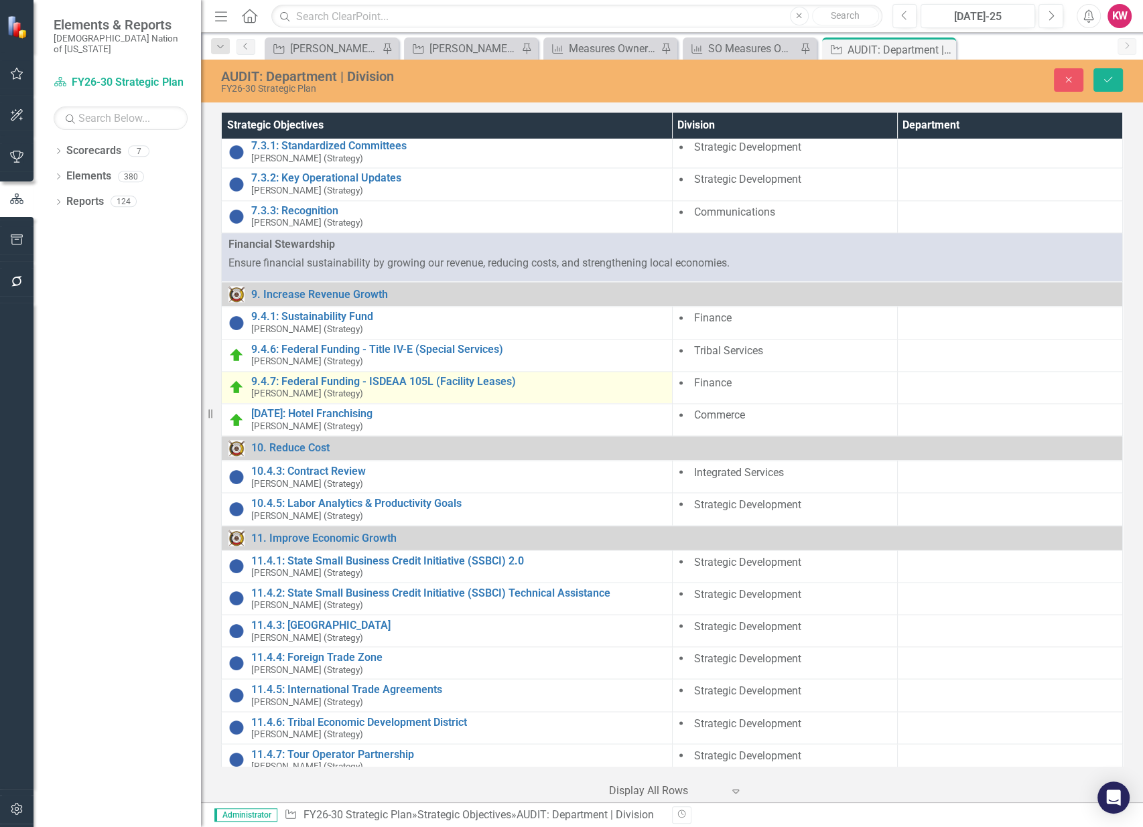
scroll to position [2216, 0]
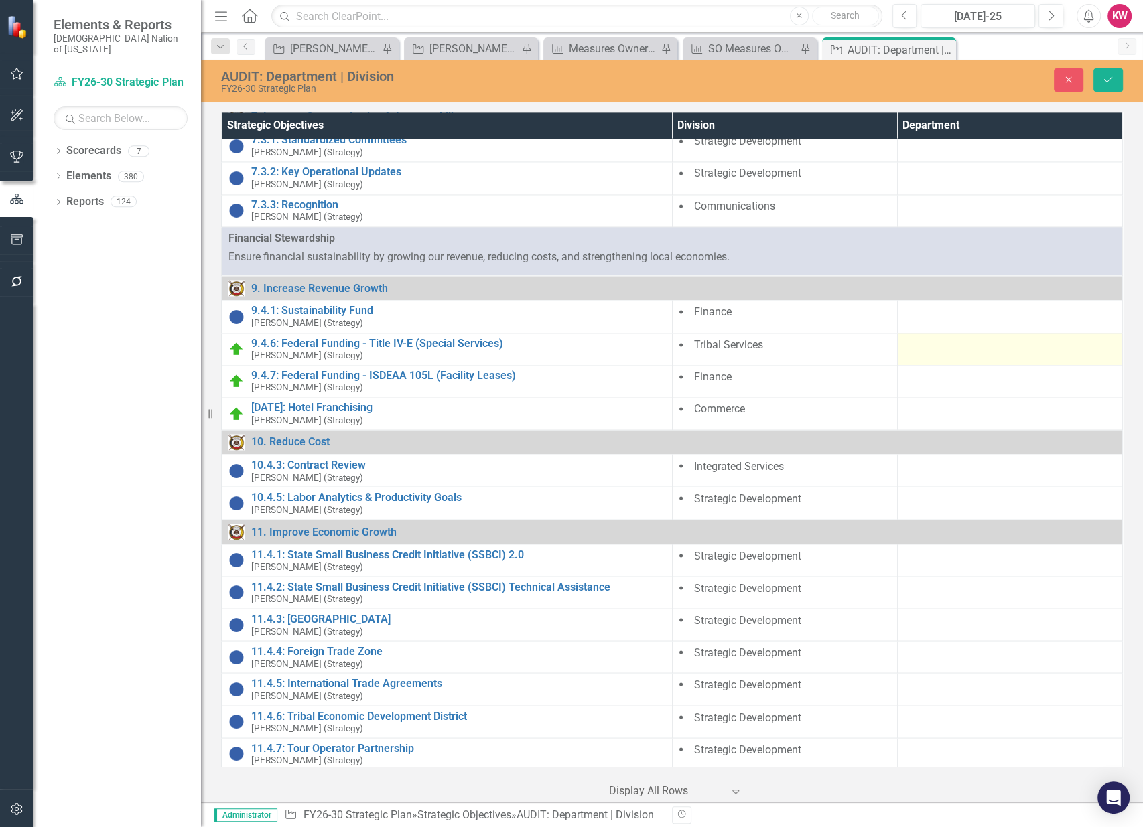
click at [932, 343] on div at bounding box center [1009, 346] width 211 height 16
click at [932, 344] on div at bounding box center [1009, 346] width 211 height 16
click at [932, 344] on div at bounding box center [1000, 349] width 184 height 18
type input "spe"
click at [947, 370] on span "Spe cial Services" at bounding box center [950, 364] width 78 height 13
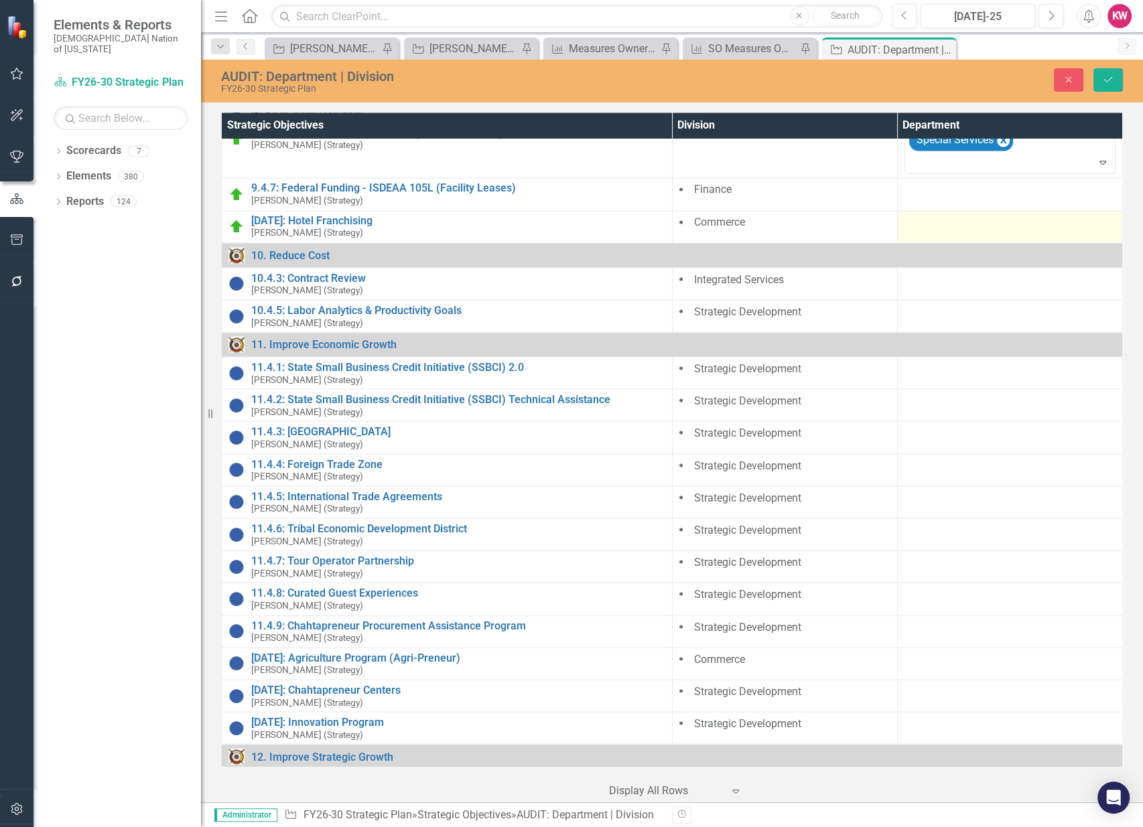
scroll to position [2439, 0]
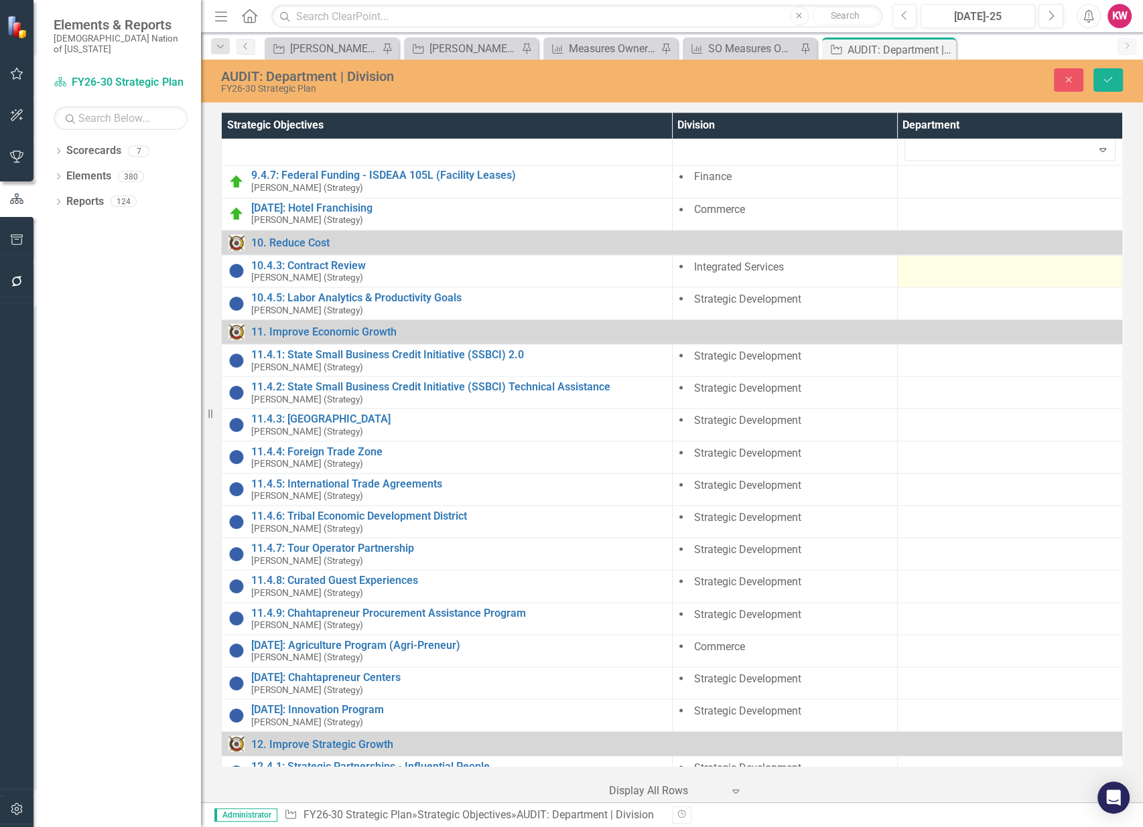
click at [940, 261] on div at bounding box center [1009, 267] width 211 height 16
click at [940, 262] on div at bounding box center [1000, 271] width 184 height 18
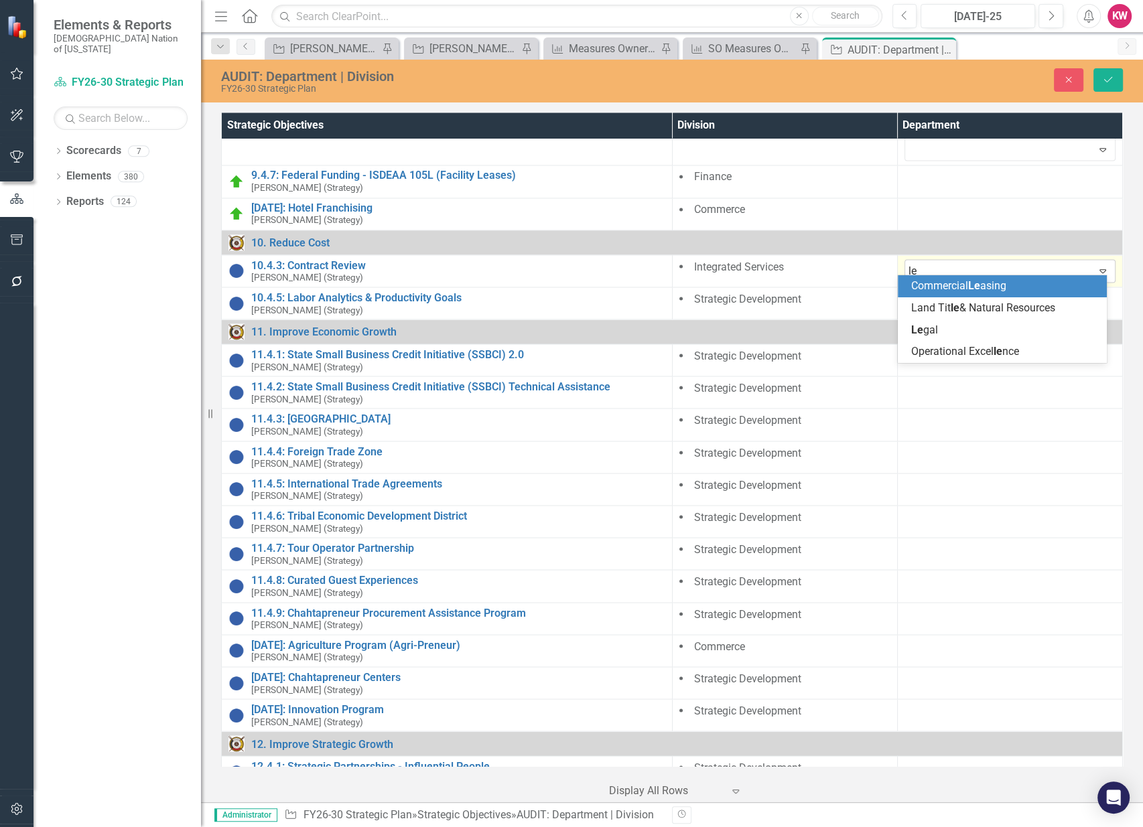
type input "leg"
click at [946, 285] on div "Leg al" at bounding box center [1005, 286] width 188 height 15
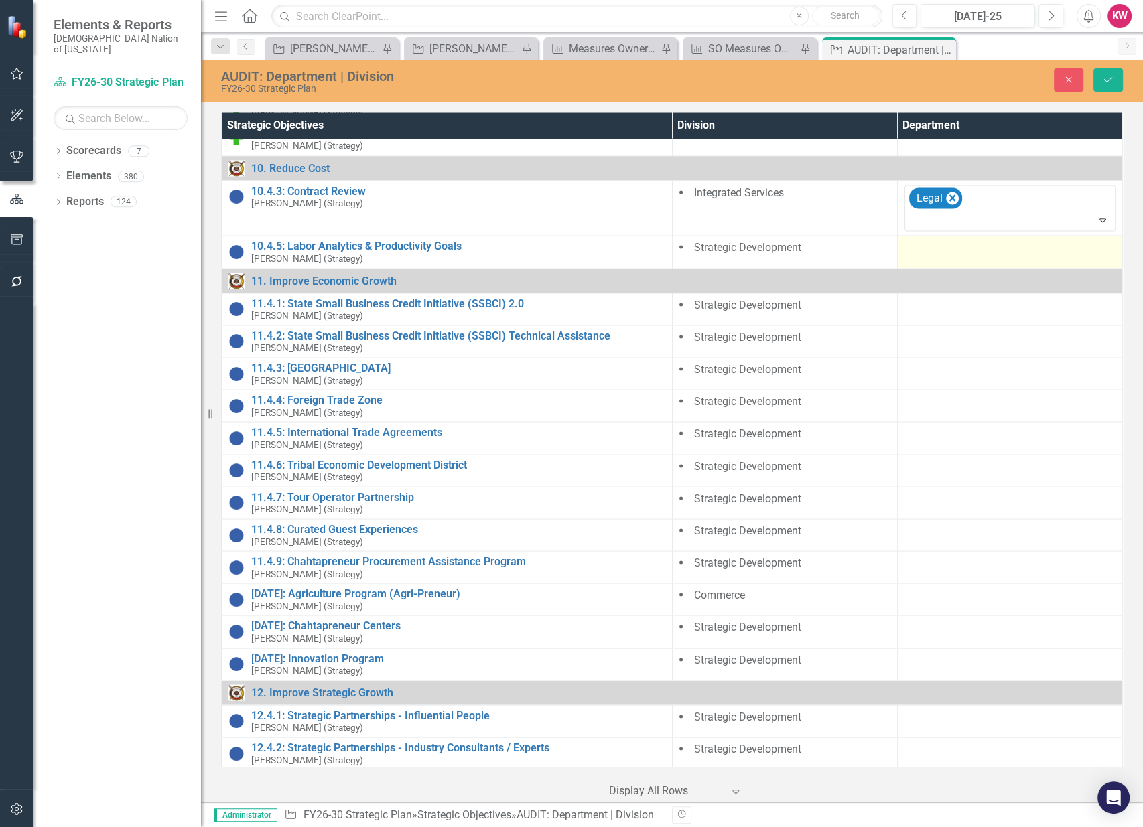
scroll to position [2582, 0]
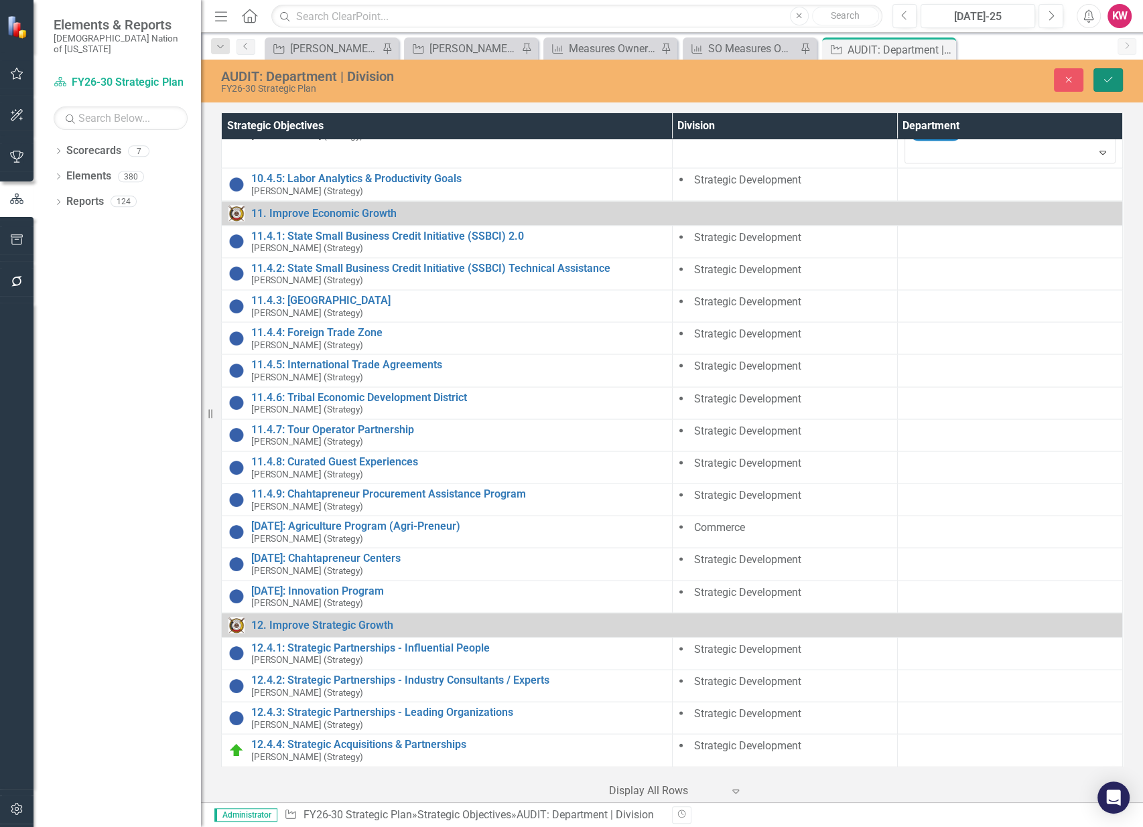
click at [1104, 83] on icon "Save" at bounding box center [1108, 79] width 12 height 9
